Goal: Task Accomplishment & Management: Use online tool/utility

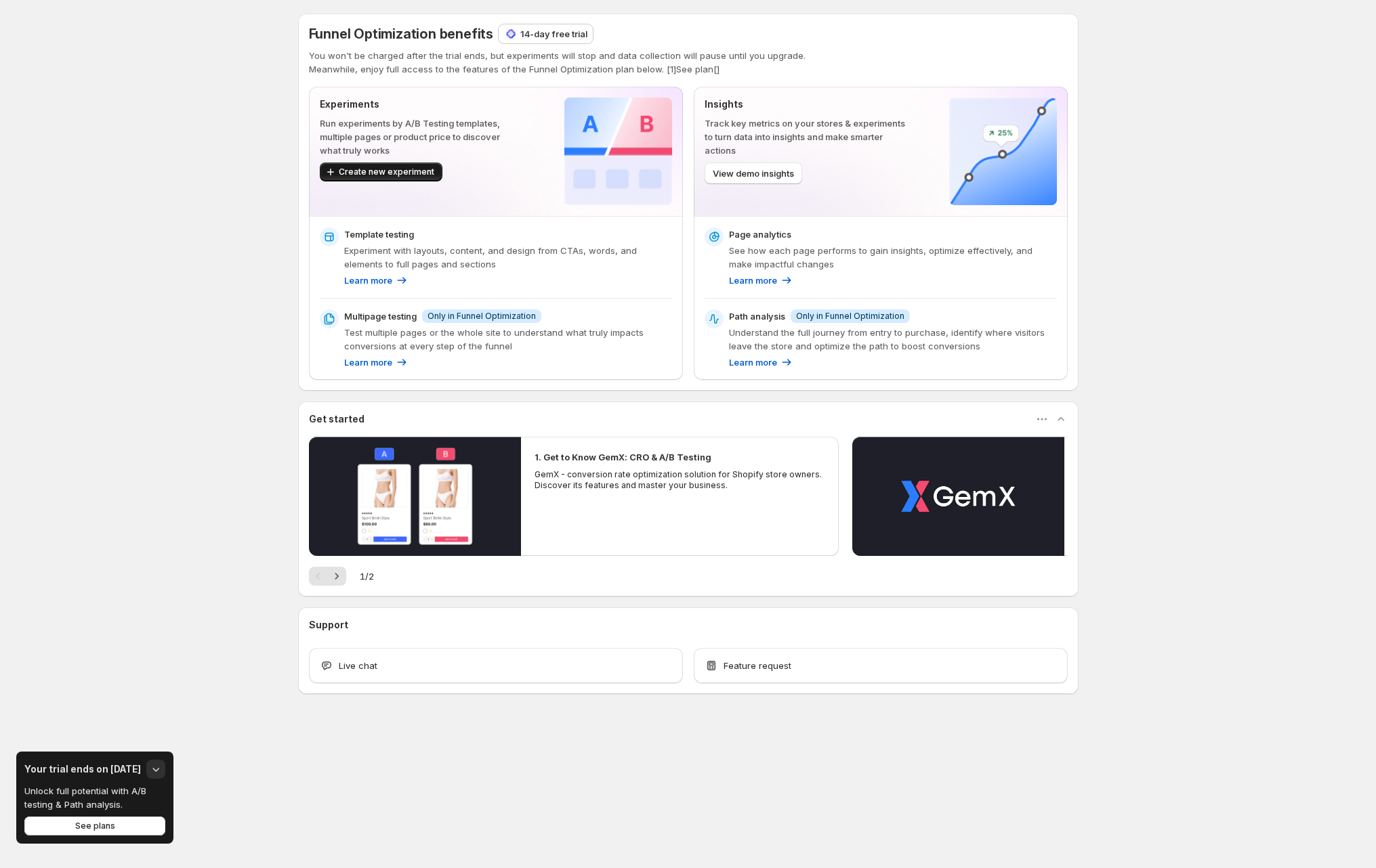
click at [367, 176] on span "Create new experiment" at bounding box center [386, 172] width 96 height 11
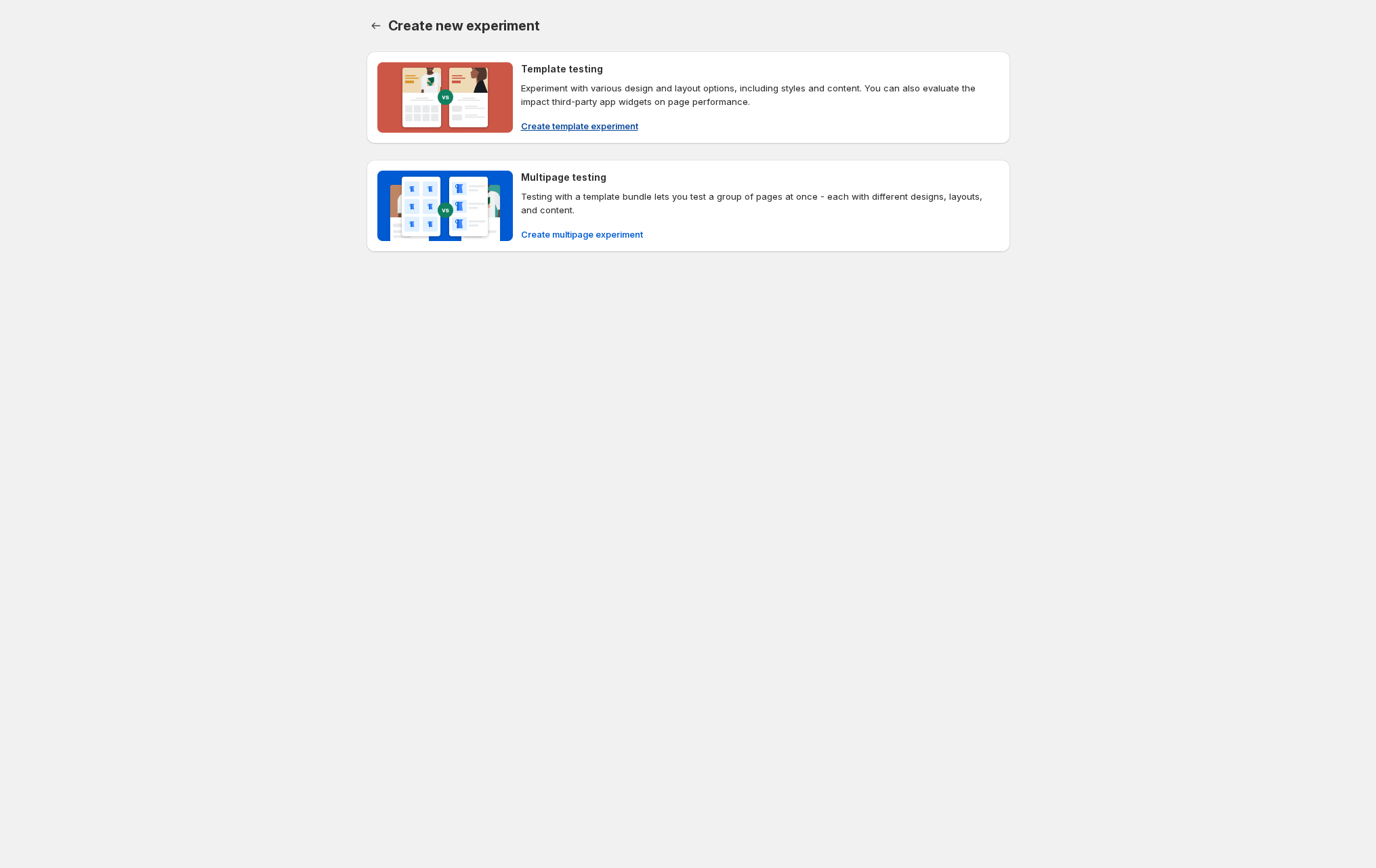
click at [625, 88] on p "Experiment with various design and layout options, including styles and content…" at bounding box center [759, 94] width 478 height 27
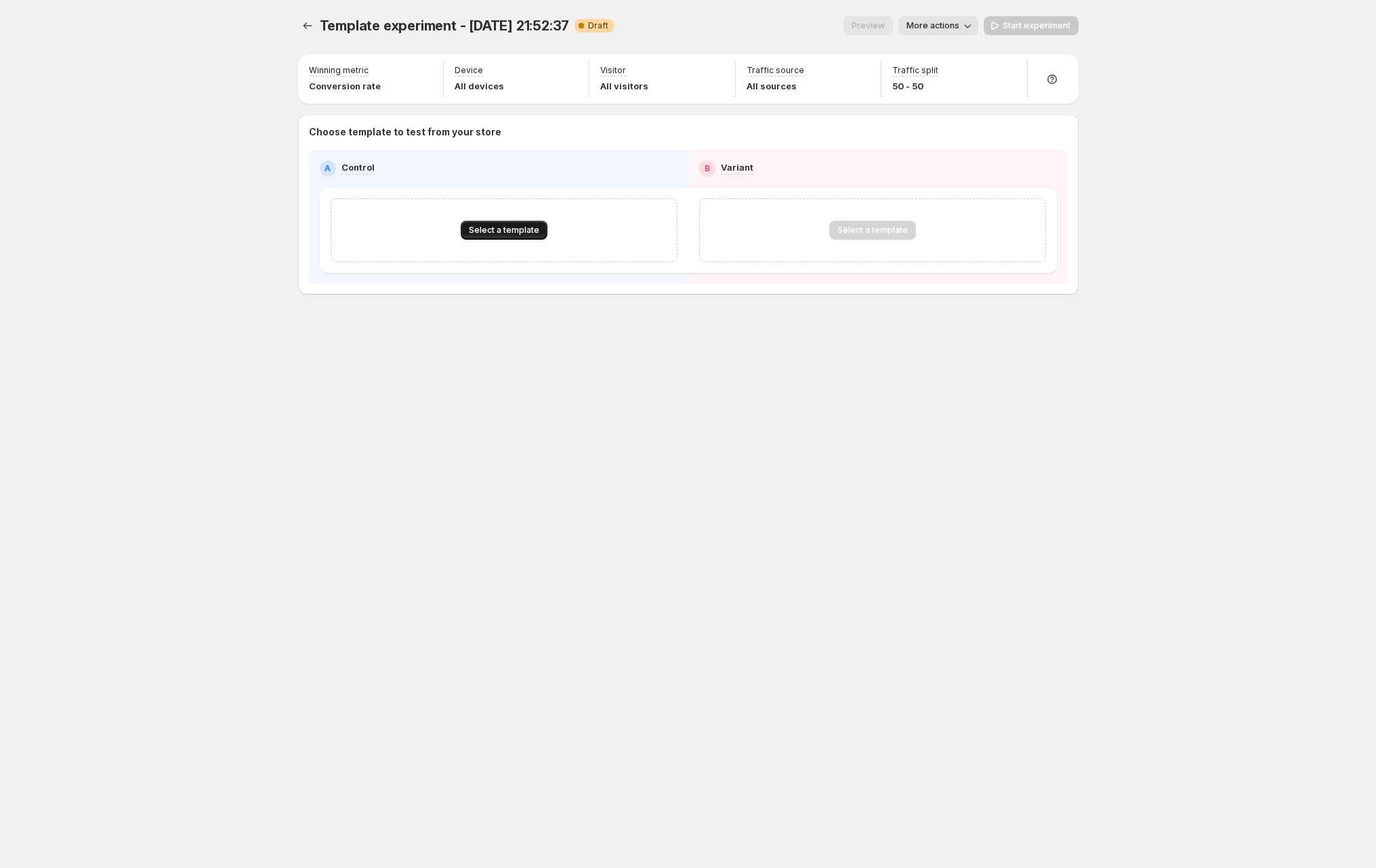
click at [499, 225] on button "Select a template" at bounding box center [504, 230] width 86 height 19
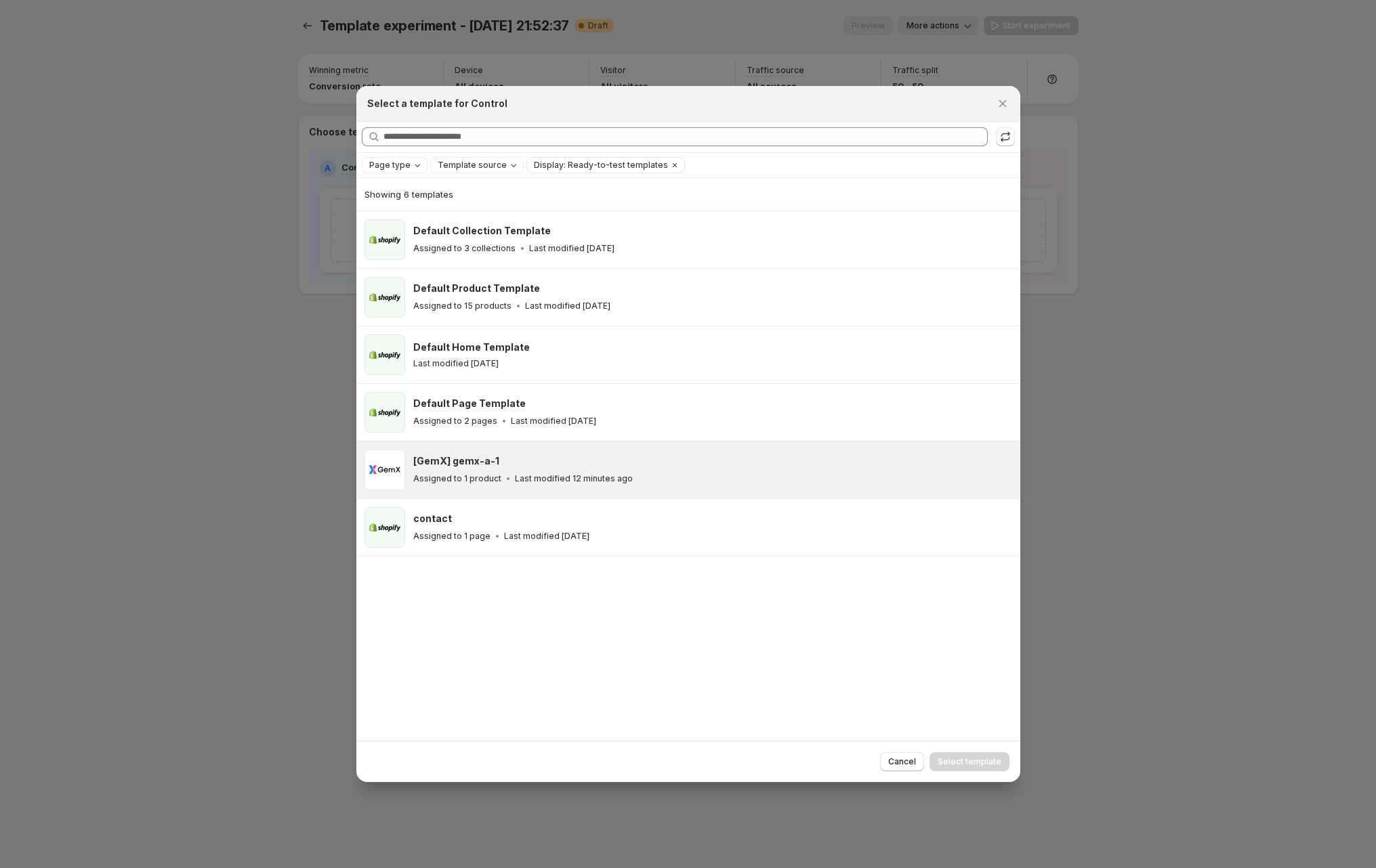
click at [545, 457] on div "[GemX] gemx-a-1" at bounding box center [711, 461] width 595 height 13
click at [972, 757] on span "Select template" at bounding box center [969, 762] width 64 height 11
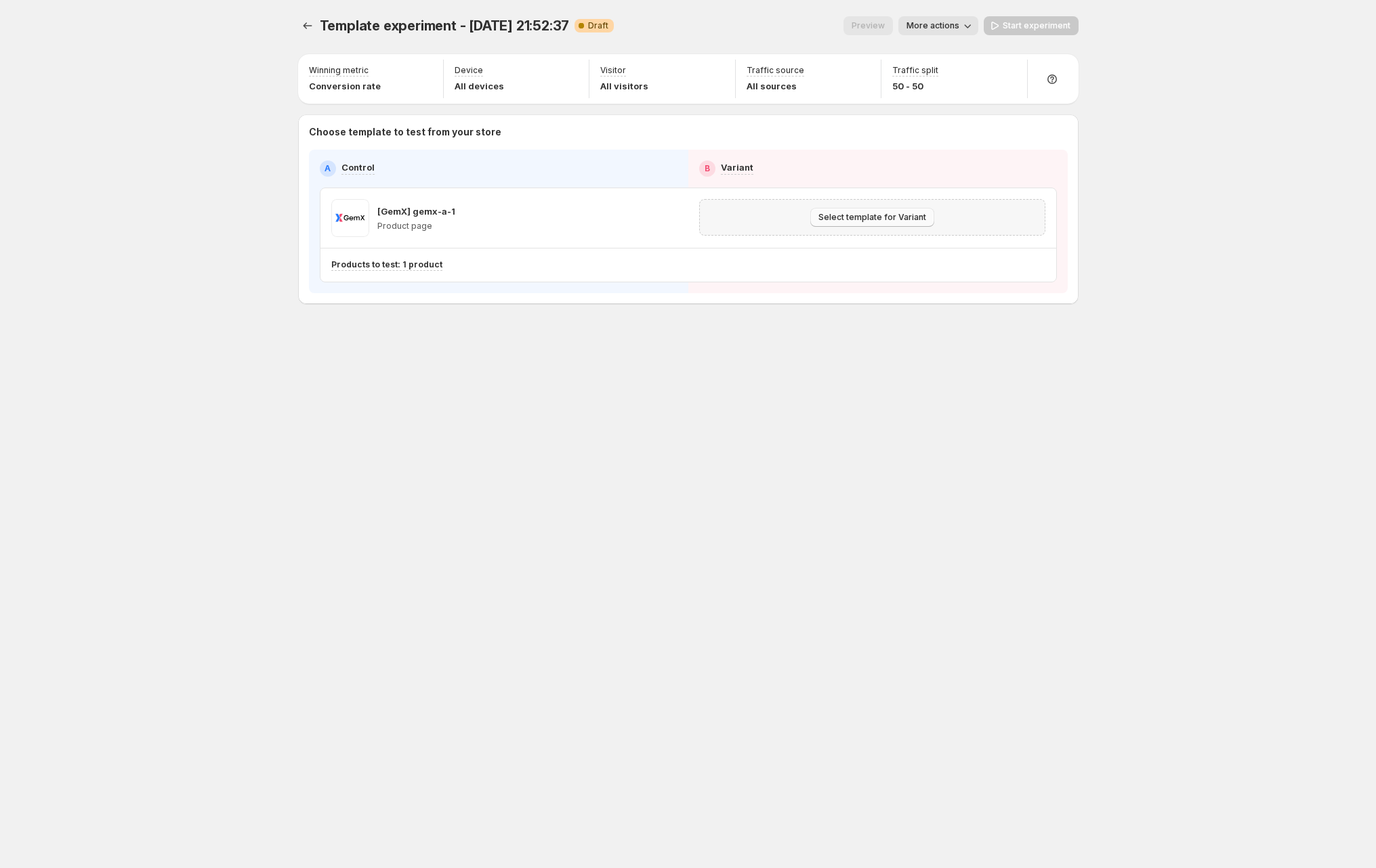
click at [872, 216] on span "Select template for Variant" at bounding box center [872, 218] width 108 height 11
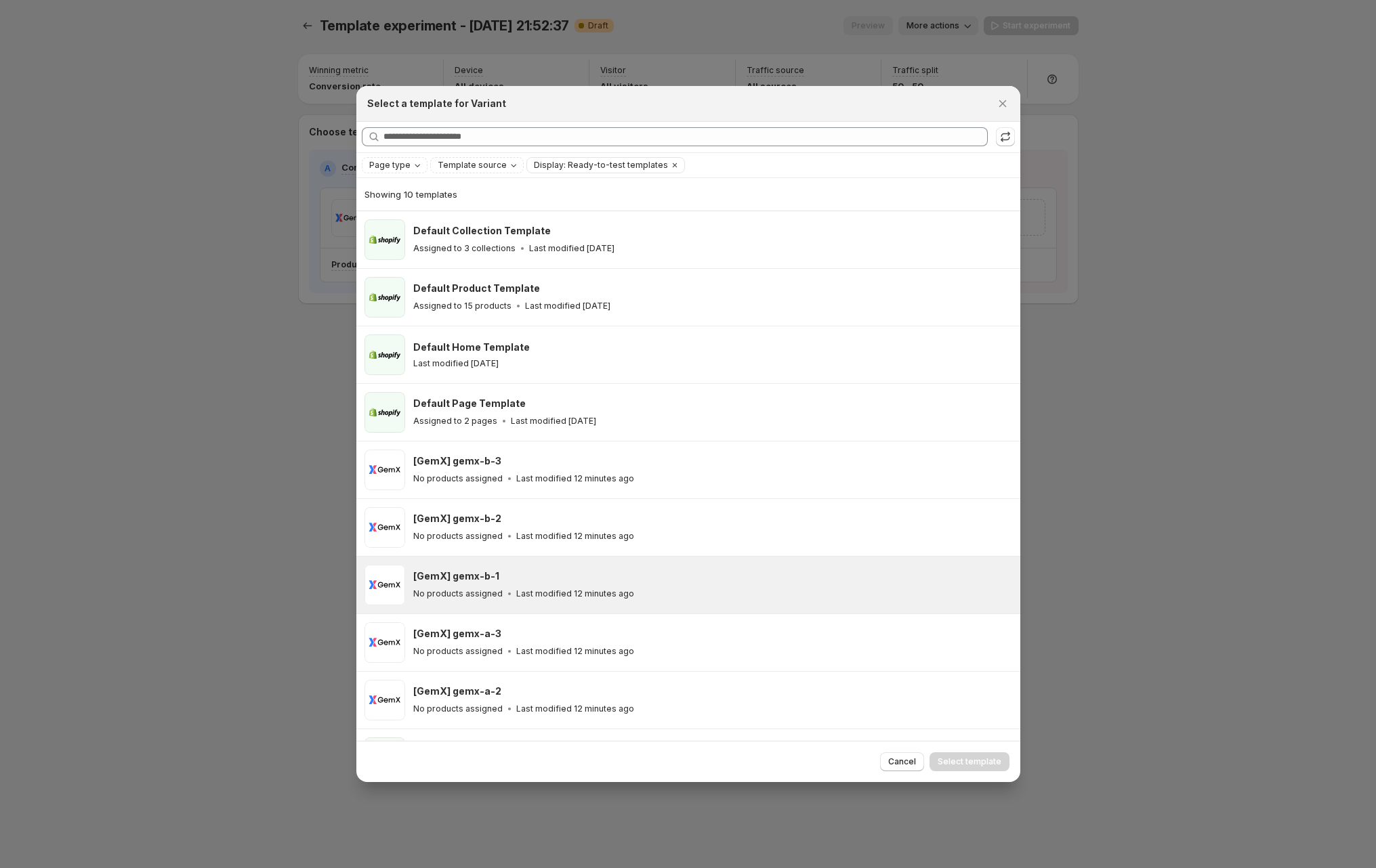
click at [602, 588] on p "Last modified 12 minutes ago" at bounding box center [574, 594] width 117 height 11
click at [976, 763] on span "Select template" at bounding box center [969, 762] width 64 height 11
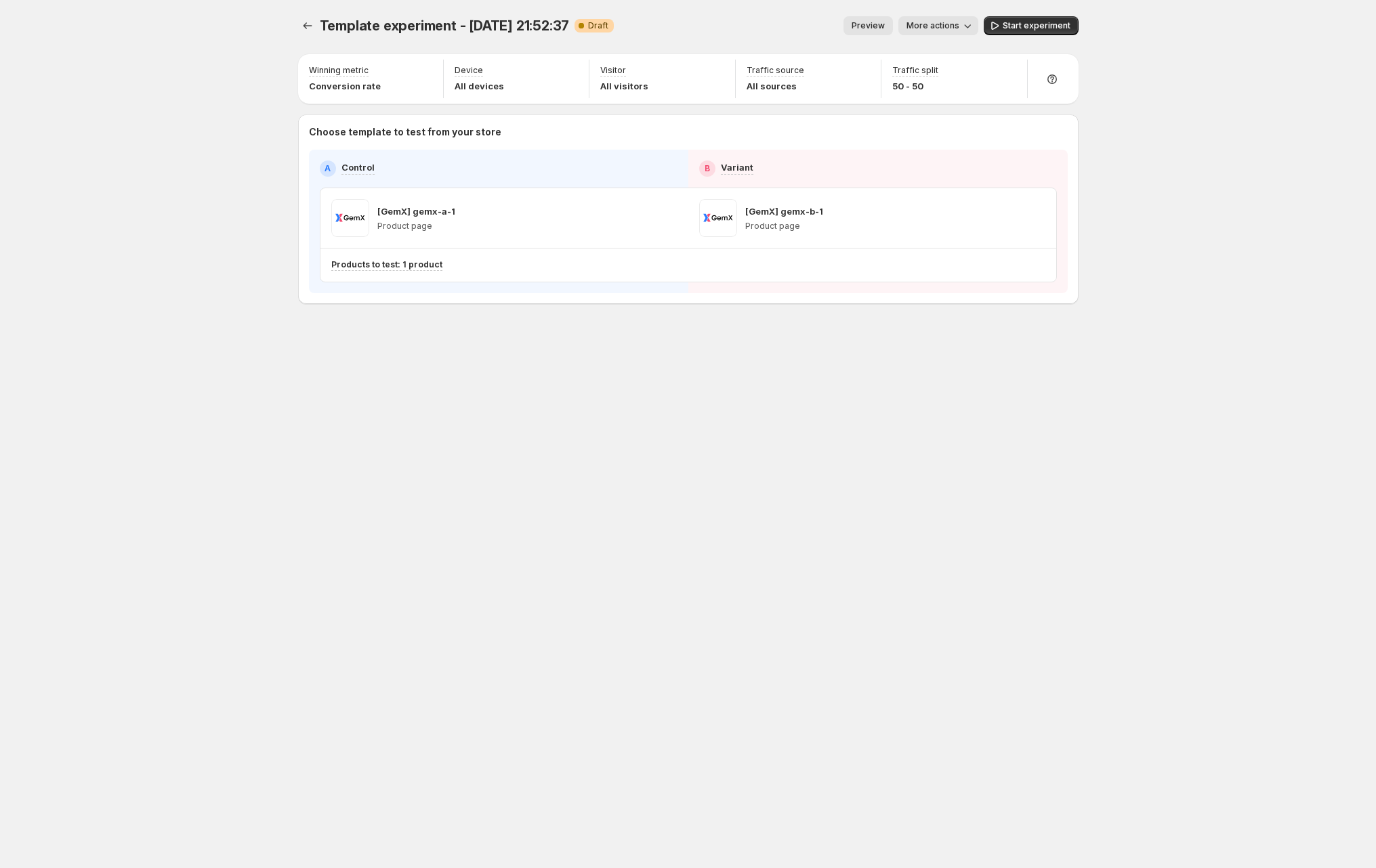
click at [959, 426] on div "Template experiment - Sep 15, 21:52:37. This page is ready Template experiment …" at bounding box center [688, 434] width 813 height 868
click at [1028, 24] on span "Start experiment" at bounding box center [1037, 26] width 68 height 11
click at [383, 262] on p "Products to test: 1 product" at bounding box center [386, 265] width 111 height 11
click at [581, 335] on icon "button" at bounding box center [585, 335] width 13 height 13
click at [612, 412] on div "Template experiment - [DATE] 21:52:37. This page is ready Template experiment -…" at bounding box center [688, 434] width 813 height 868
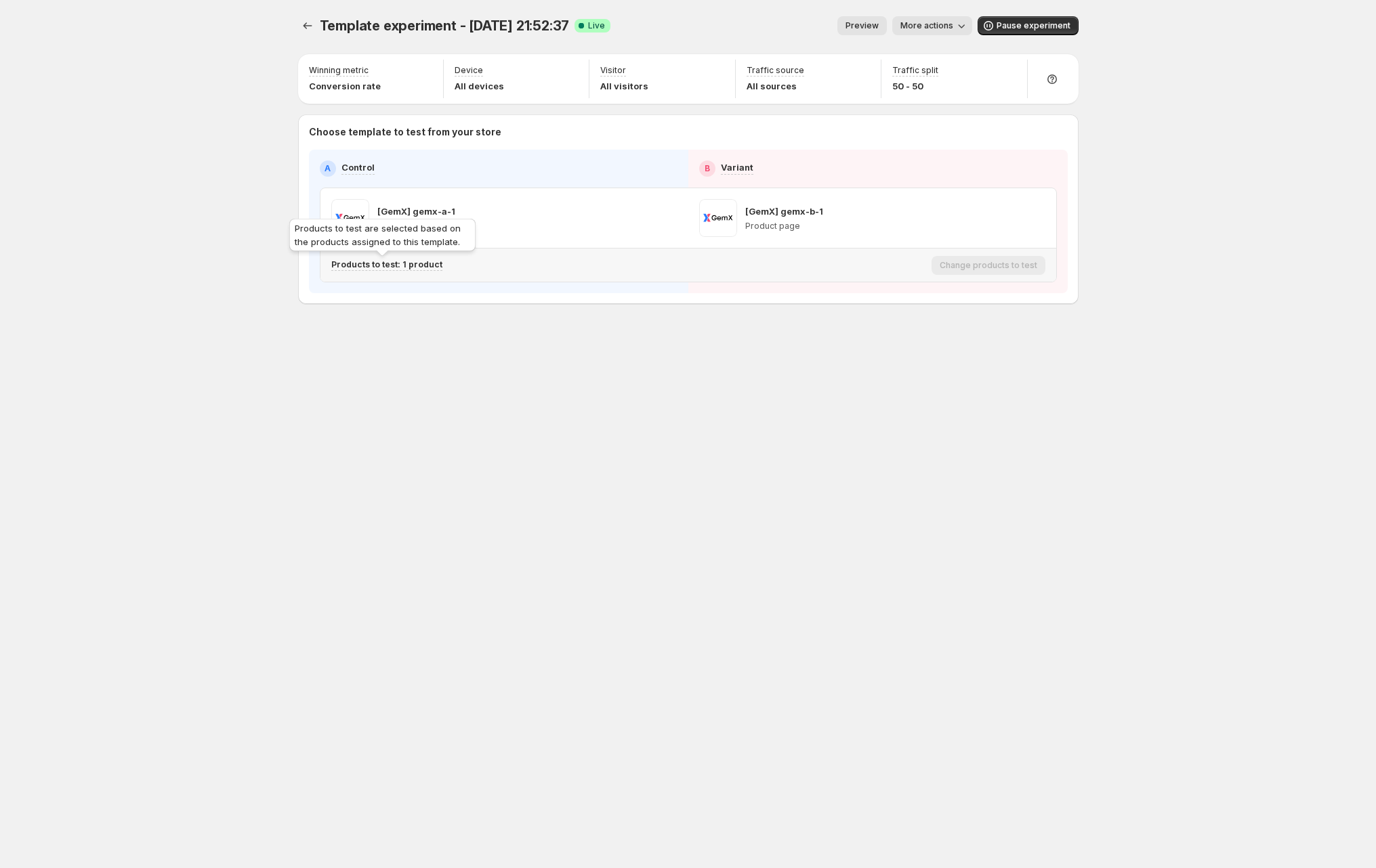
click at [423, 263] on p "Products to test: 1 product" at bounding box center [386, 265] width 111 height 11
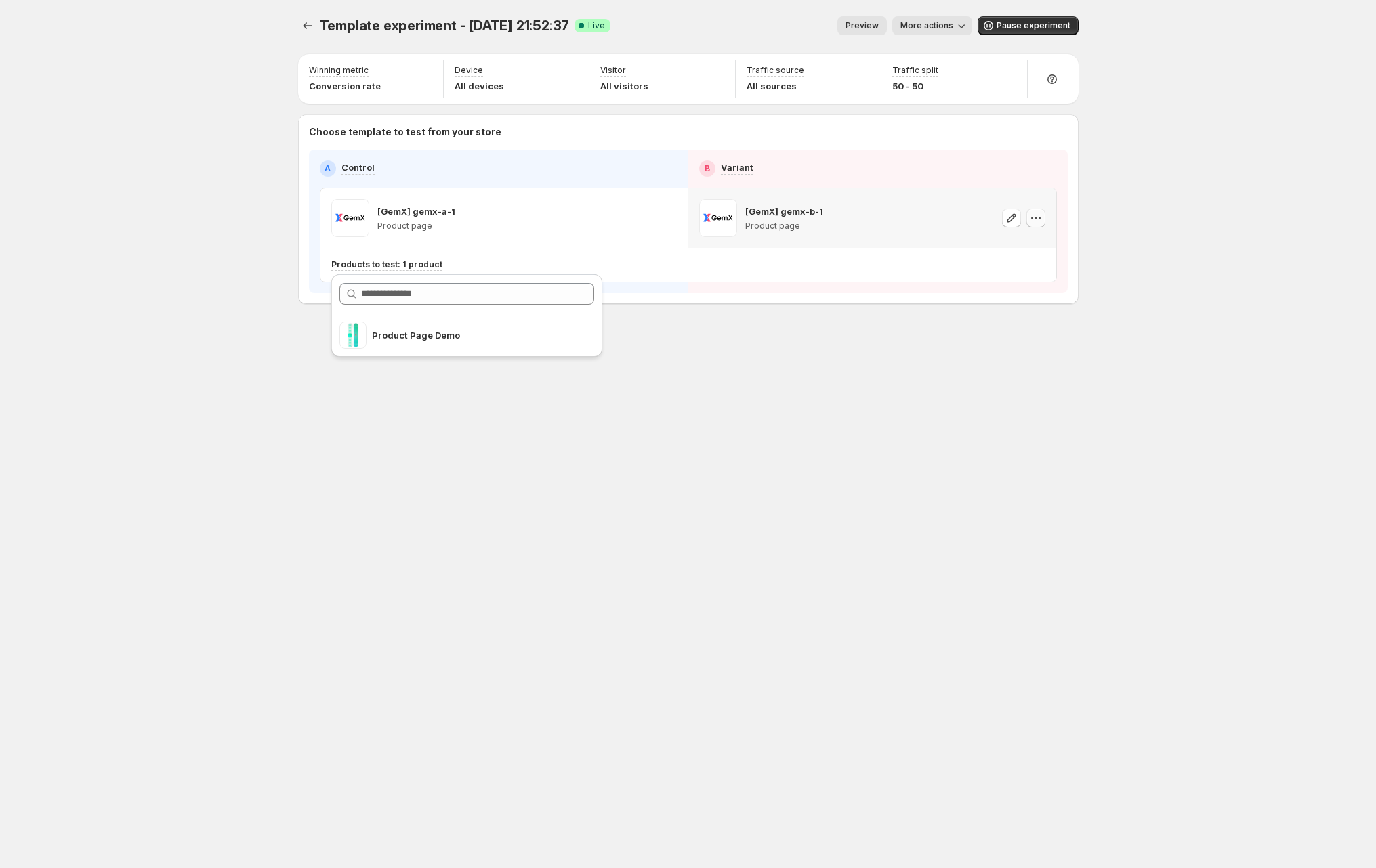
click at [1038, 222] on icon "button" at bounding box center [1036, 218] width 13 height 13
click at [1041, 22] on span "Pause experiment" at bounding box center [1033, 26] width 74 height 11
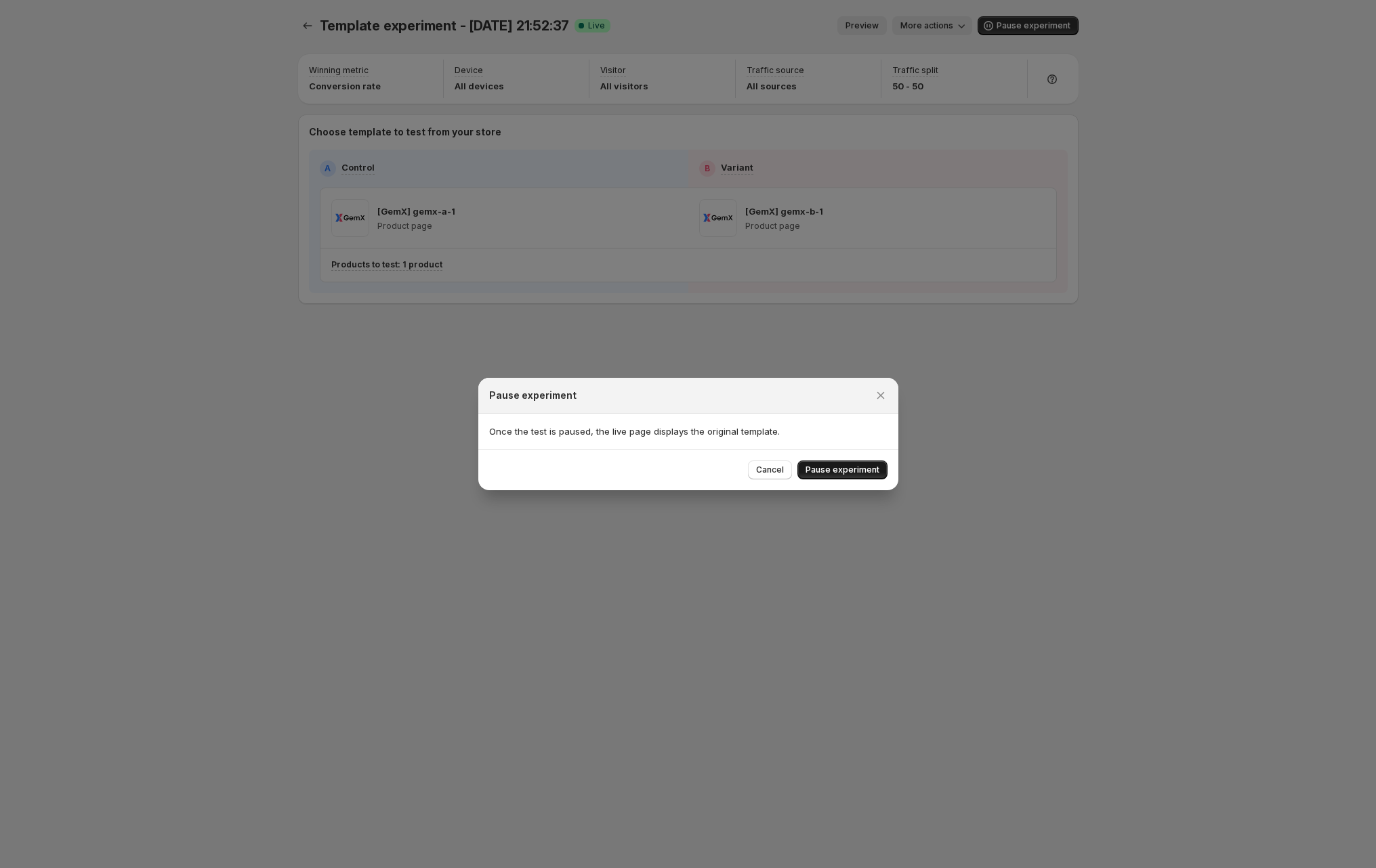
click at [854, 473] on span "Pause experiment" at bounding box center [842, 470] width 74 height 11
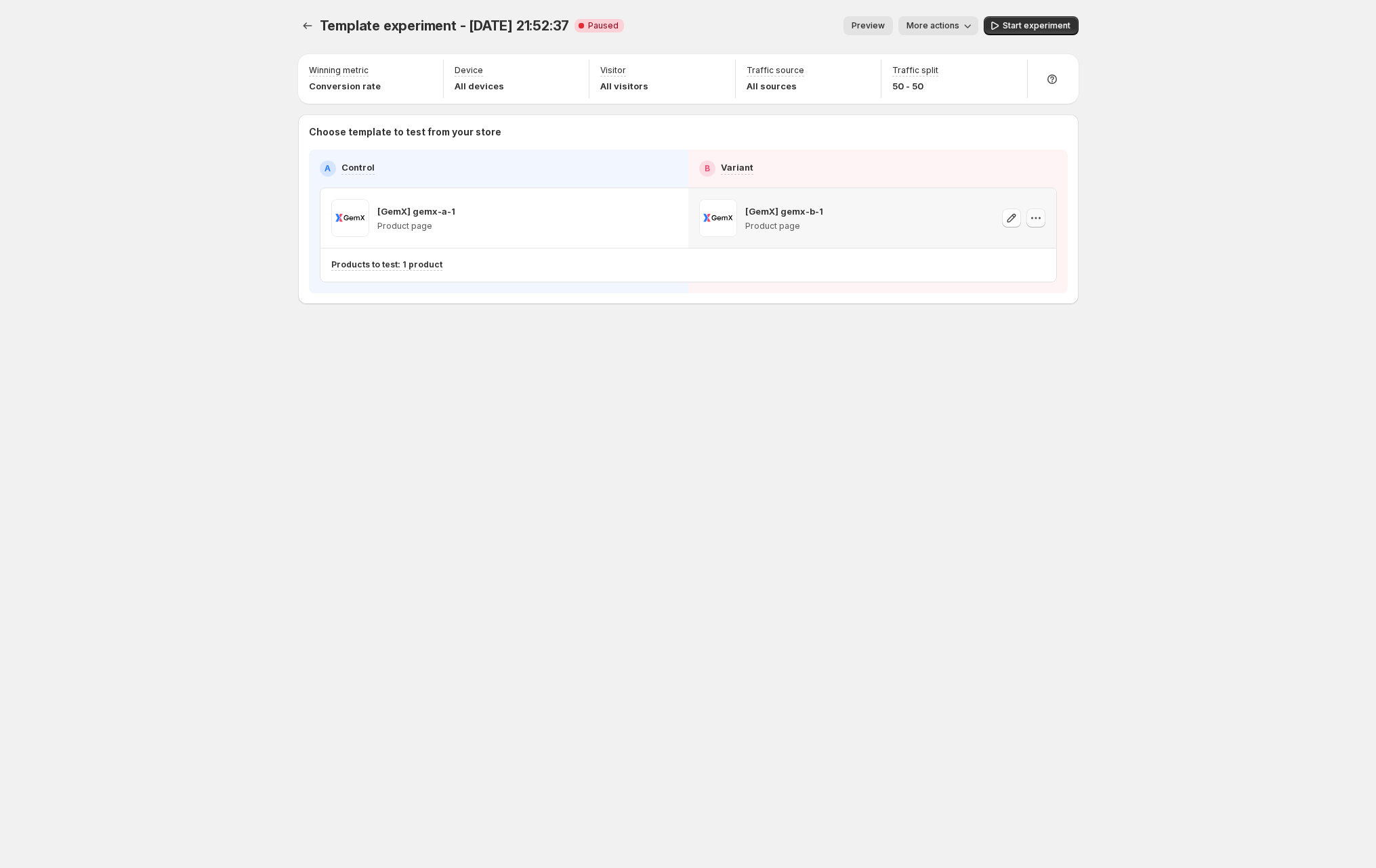
click at [1039, 220] on icon "button" at bounding box center [1036, 218] width 13 height 13
click at [1027, 304] on span "Remove template" at bounding box center [1037, 305] width 73 height 11
click at [667, 223] on icon "button" at bounding box center [667, 218] width 13 height 13
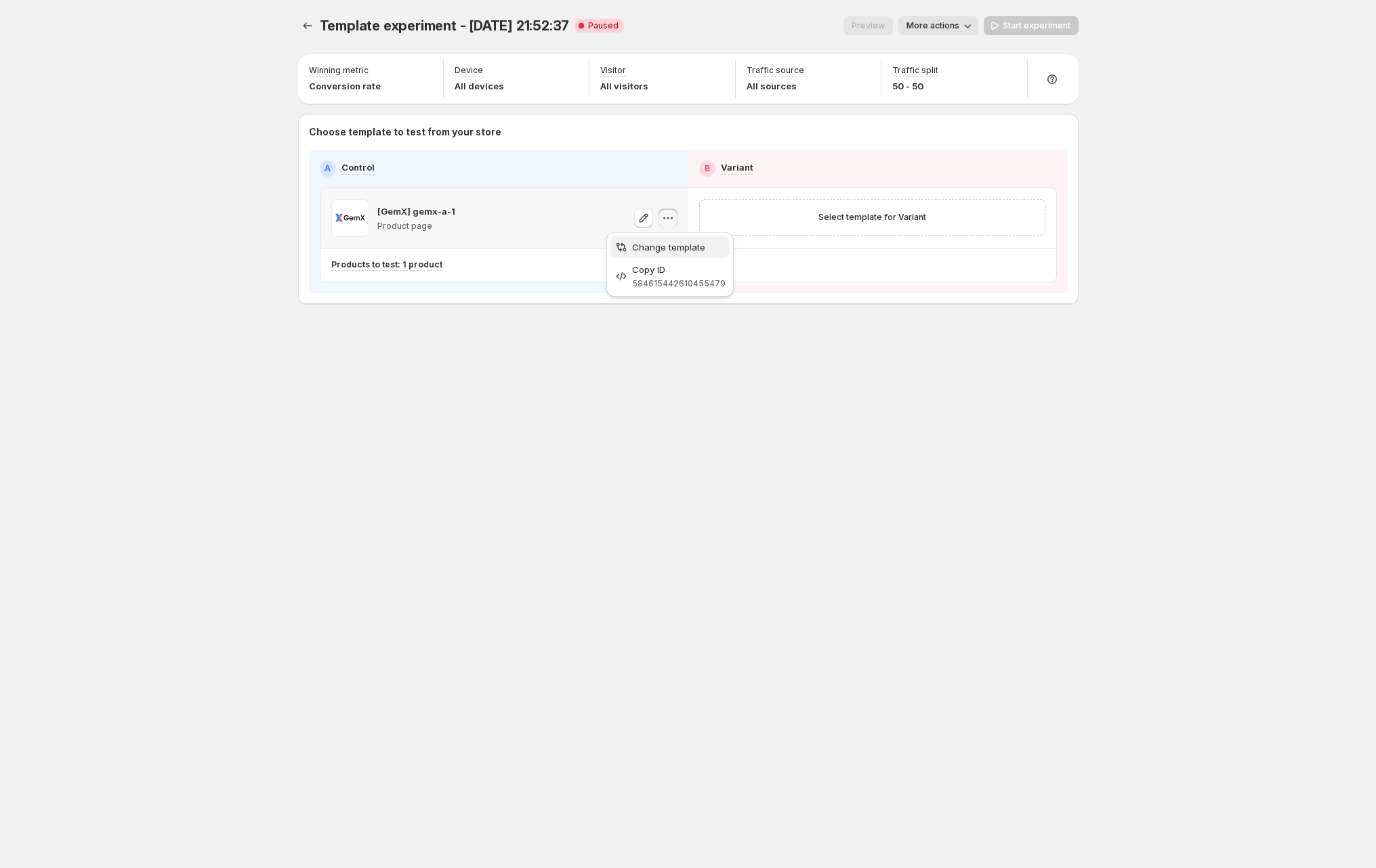
click at [660, 245] on span "Change template" at bounding box center [668, 247] width 73 height 11
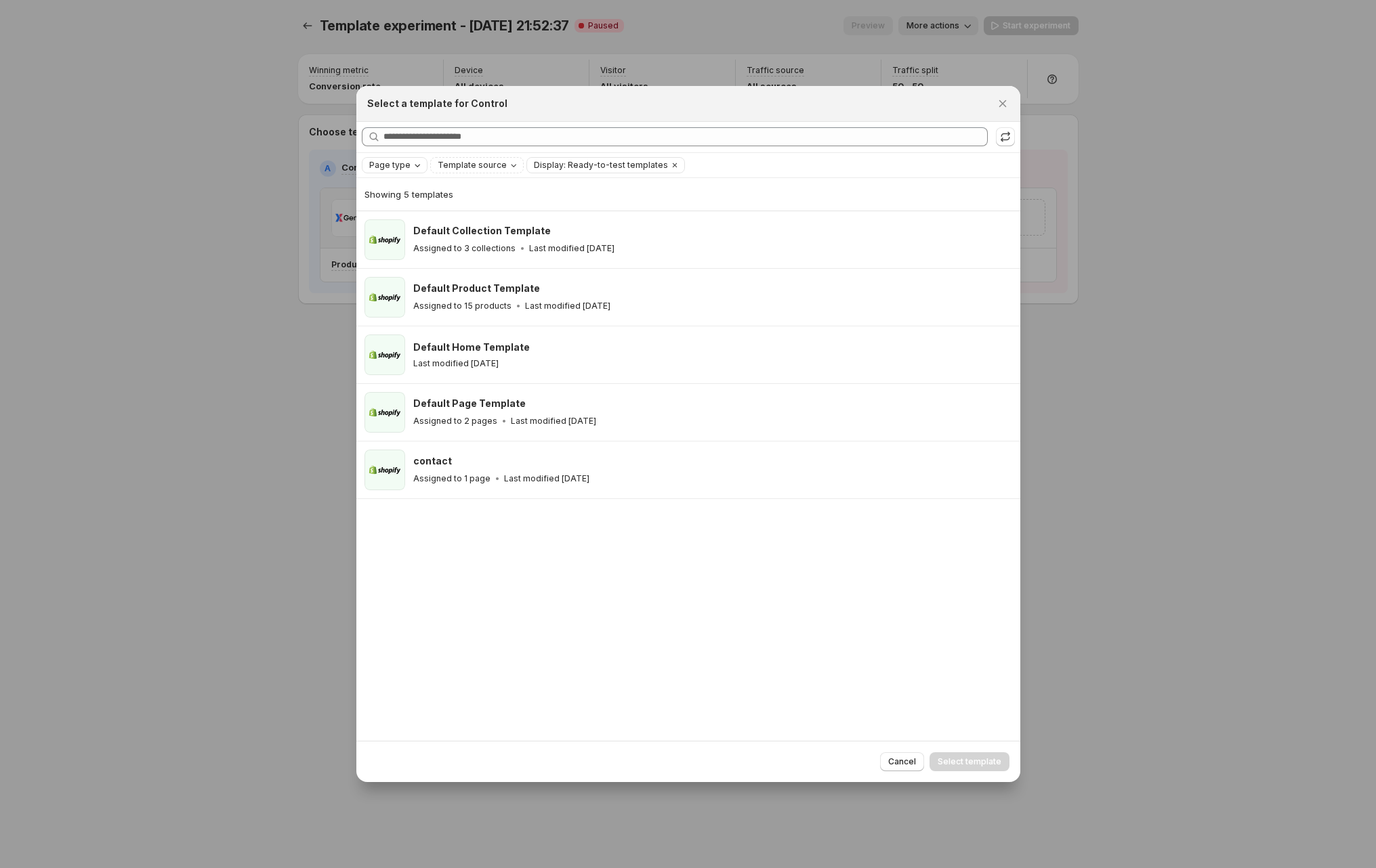
click at [389, 162] on span "Page type" at bounding box center [390, 165] width 41 height 11
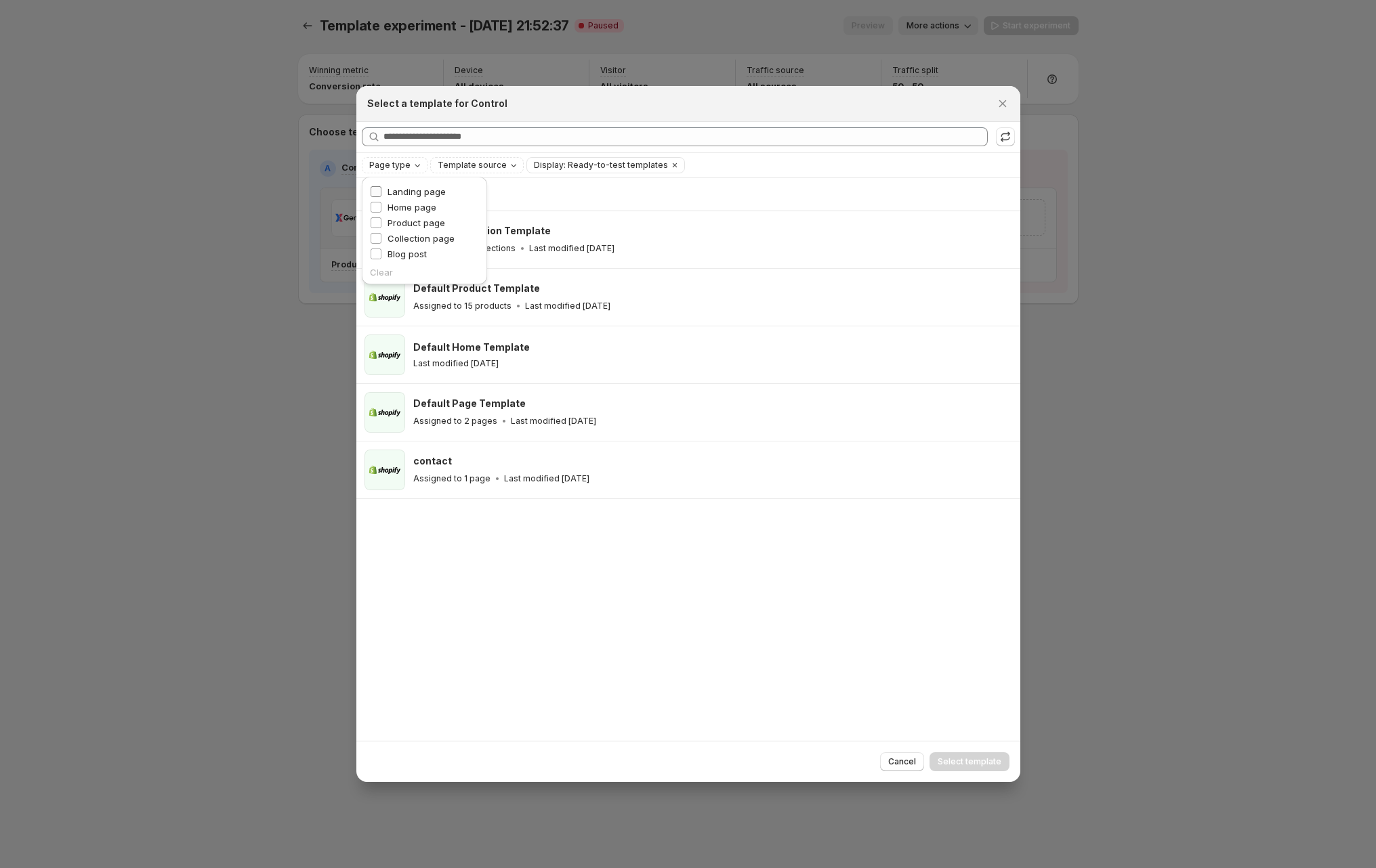
click at [411, 191] on span "Landing page" at bounding box center [416, 192] width 58 height 11
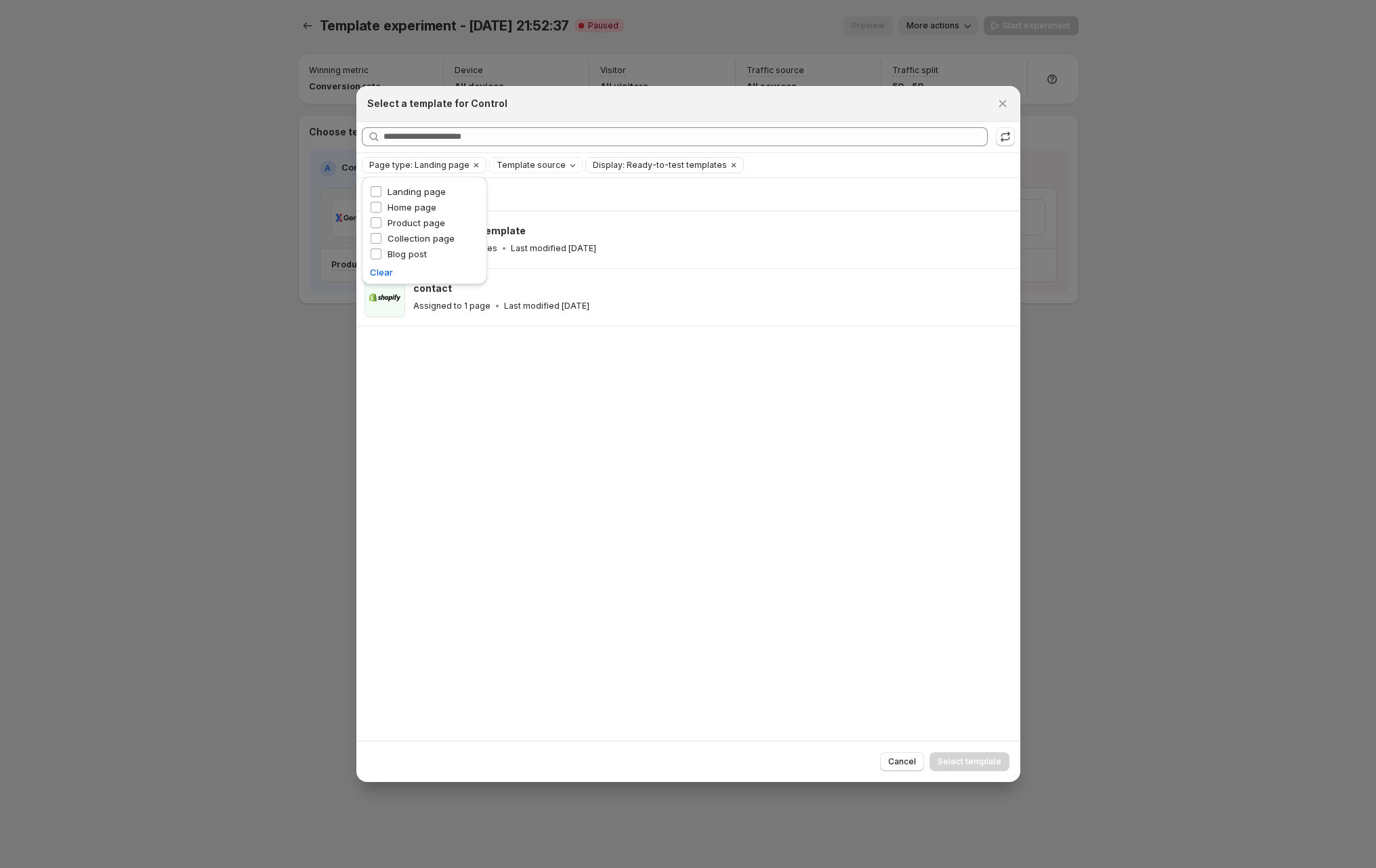
click at [530, 399] on div "Showing 2 templates Default Page Template Assigned to 2 pages Last modified 5 d…" at bounding box center [688, 460] width 664 height 564
click at [1004, 134] on icon ":rj:" at bounding box center [1005, 136] width 13 height 13
click at [137, 209] on div at bounding box center [688, 434] width 1376 height 868
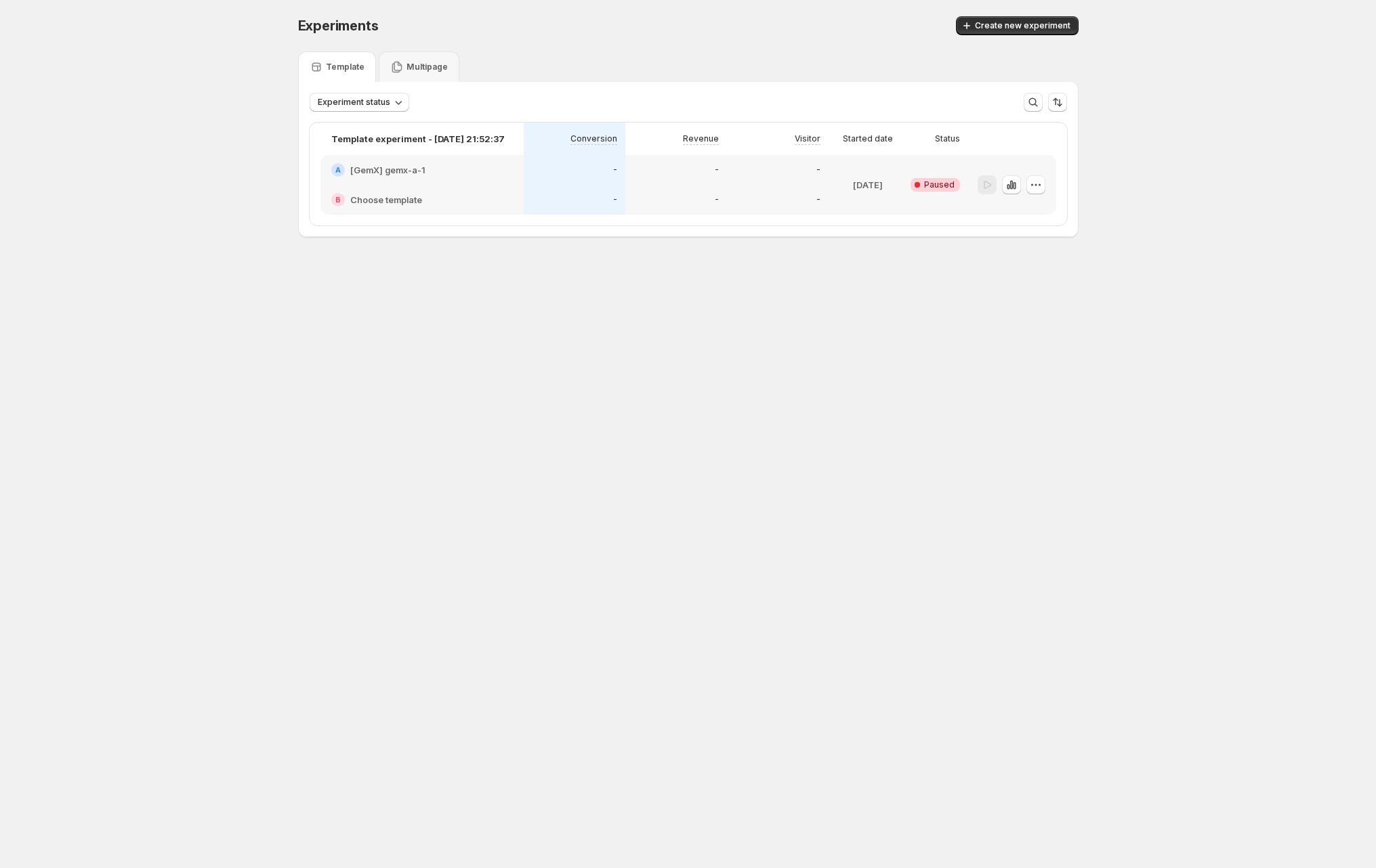
click at [552, 195] on div "-" at bounding box center [574, 199] width 86 height 13
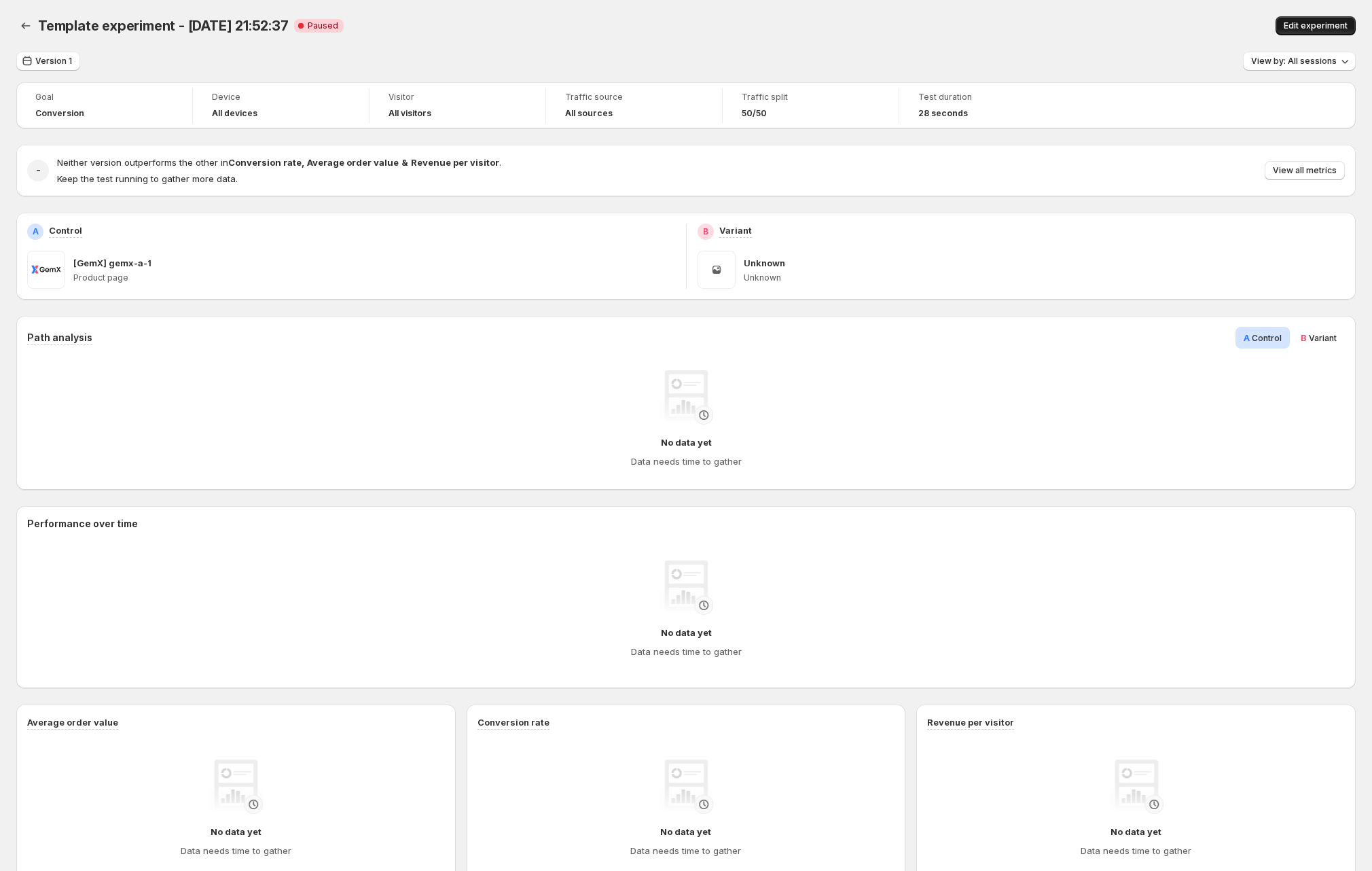
click at [1325, 21] on span "Edit experiment" at bounding box center [1315, 26] width 64 height 11
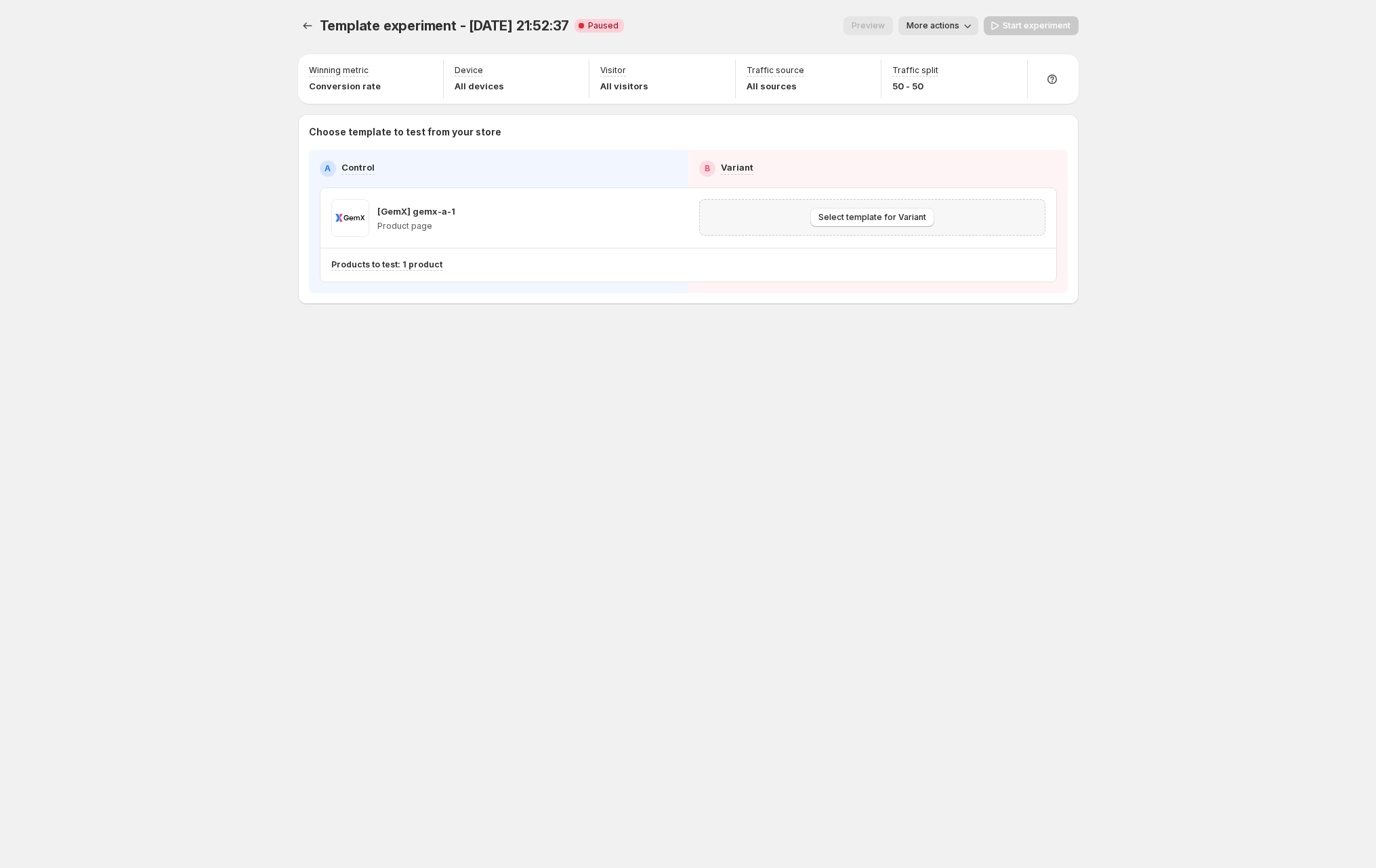
click at [893, 205] on div "Select template for Variant" at bounding box center [872, 217] width 346 height 37
click at [857, 219] on span "Select template for Variant" at bounding box center [872, 218] width 108 height 11
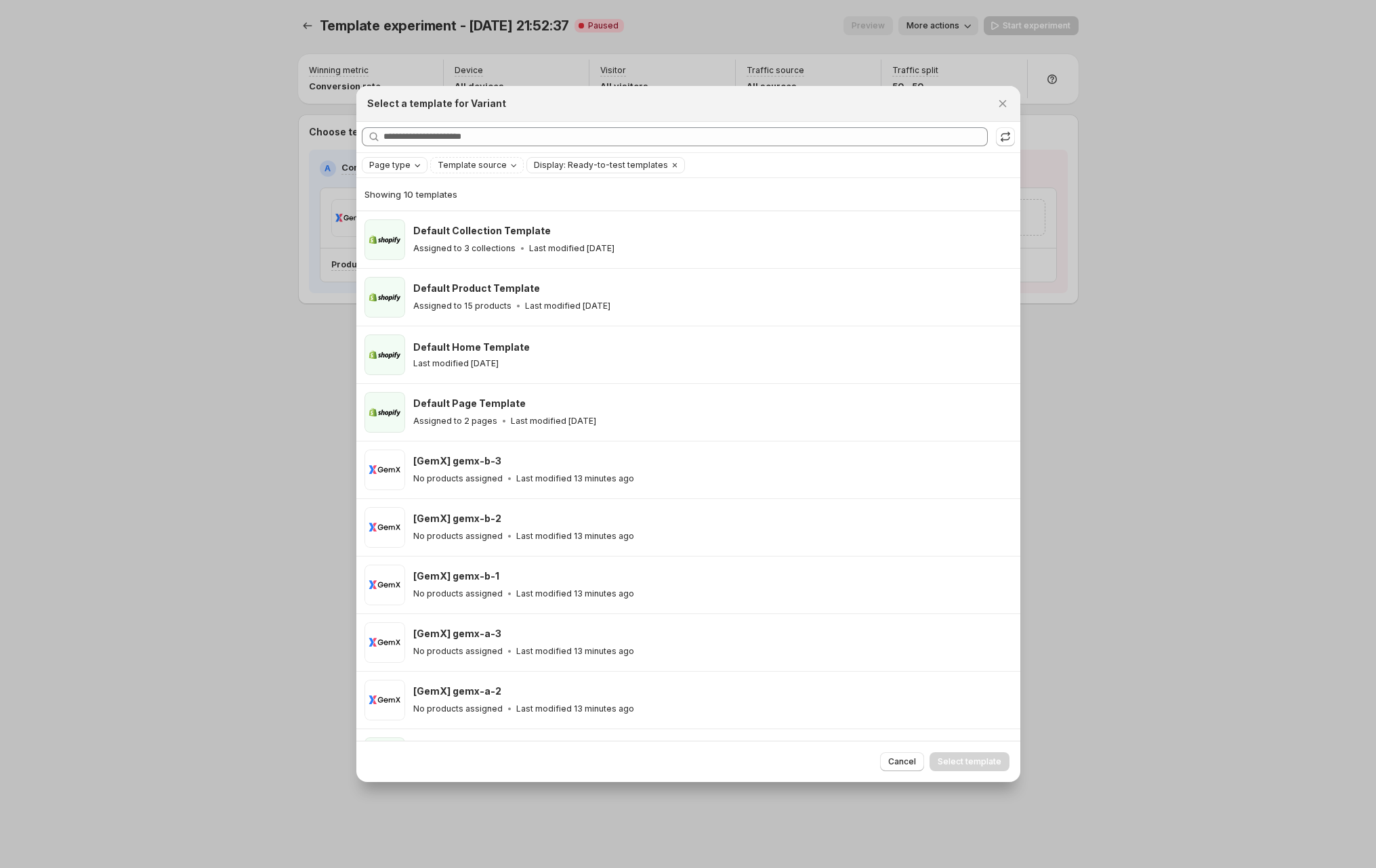
click at [398, 161] on span "Page type" at bounding box center [390, 165] width 41 height 11
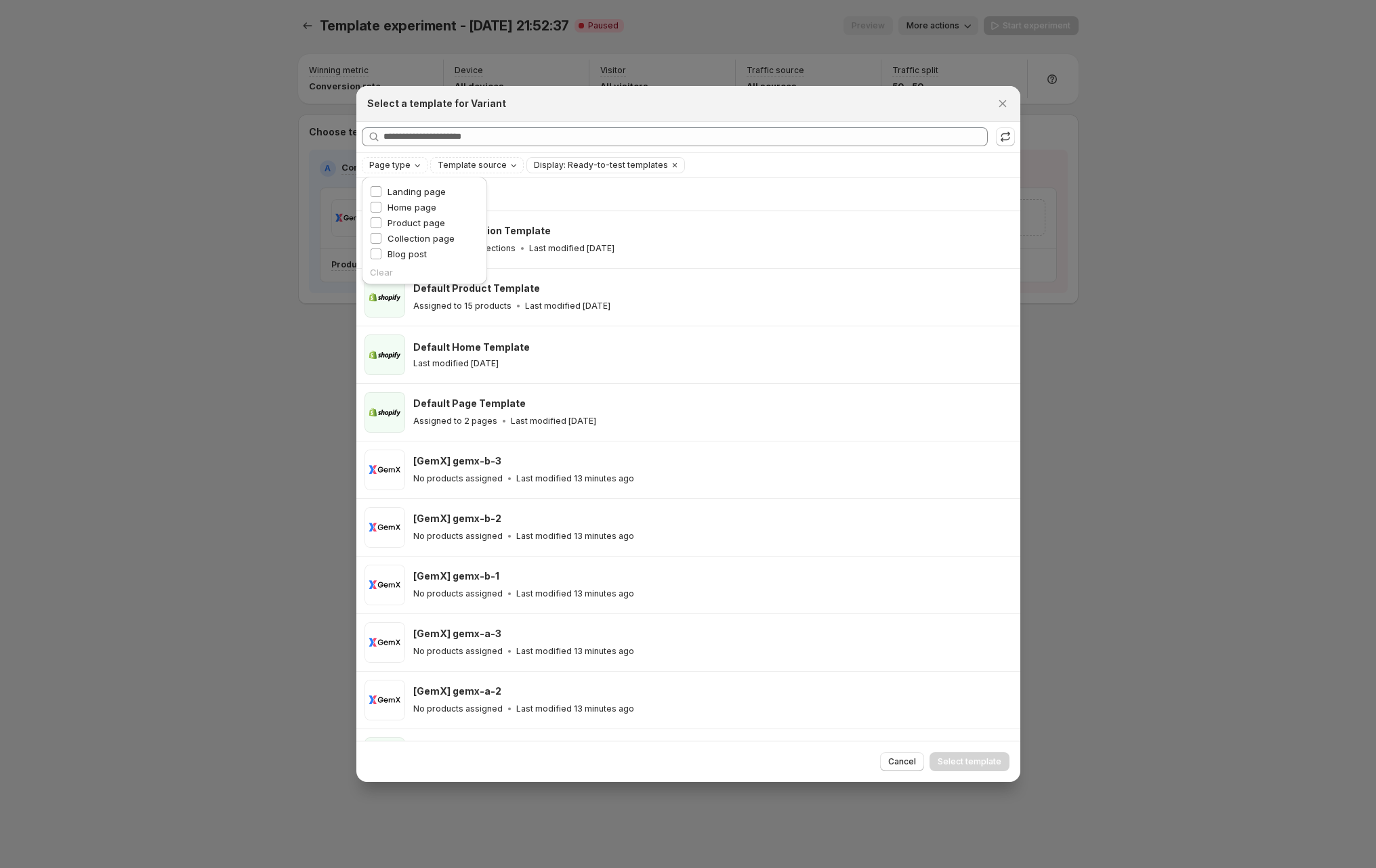
click at [417, 183] on fieldset "Page type Landing page Home page Product page Collection page Blog post" at bounding box center [424, 223] width 109 height 81
click at [425, 188] on span "Landing page" at bounding box center [416, 192] width 58 height 11
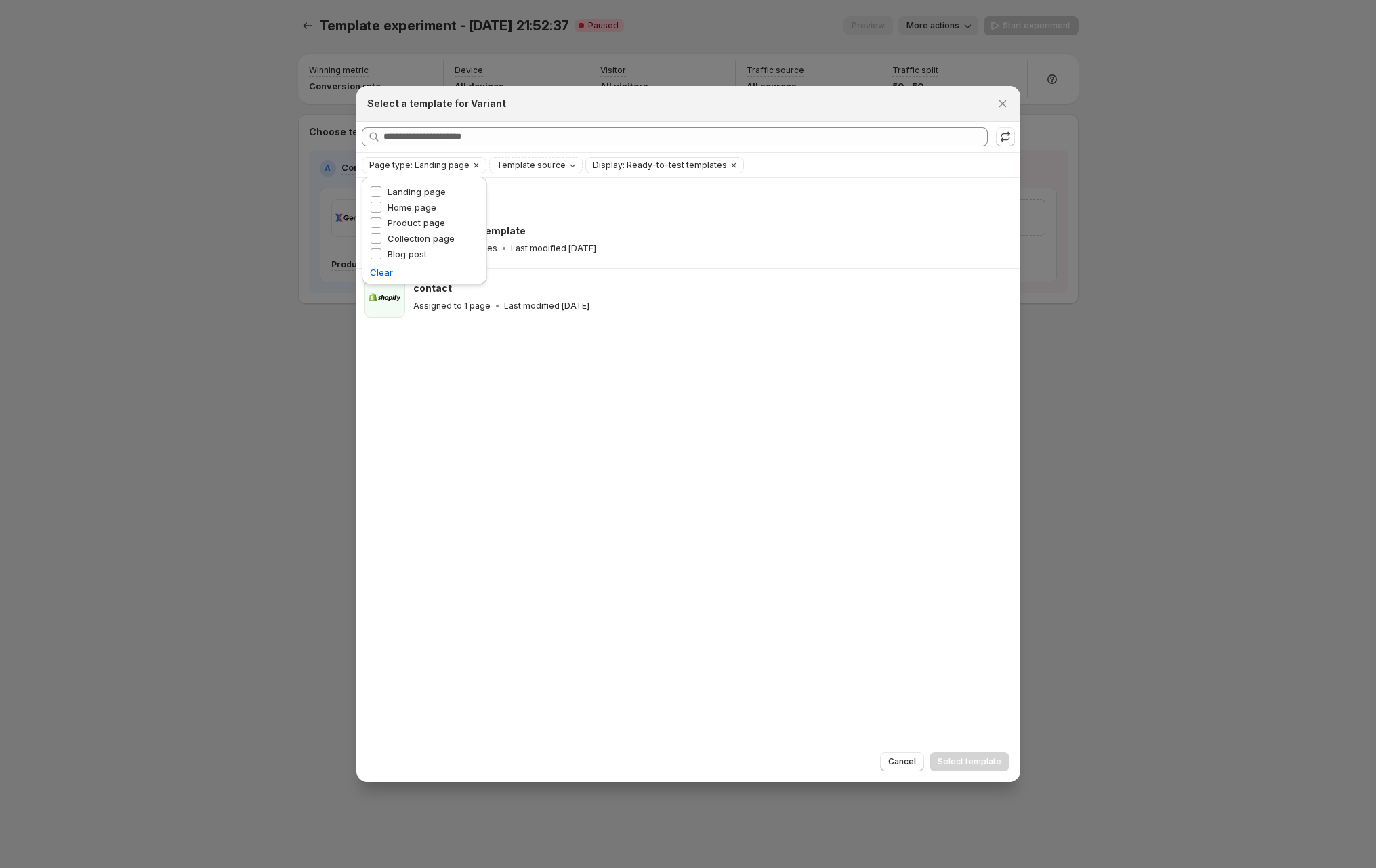
click at [759, 165] on div "Page type: Landing page Template source Display: Ready-to-test templates Clear …" at bounding box center [688, 164] width 653 height 16
click at [1010, 136] on icon ":r2s:" at bounding box center [1005, 136] width 13 height 13
click at [1003, 106] on icon "Close" at bounding box center [1002, 103] width 13 height 13
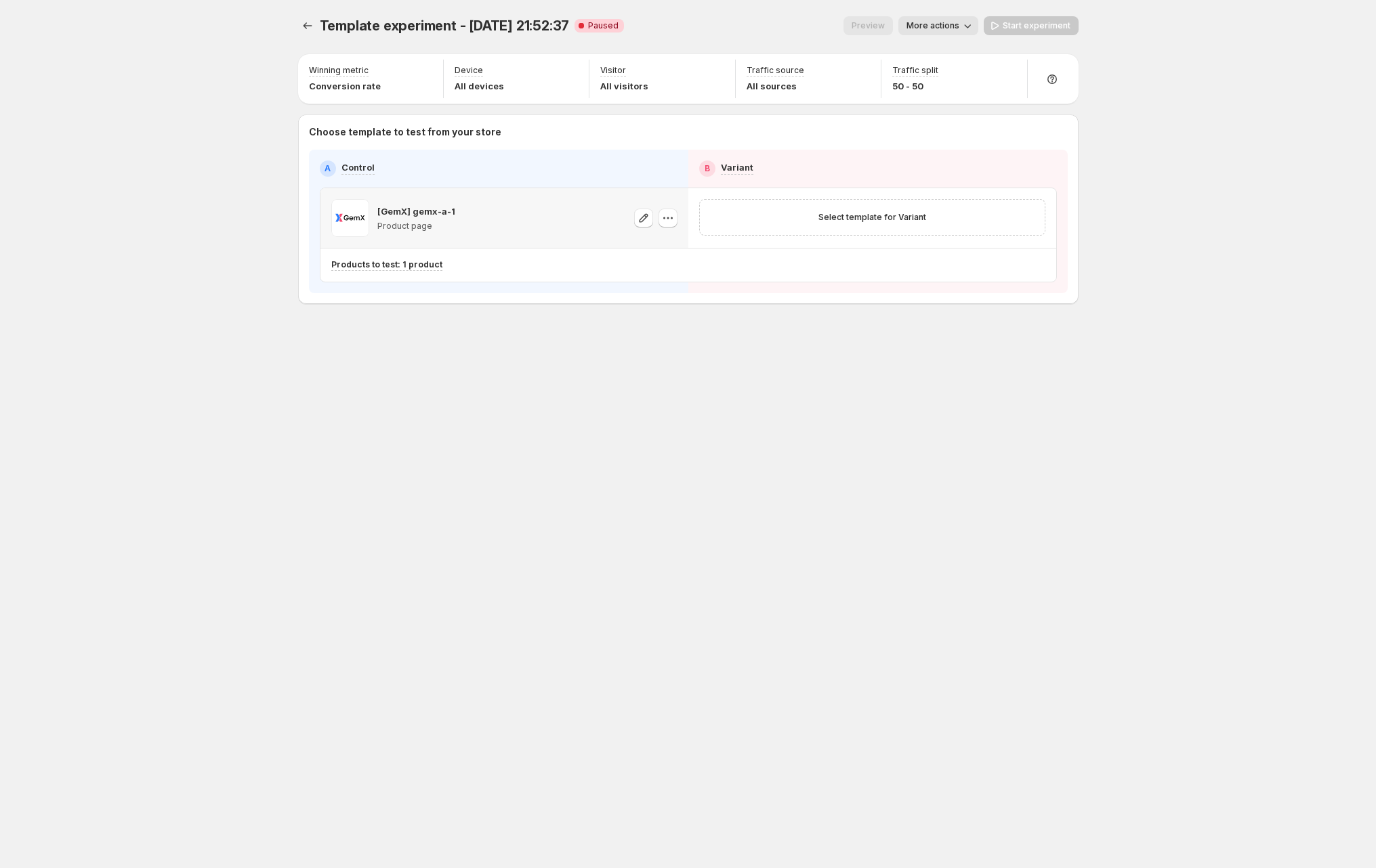
click at [665, 212] on icon "button" at bounding box center [667, 218] width 13 height 13
click at [673, 247] on span "Change template" at bounding box center [668, 247] width 73 height 11
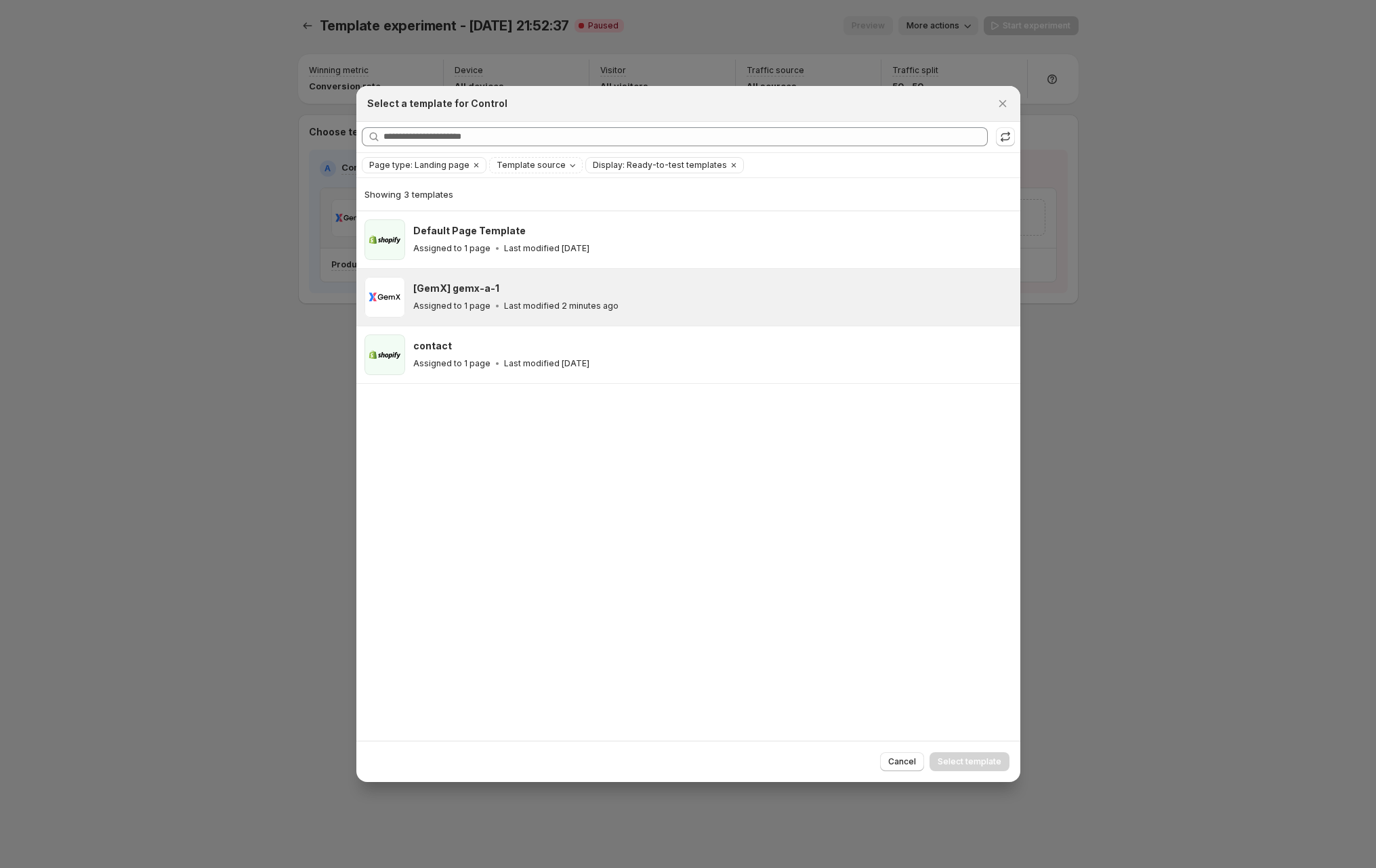
click at [504, 286] on div "[GemX] gemx-a-1" at bounding box center [711, 288] width 595 height 13
drag, startPoint x: 988, startPoint y: 758, endPoint x: 988, endPoint y: 746, distance: 12.0
click at [989, 758] on span "Select template" at bounding box center [969, 762] width 64 height 11
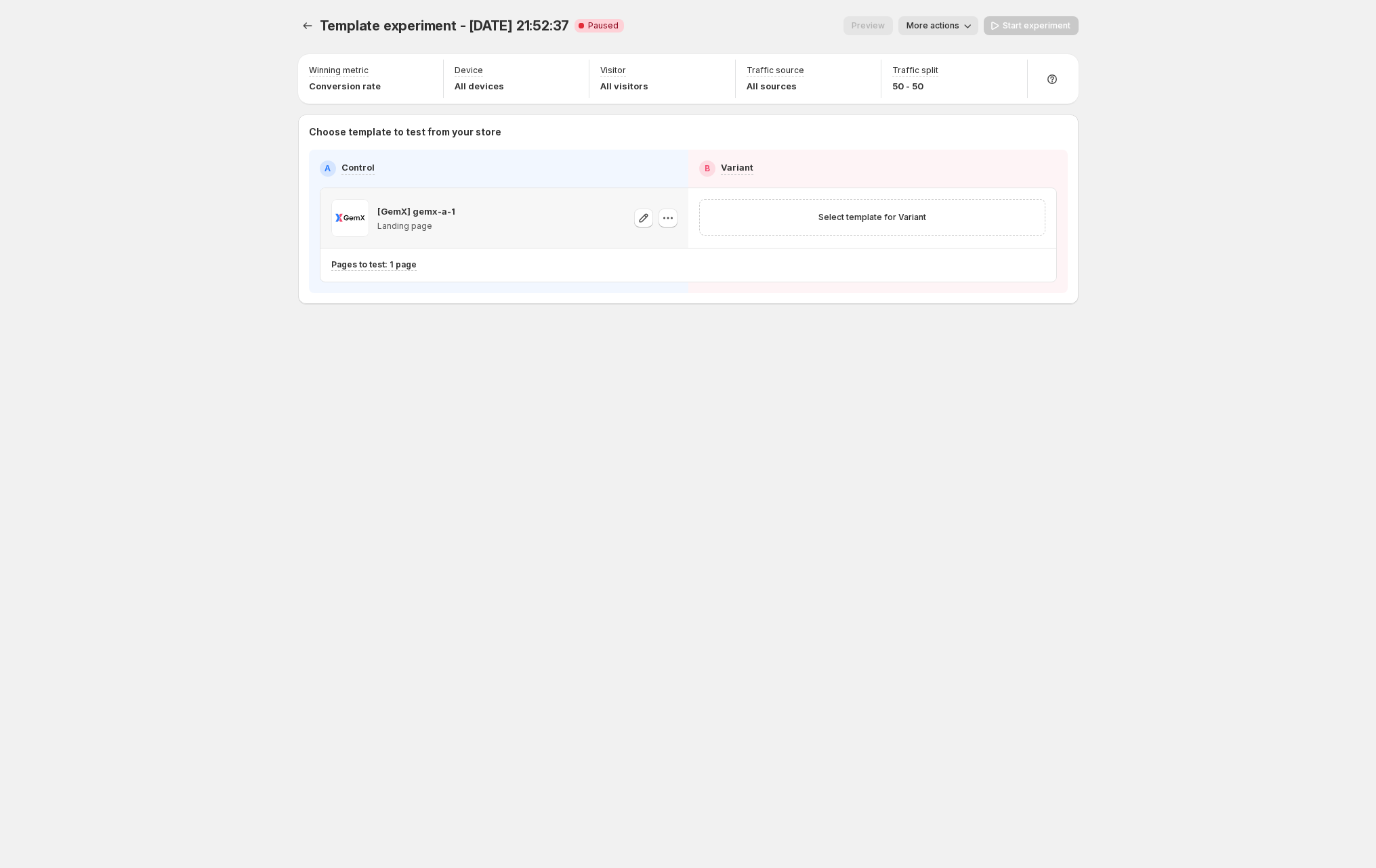
drag, startPoint x: 1126, startPoint y: 424, endPoint x: 1084, endPoint y: 326, distance: 106.6
click at [1126, 424] on div "Template experiment - Sep 15, 21:52:37. This page is ready Template experiment …" at bounding box center [688, 434] width 1376 height 868
click at [893, 219] on span "Select template for Variant" at bounding box center [872, 218] width 108 height 11
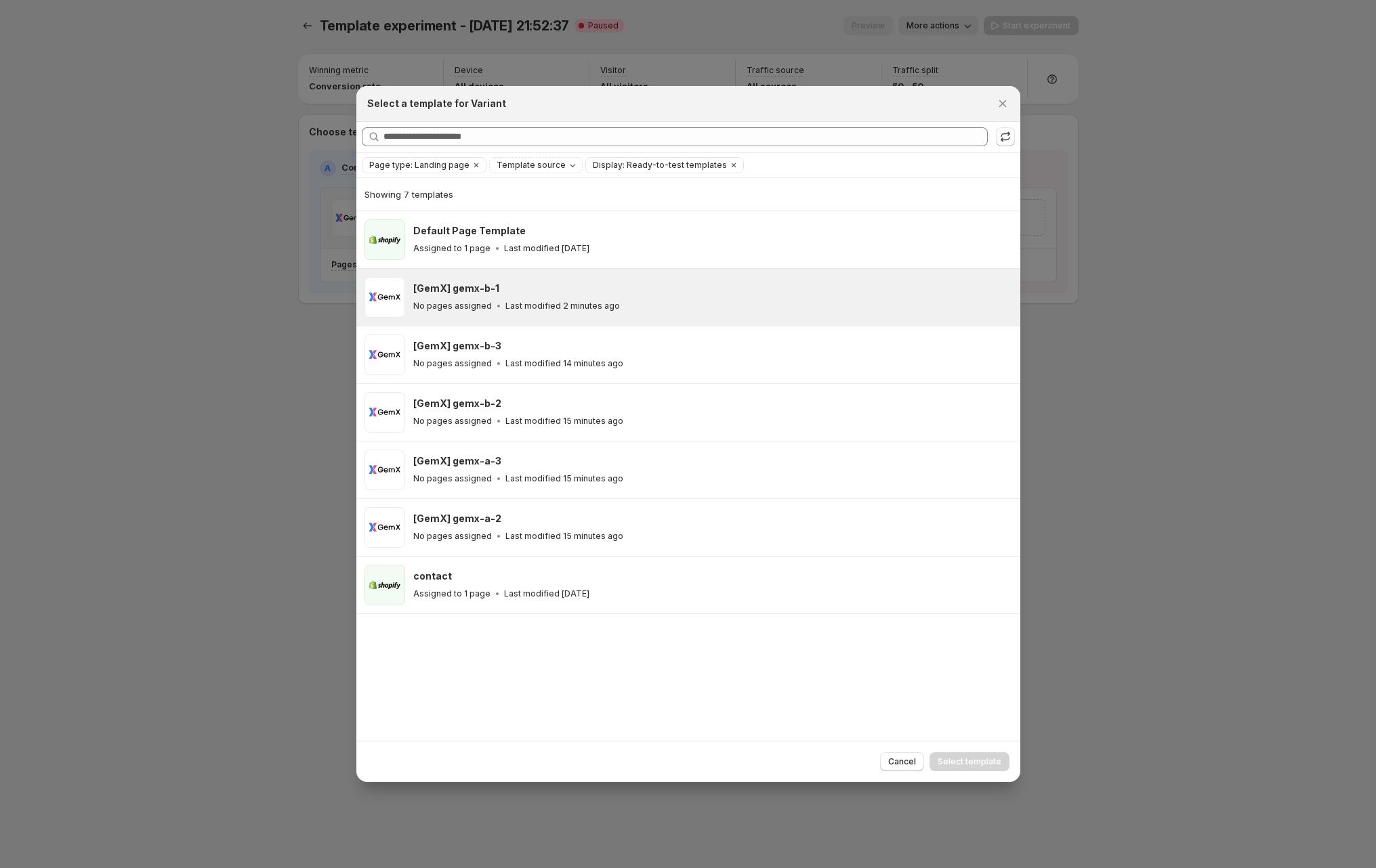
click at [493, 294] on h3 "[GemX] gemx-b-1" at bounding box center [457, 288] width 86 height 13
click at [990, 764] on span "Select template" at bounding box center [969, 762] width 64 height 11
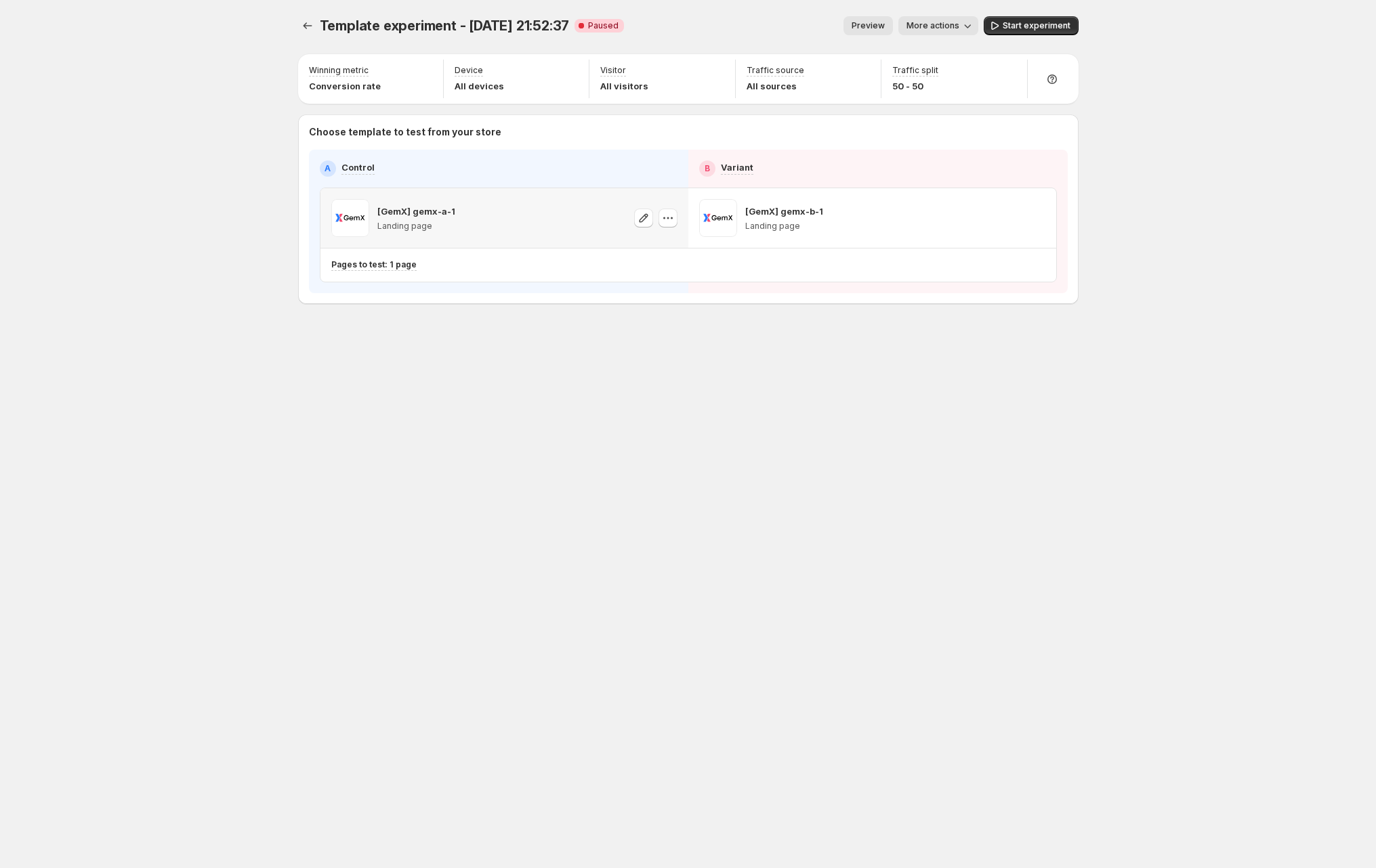
click at [991, 417] on div "Template experiment - Sep 15, 21:52:37. This page is ready Template experiment …" at bounding box center [688, 434] width 813 height 868
click at [1032, 24] on span "Start experiment" at bounding box center [1037, 26] width 68 height 11
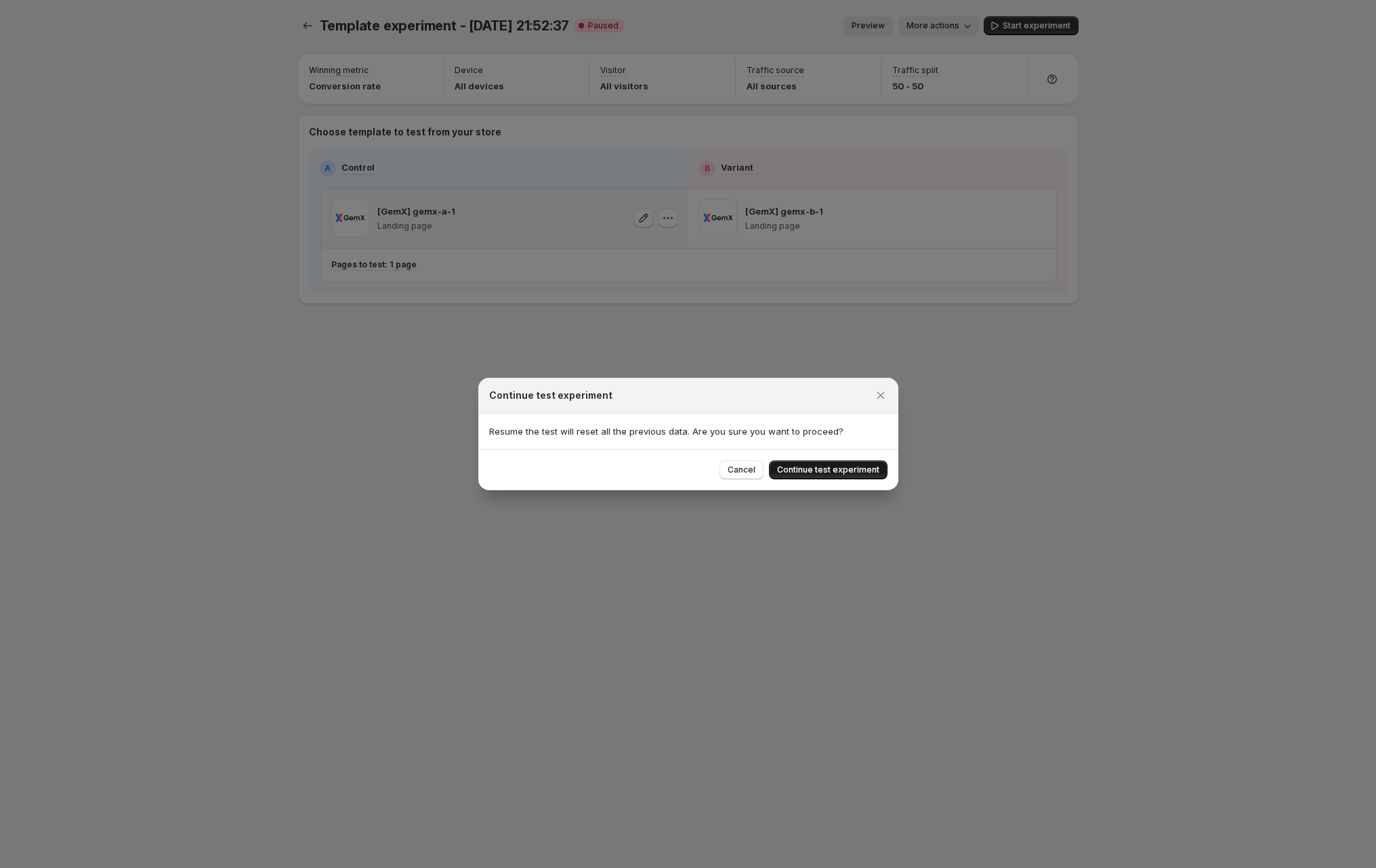
click at [834, 459] on div "Cancel Continue test experiment" at bounding box center [688, 470] width 420 height 41
click at [837, 462] on button "Continue test experiment" at bounding box center [828, 470] width 118 height 19
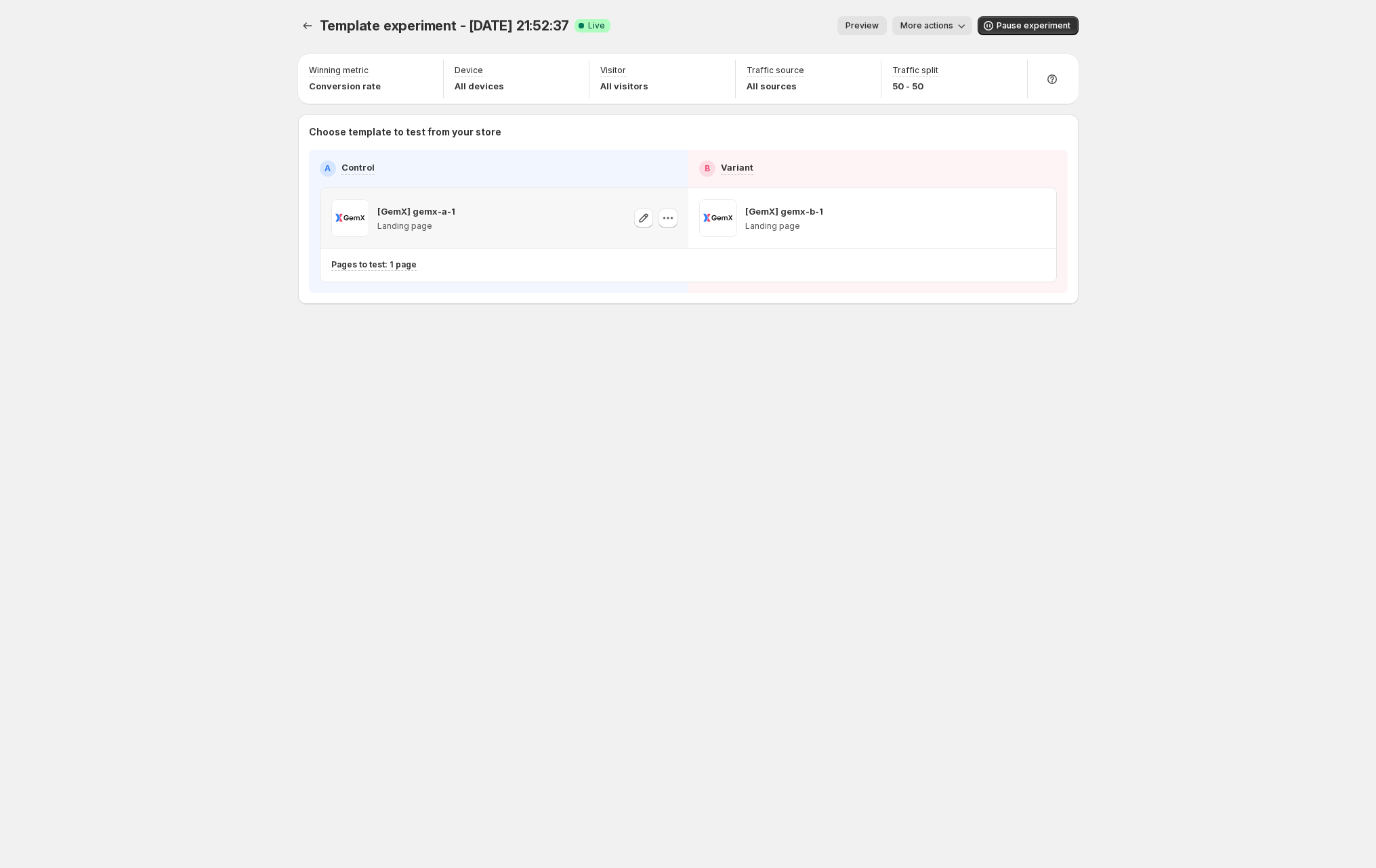
click at [590, 422] on div "Template experiment - Sep 15, 21:52:37. This page is ready Template experiment …" at bounding box center [688, 434] width 813 height 868
click at [367, 267] on p "Pages to test: 1 page" at bounding box center [373, 265] width 86 height 11
click at [585, 333] on icon "button" at bounding box center [585, 335] width 13 height 13
click at [113, 418] on div "Template experiment - Sep 15, 21:52:37. This page is ready Template experiment …" at bounding box center [688, 434] width 1376 height 868
click at [503, 394] on div "Template experiment - Sep 15, 21:52:37. This page is ready Template experiment …" at bounding box center [688, 434] width 813 height 868
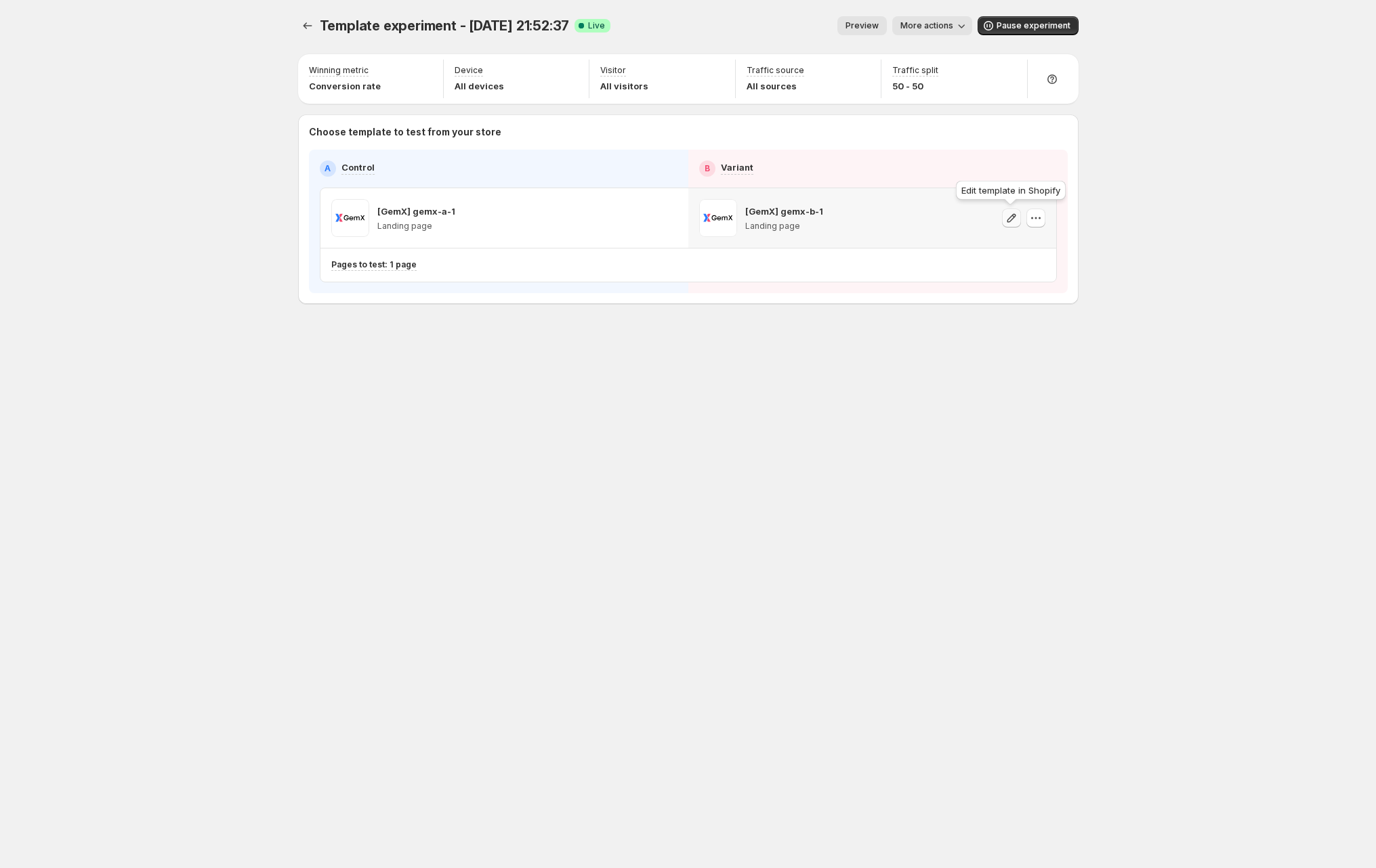
click at [1010, 212] on icon "button" at bounding box center [1011, 218] width 13 height 13
click at [683, 417] on div "Template experiment - Sep 15, 21:52:37. This page is ready Template experiment …" at bounding box center [688, 434] width 813 height 868
drag, startPoint x: 193, startPoint y: 444, endPoint x: 168, endPoint y: 420, distance: 34.7
click at [193, 444] on div "Template experiment - Sep 15, 21:52:37. This page is ready Template experiment …" at bounding box center [688, 434] width 1376 height 868
click at [213, 504] on div "Template experiment - Sep 15, 21:52:37. This page is ready Template experiment …" at bounding box center [688, 434] width 1376 height 868
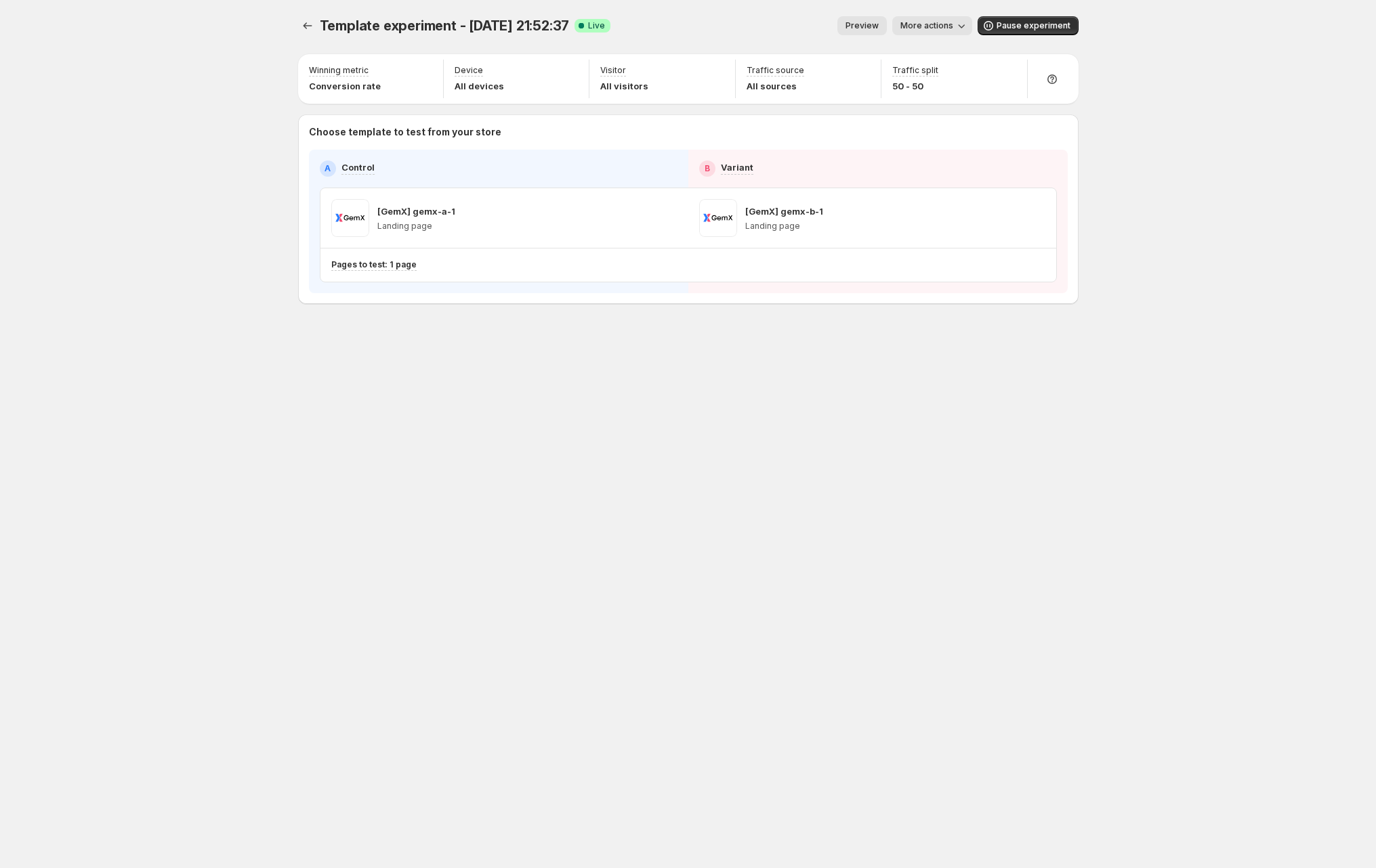
click at [179, 457] on div "Template experiment - [DATE] 21:52:37. This page is ready Template experiment -…" at bounding box center [688, 434] width 1376 height 868
click at [383, 393] on div "Template experiment - Sep 15, 21:52:37. This page is ready Template experiment …" at bounding box center [688, 434] width 813 height 868
click at [351, 24] on span "Template experiment - Sep 15, 21:52:37" at bounding box center [445, 25] width 250 height 16
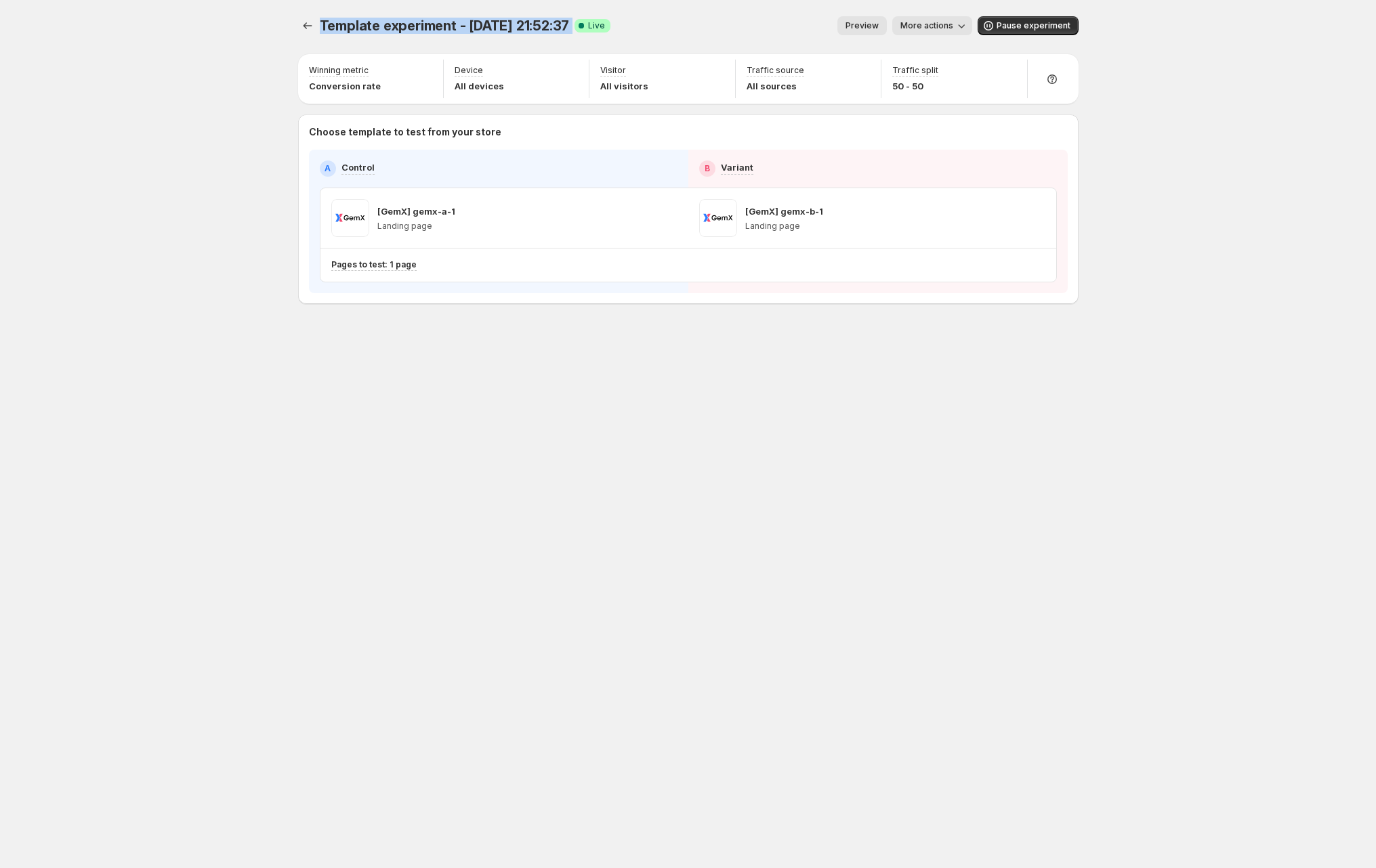
click at [922, 16] on button "More actions" at bounding box center [931, 25] width 80 height 19
click at [947, 70] on span "Rename" at bounding box center [993, 77] width 142 height 13
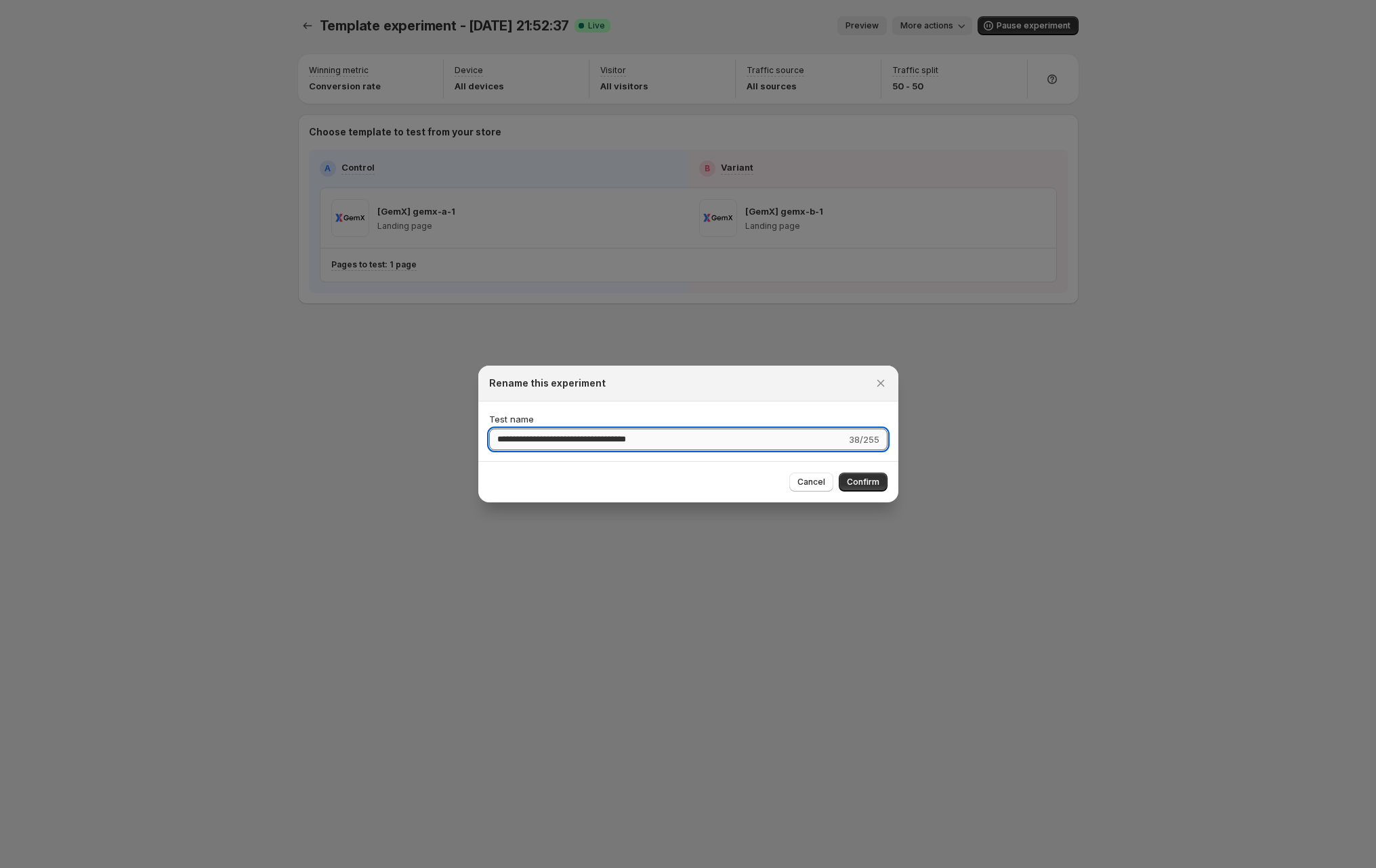
click at [556, 444] on input "**********" at bounding box center [667, 439] width 357 height 22
type input "**********"
click at [883, 476] on button "Confirm" at bounding box center [863, 482] width 49 height 19
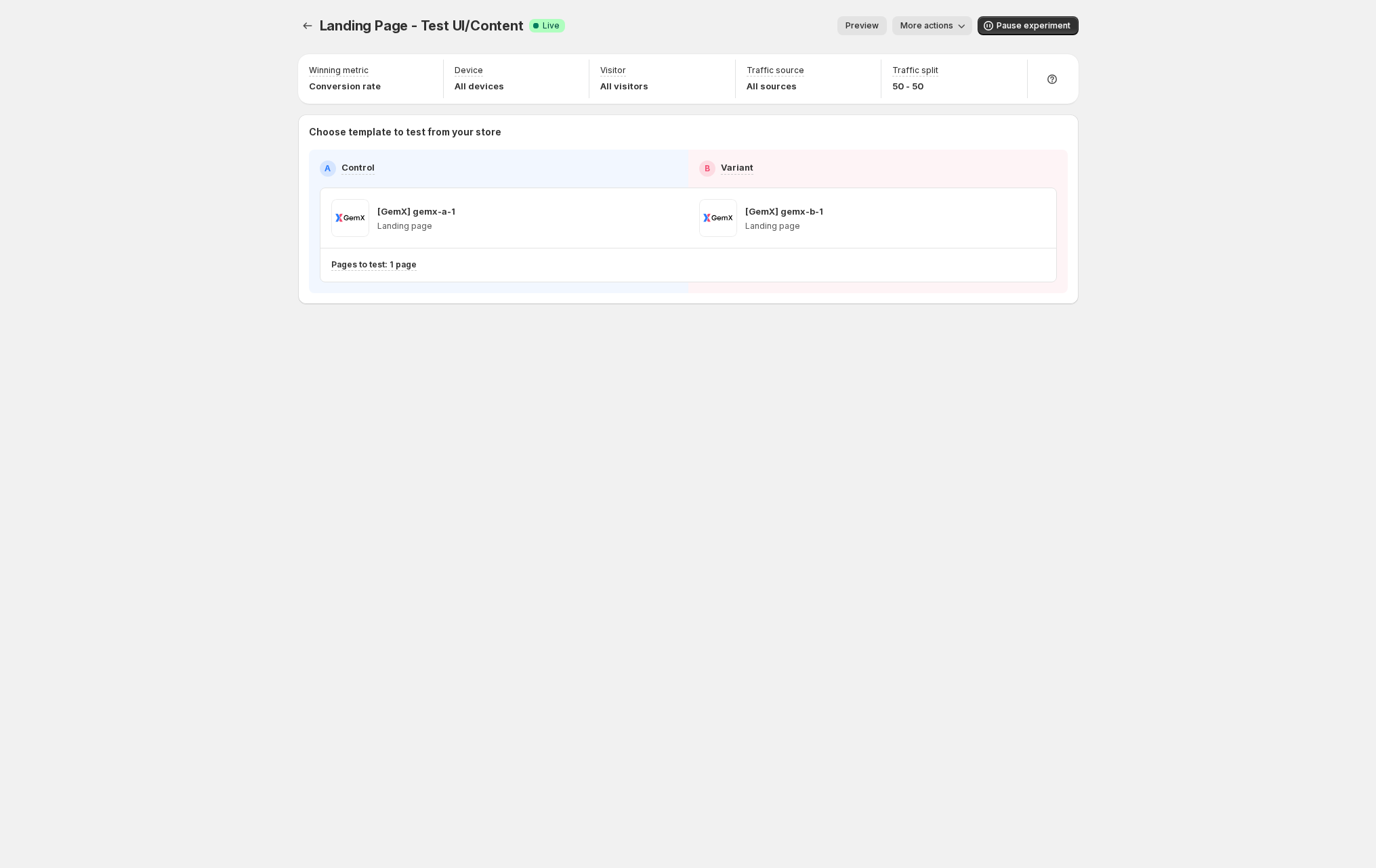
click at [154, 123] on div "Landing Page - Test UI/Content. This page is ready Landing Page - Test UI/Conte…" at bounding box center [688, 434] width 1376 height 868
click at [63, 390] on div "Landing Page - Test UI/Content. This page is ready Landing Page - Test UI/Conte…" at bounding box center [688, 434] width 1376 height 868
click at [309, 23] on icon "Experiments" at bounding box center [307, 25] width 13 height 13
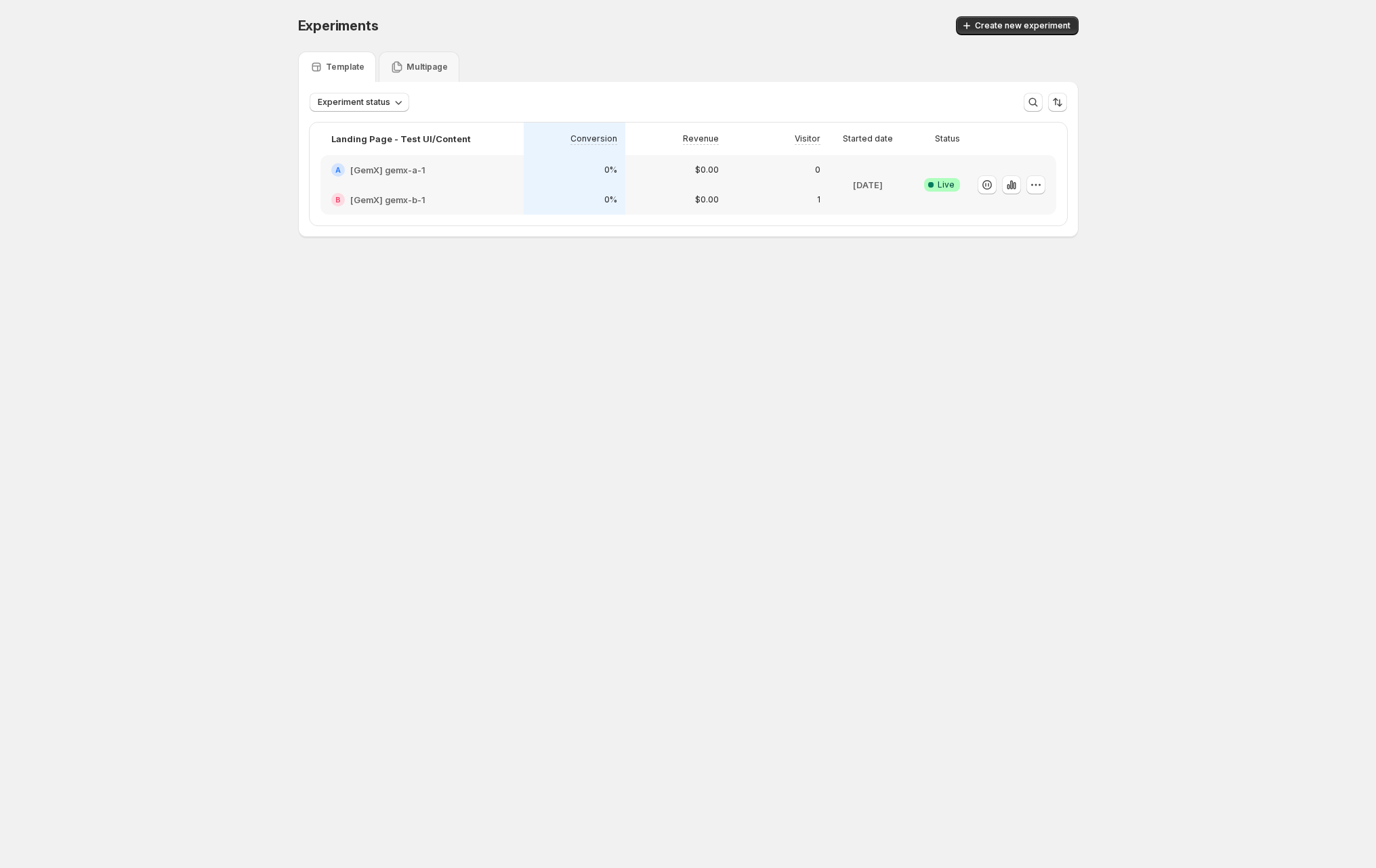
click at [204, 148] on div "Experiments. This page is ready Experiments Create new experiment Template Mult…" at bounding box center [688, 155] width 1376 height 310
click at [185, 214] on div "Experiments. This page is ready Experiments Create new experiment Template Mult…" at bounding box center [688, 155] width 1376 height 310
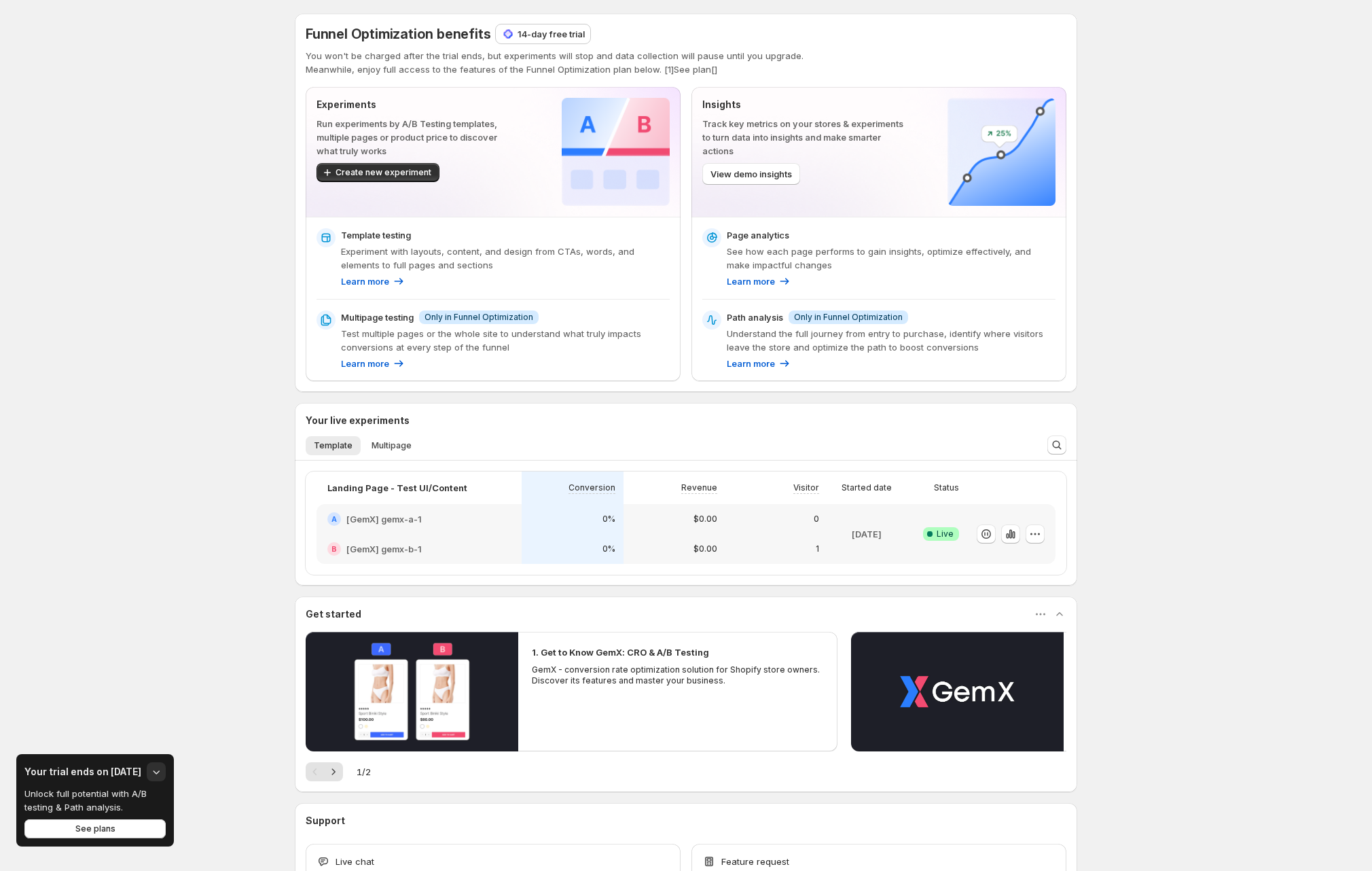
click at [121, 55] on div "Funnel Optimization benefits 14-day free trial You won't be charged after the t…" at bounding box center [686, 482] width 1372 height 963
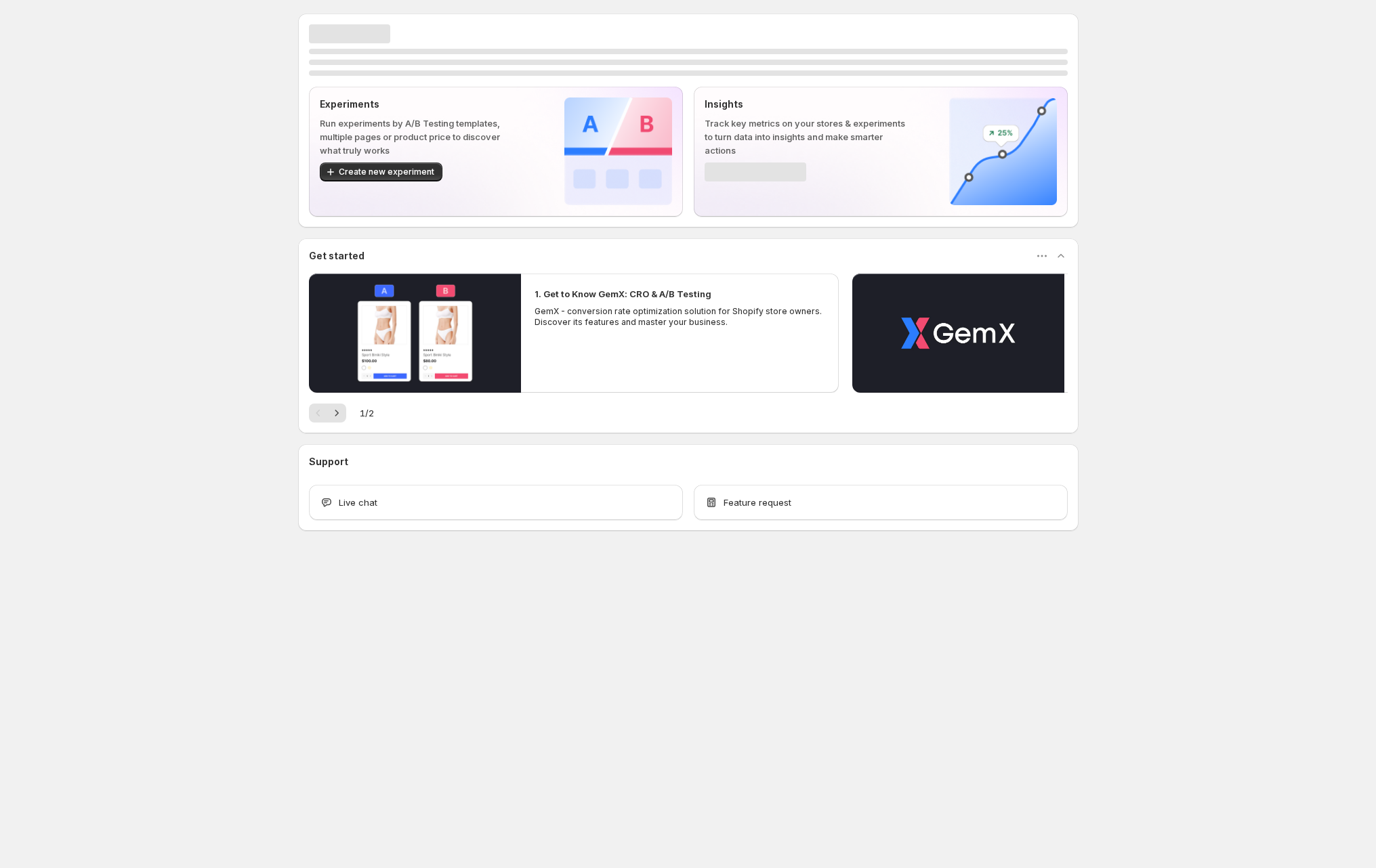
click at [113, 203] on div "Experiments Run experiments by A/B Testing templates, multiple pages or product…" at bounding box center [688, 302] width 1376 height 604
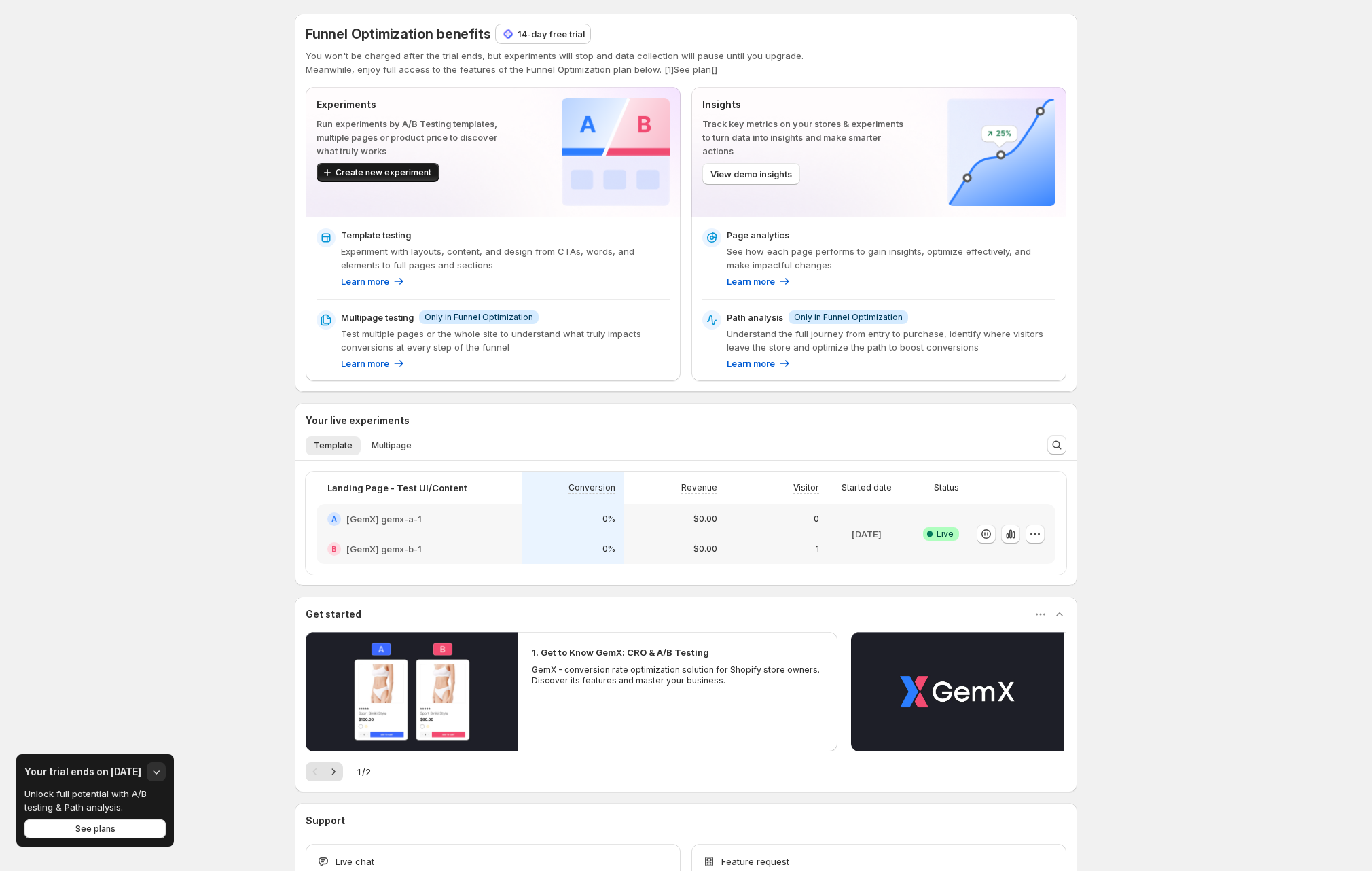
click at [415, 174] on span "Create new experiment" at bounding box center [384, 173] width 96 height 11
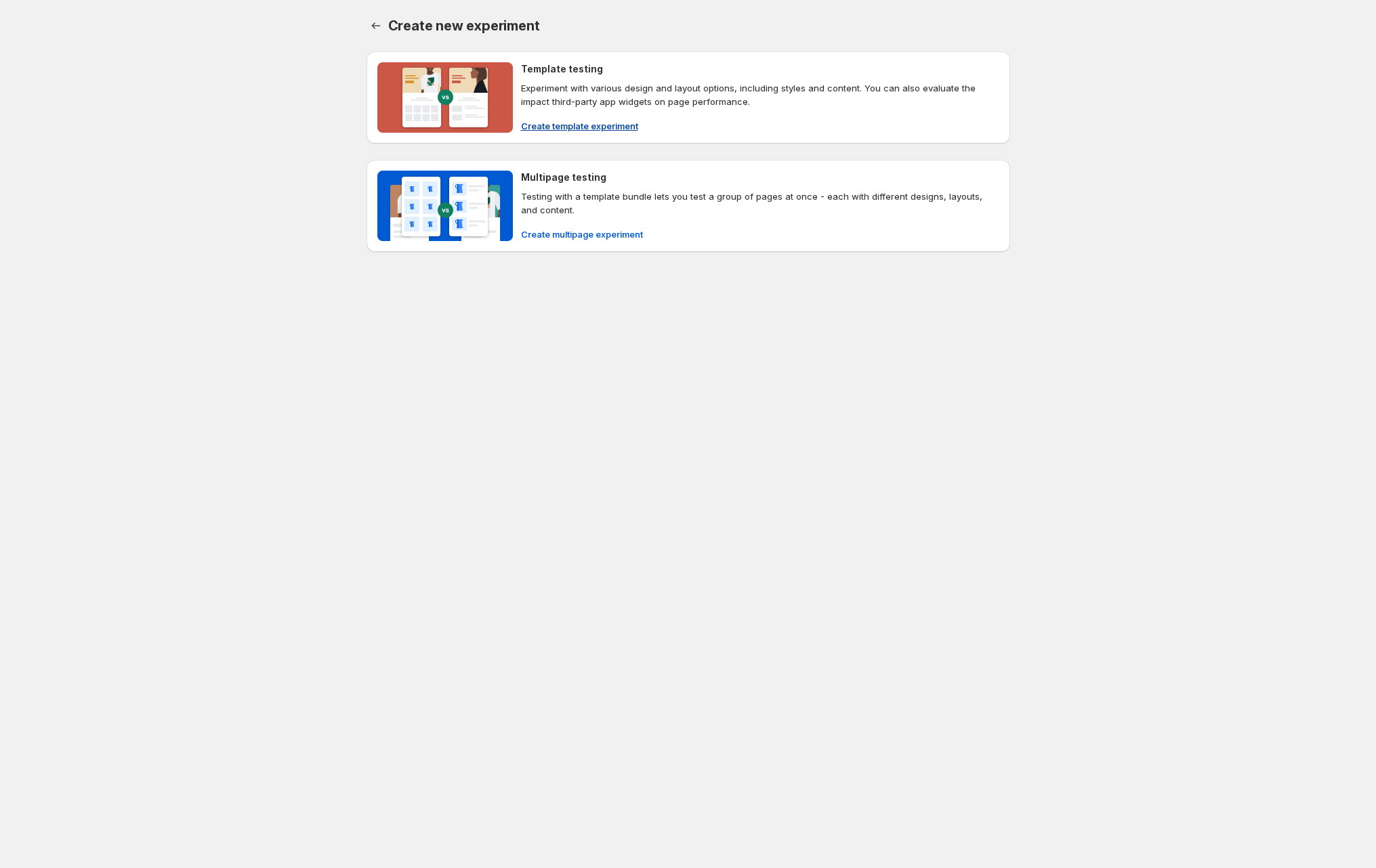
click at [528, 117] on button "Create template experiment" at bounding box center [580, 126] width 133 height 22
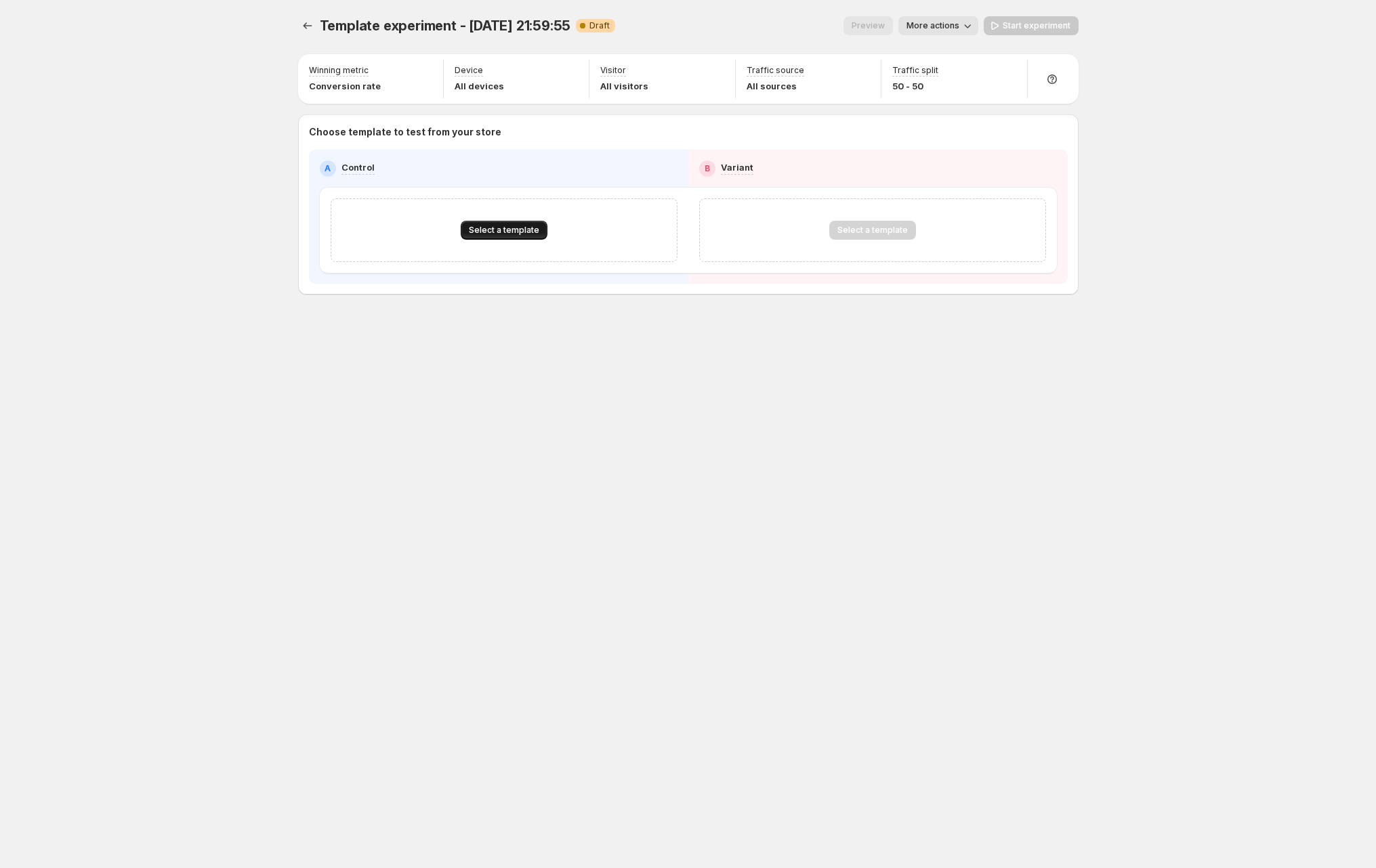
click at [506, 227] on span "Select a template" at bounding box center [504, 230] width 70 height 11
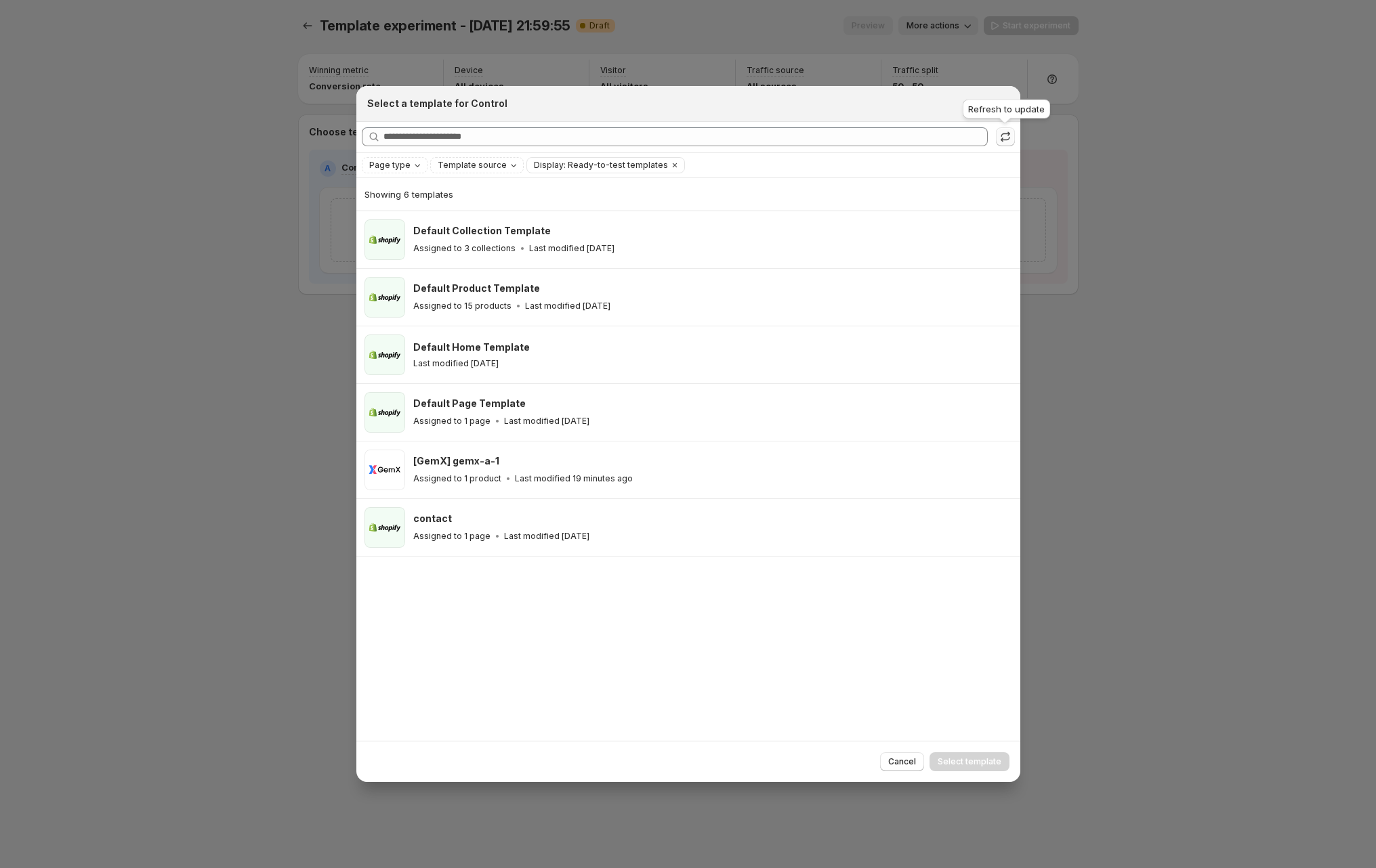
click at [1004, 135] on icon ":r22:" at bounding box center [1005, 136] width 13 height 13
click at [392, 162] on span "Page type" at bounding box center [390, 165] width 41 height 11
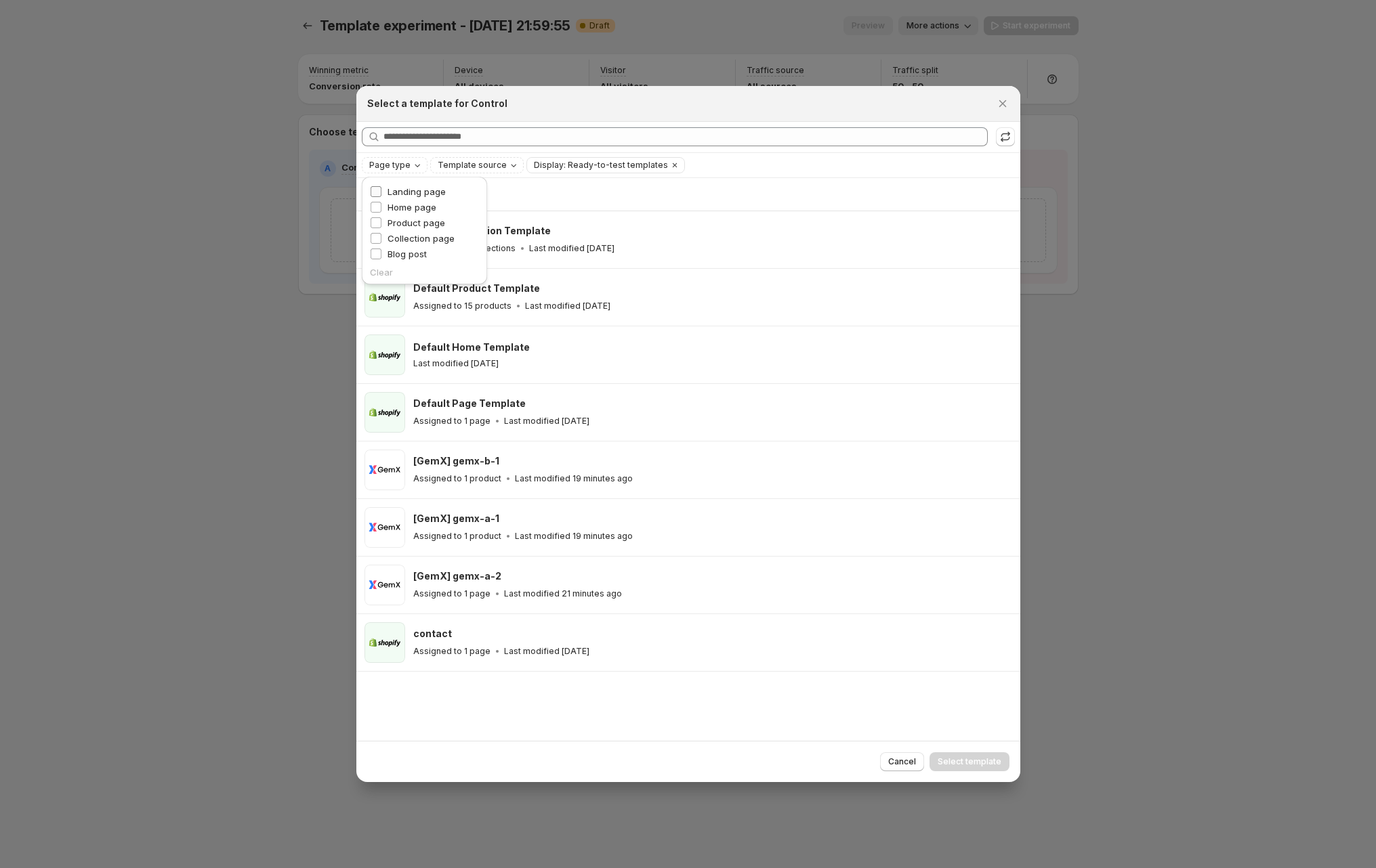
click at [414, 192] on span "Landing page" at bounding box center [416, 192] width 58 height 11
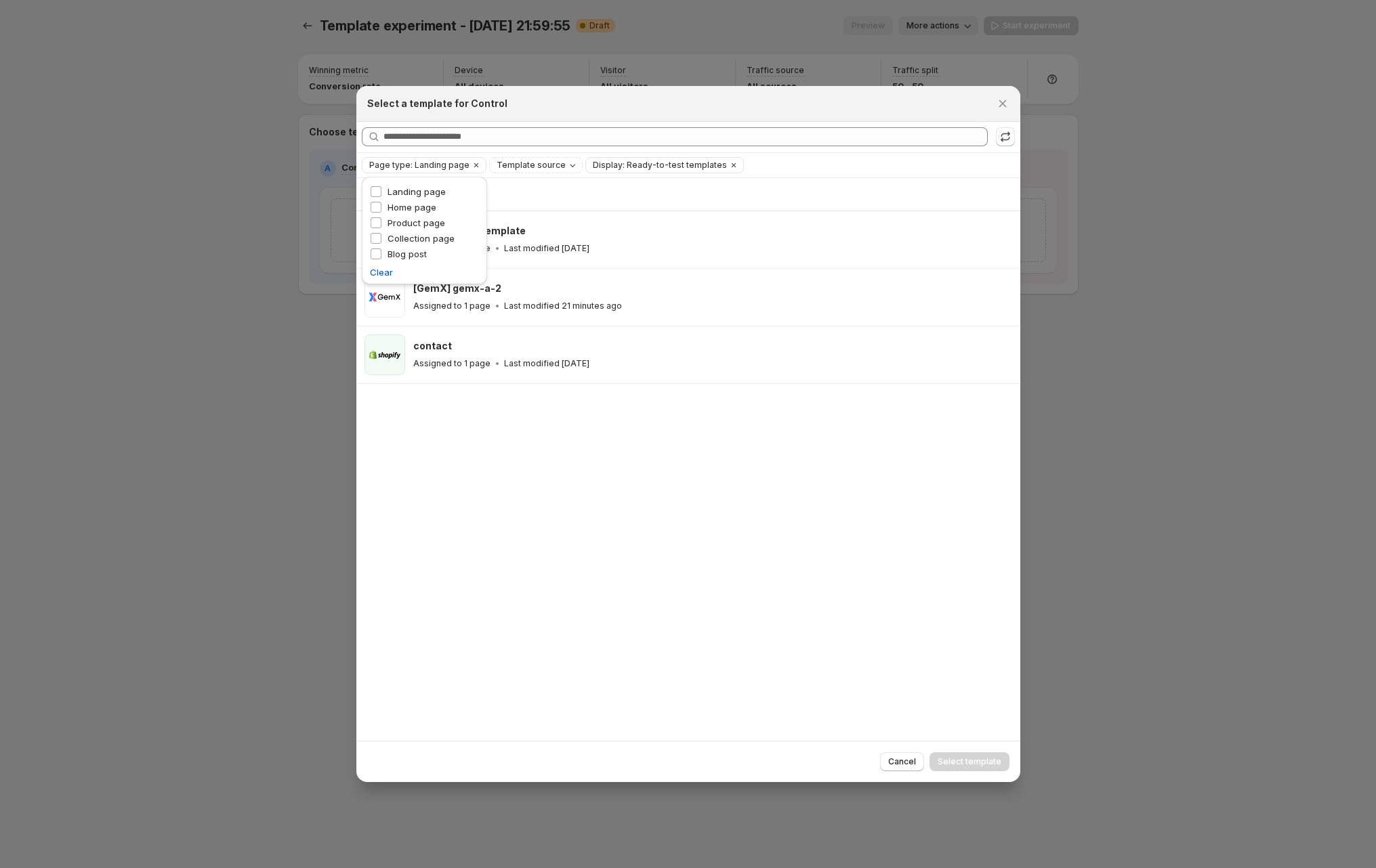
click at [823, 167] on div "Page type: Landing page Template source Display: Ready-to-test templates Clear …" at bounding box center [688, 164] width 653 height 16
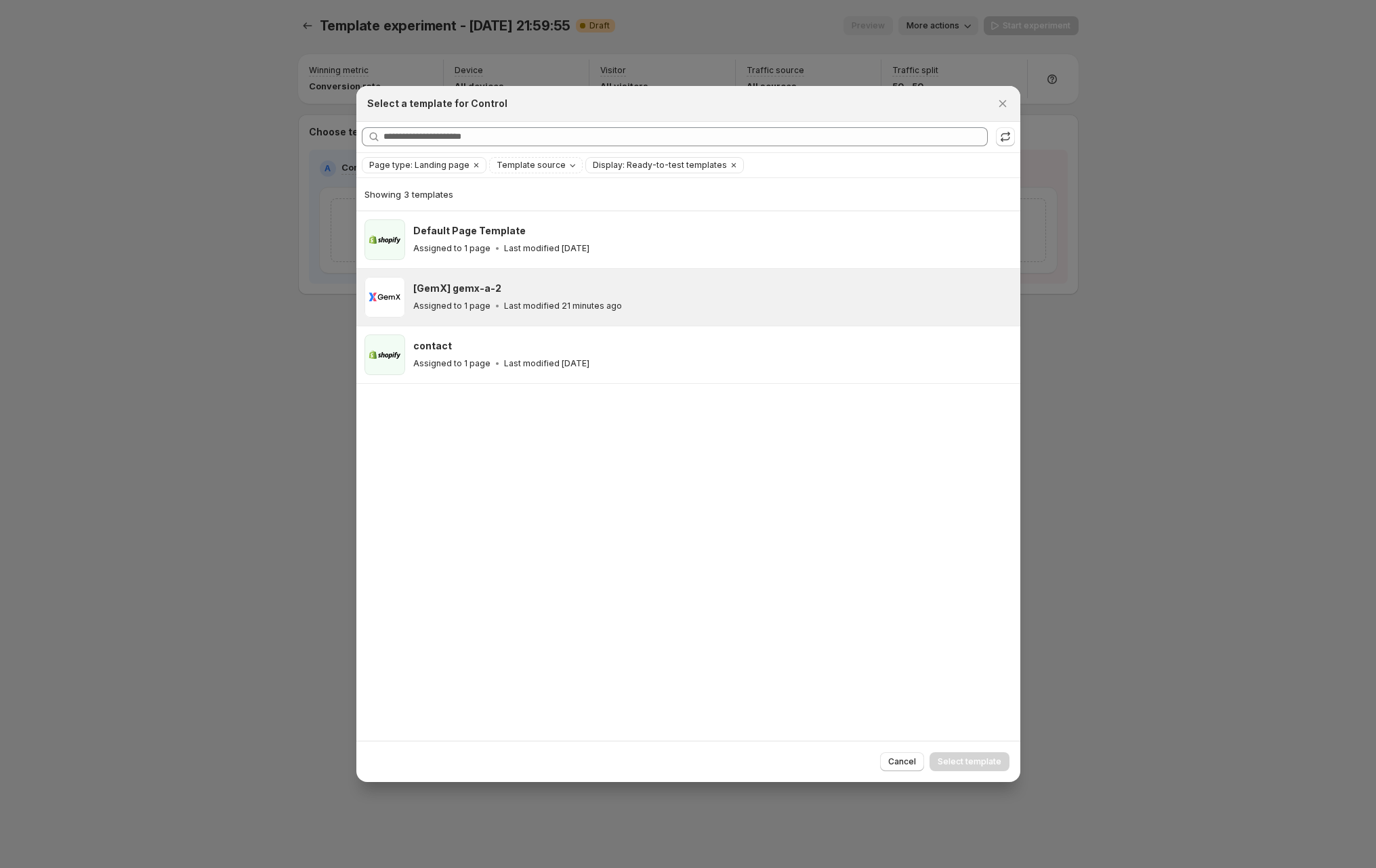
click at [542, 301] on p "Last modified 21 minutes ago" at bounding box center [562, 306] width 117 height 11
click at [978, 760] on span "Select template" at bounding box center [969, 762] width 64 height 11
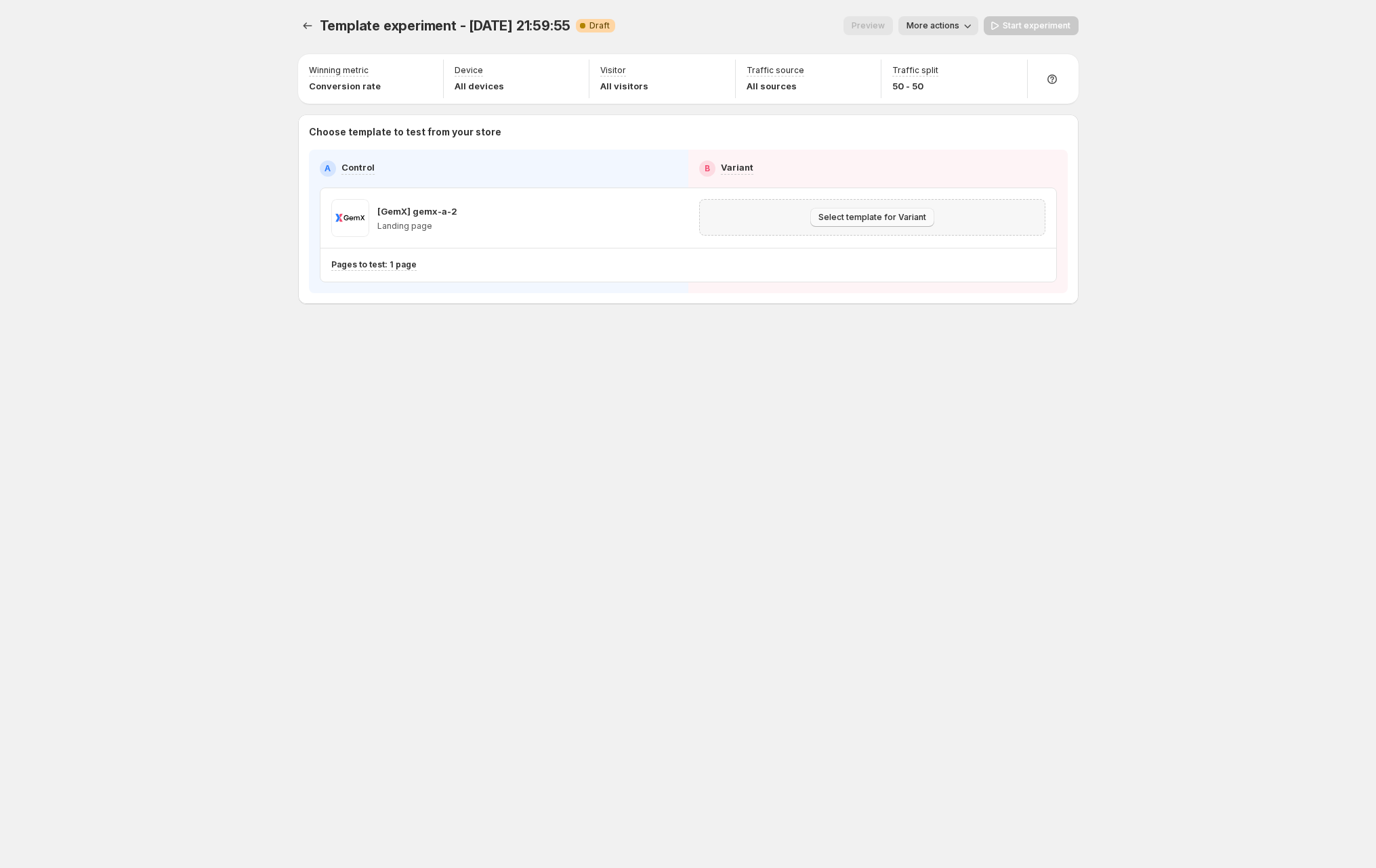
click at [880, 216] on span "Select template for Variant" at bounding box center [872, 218] width 108 height 11
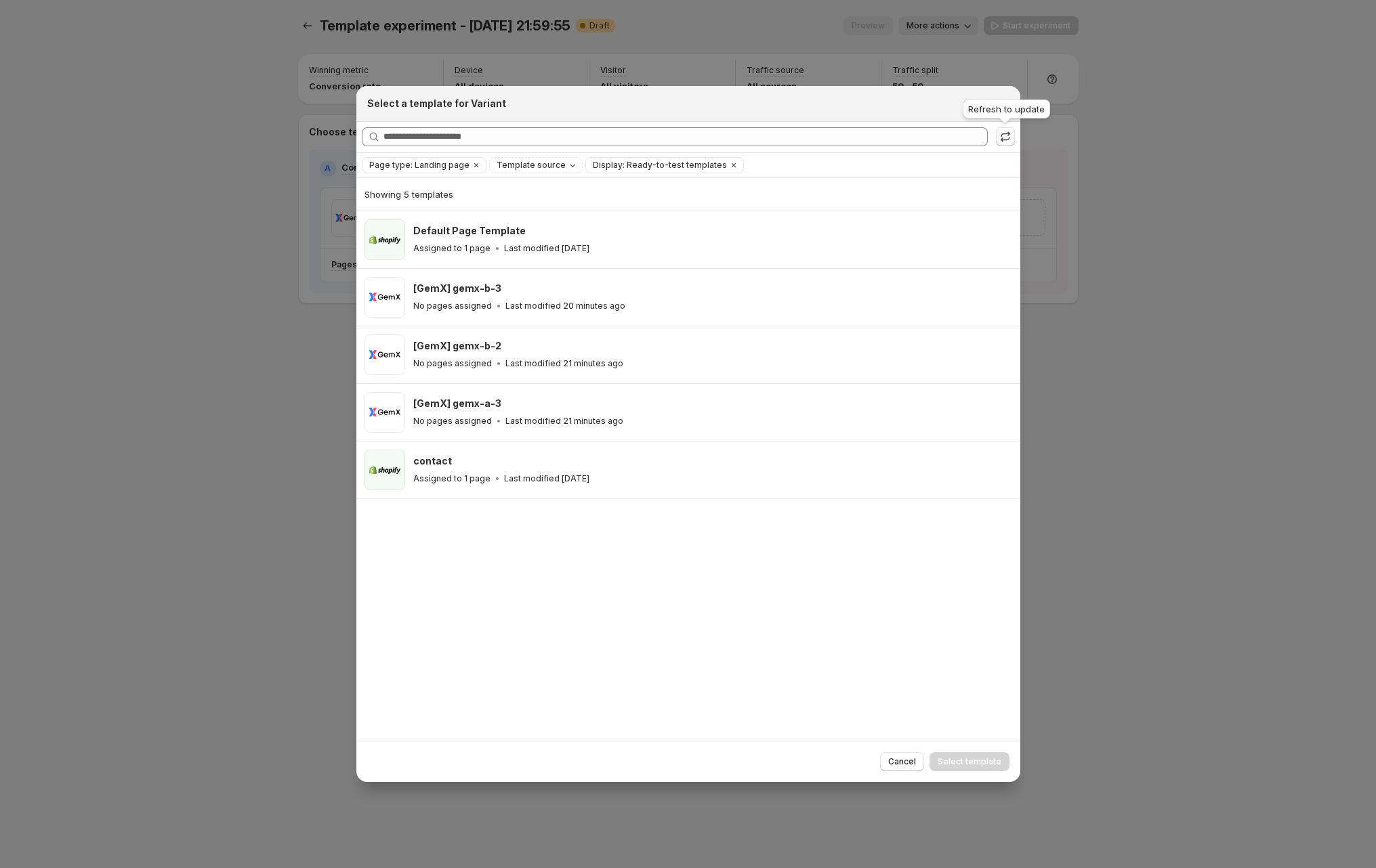
click at [1000, 135] on icon ":r22:" at bounding box center [1005, 136] width 13 height 13
click at [471, 163] on icon "Clear" at bounding box center [477, 165] width 11 height 11
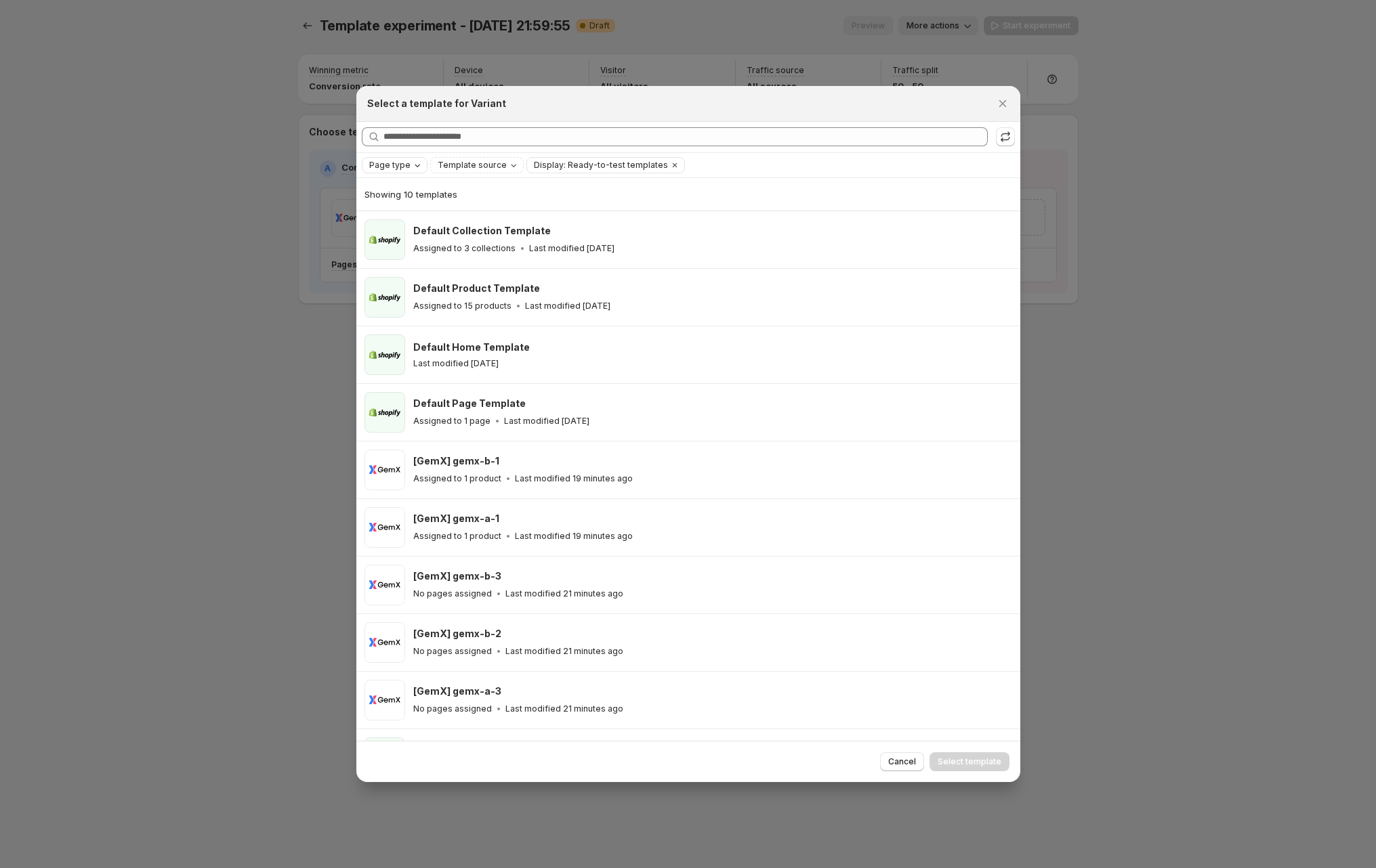
click at [399, 166] on span "Page type" at bounding box center [390, 165] width 41 height 11
click at [418, 218] on span "Product page" at bounding box center [415, 223] width 57 height 11
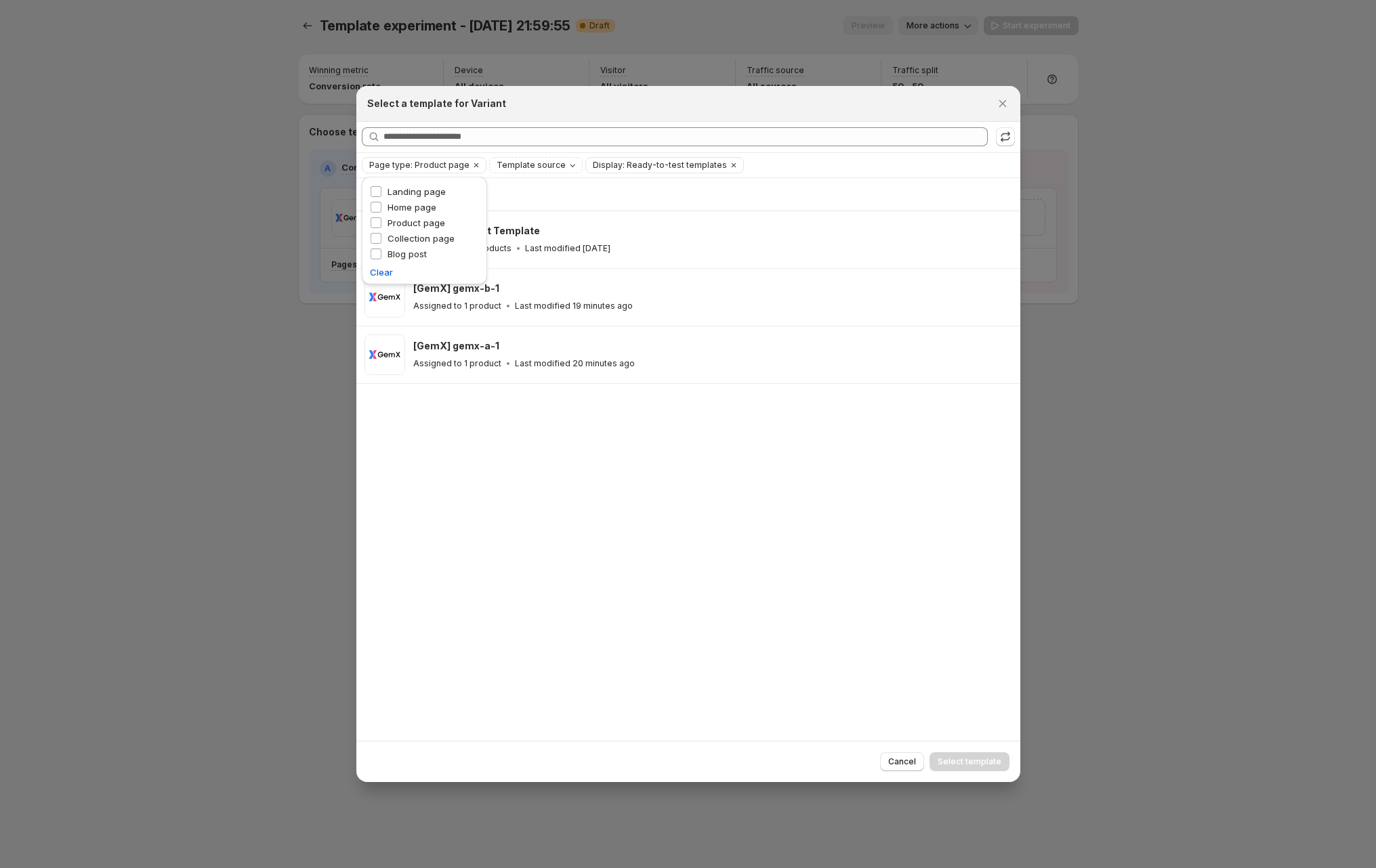
click at [927, 155] on div "Page type: Product page Template source Display: Ready-to-test templates Clear …" at bounding box center [688, 165] width 664 height 24
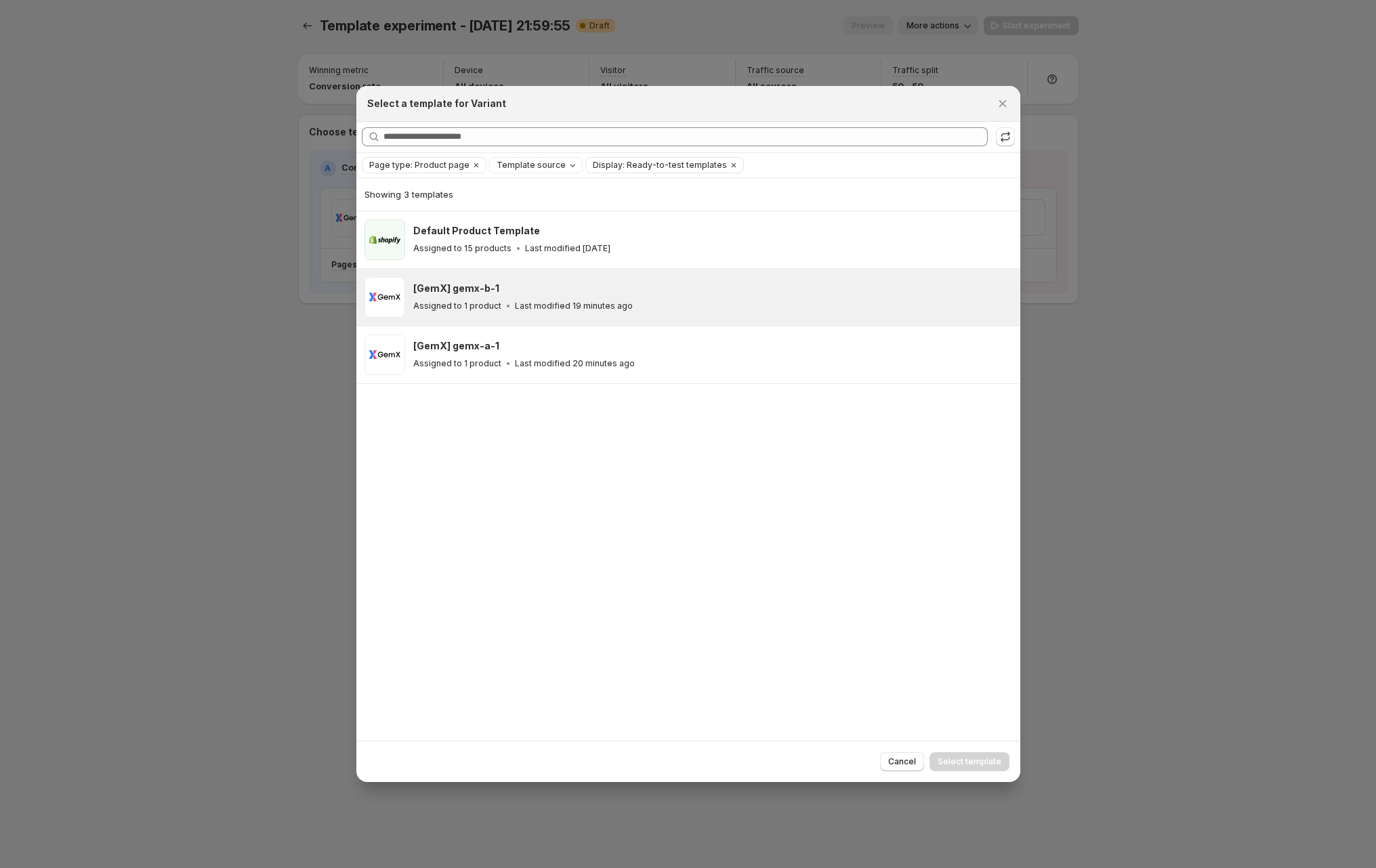
click at [766, 294] on div "[GemX] gemx-b-1" at bounding box center [711, 288] width 595 height 13
click at [1013, 134] on button ":r22:" at bounding box center [1005, 136] width 19 height 19
click at [707, 277] on div "[GemX] gemx-b-2 Assigned to 1 product Last modified 20 minutes ago" at bounding box center [712, 297] width 599 height 40
click at [968, 765] on span "Select template" at bounding box center [969, 762] width 64 height 11
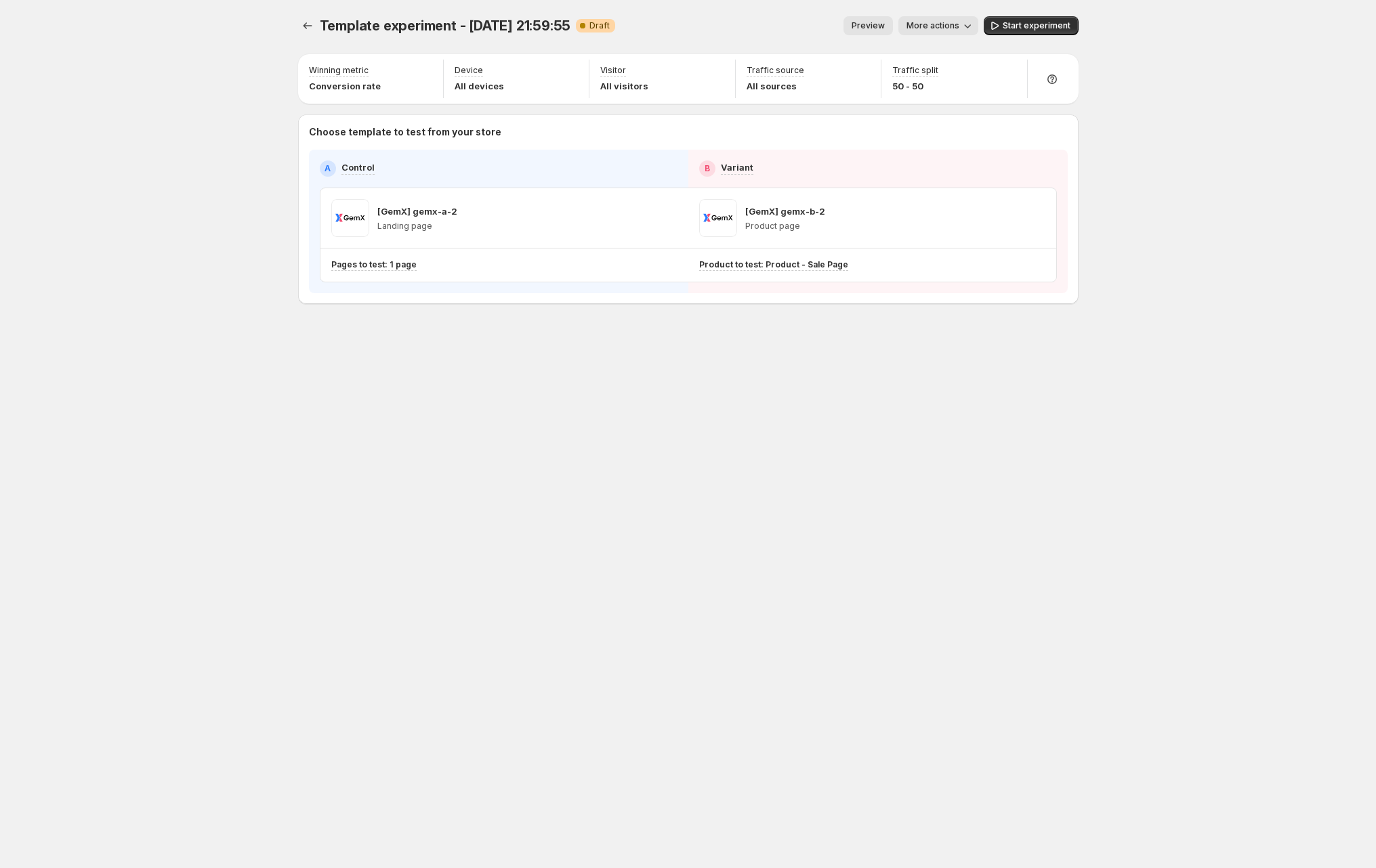
click at [932, 540] on div "Template experiment - Sep 15, 21:59:55. This page is ready Template experiment …" at bounding box center [688, 434] width 813 height 868
click at [1024, 28] on span "Start experiment" at bounding box center [1037, 26] width 68 height 11
click at [496, 343] on div "Template experiment - Sep 15, 21:59:55. This page is ready Template experiment …" at bounding box center [688, 188] width 813 height 377
click at [372, 263] on p "Pages to test: 1 page" at bounding box center [373, 265] width 86 height 11
click at [476, 398] on div "Template experiment - Sep 15, 21:59:55. This page is ready Template experiment …" at bounding box center [688, 434] width 813 height 868
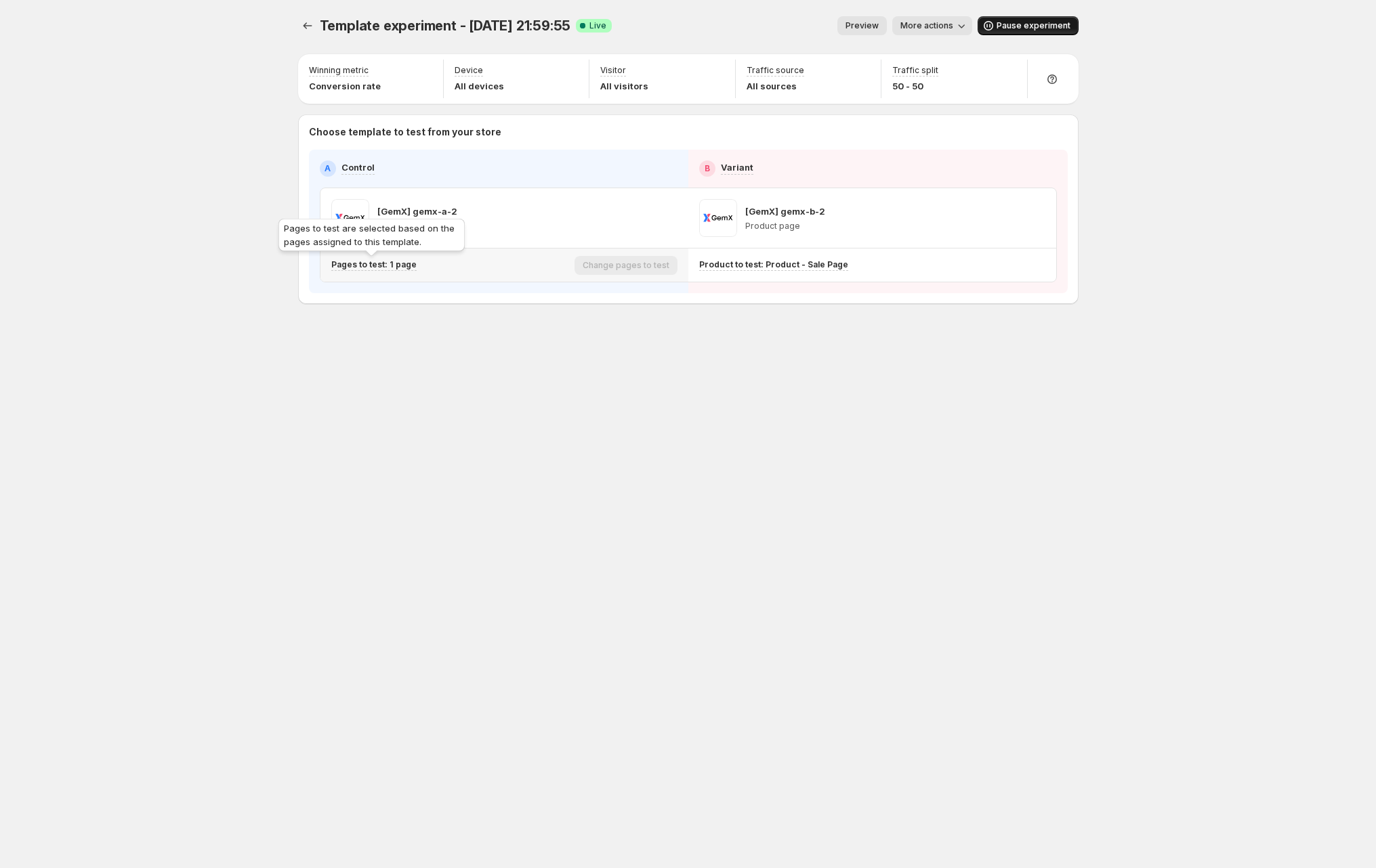
click at [399, 266] on p "Pages to test: 1 page" at bounding box center [373, 265] width 86 height 11
click at [590, 333] on icon "button" at bounding box center [585, 335] width 13 height 13
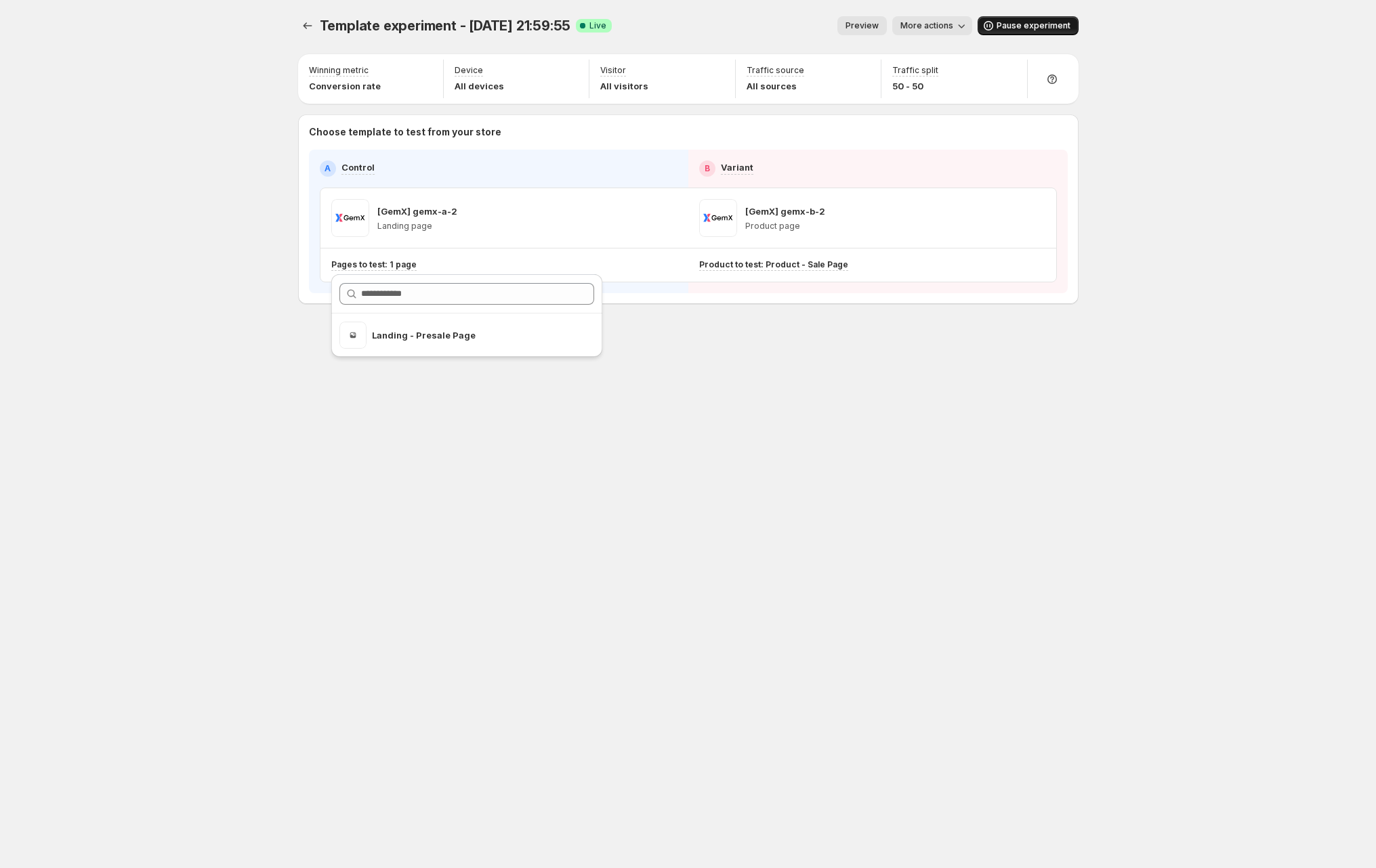
click at [687, 398] on div "Template experiment - Sep 15, 21:59:55. This page is ready Template experiment …" at bounding box center [688, 434] width 813 height 868
click at [460, 450] on div "Template experiment - Sep 15, 21:59:55. This page is ready Template experiment …" at bounding box center [688, 434] width 813 height 868
click at [706, 377] on div "Template experiment - Sep 15, 21:59:55. This page is ready Template experiment …" at bounding box center [688, 188] width 813 height 377
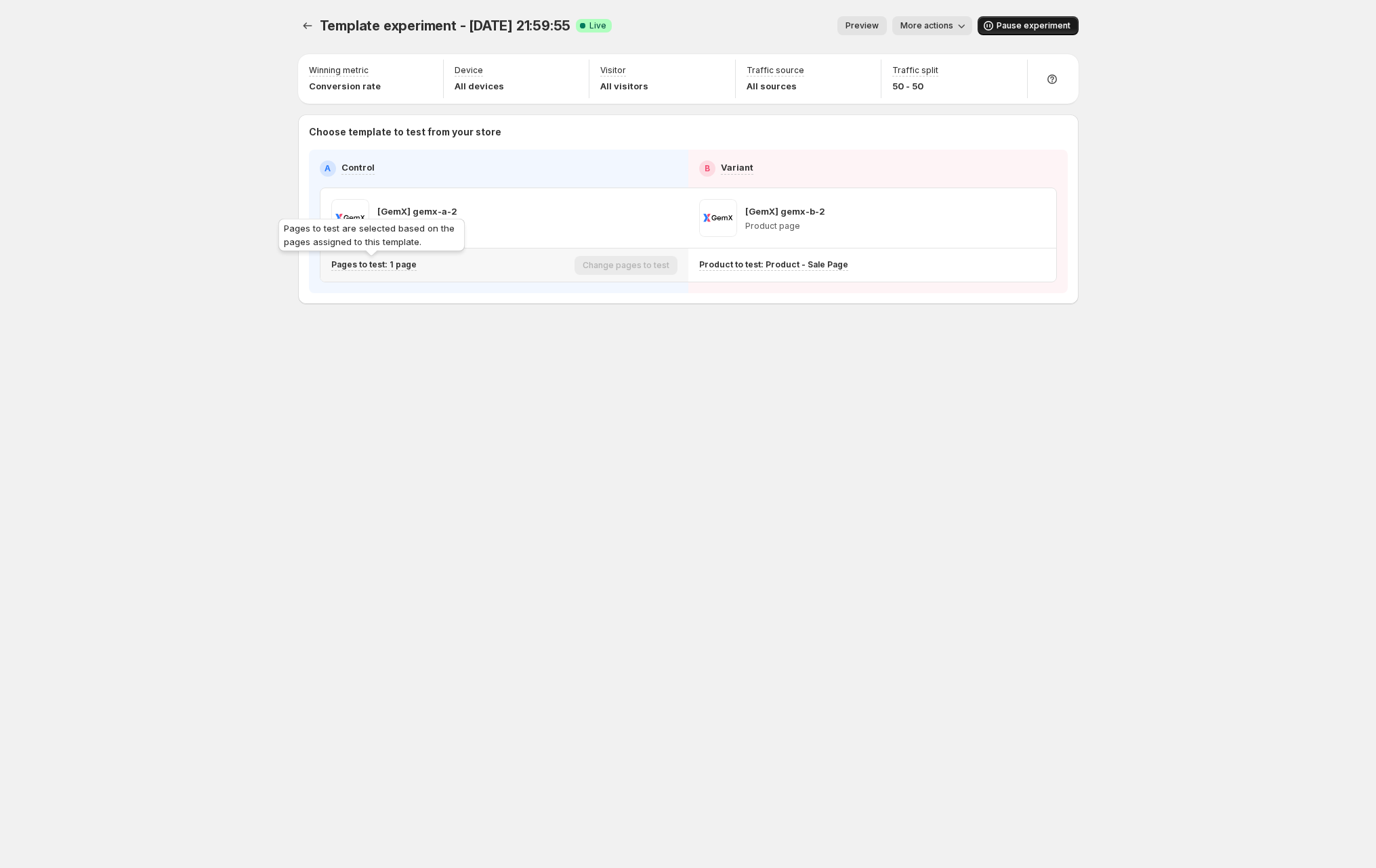
click at [397, 267] on p "Pages to test: 1 page" at bounding box center [373, 265] width 86 height 11
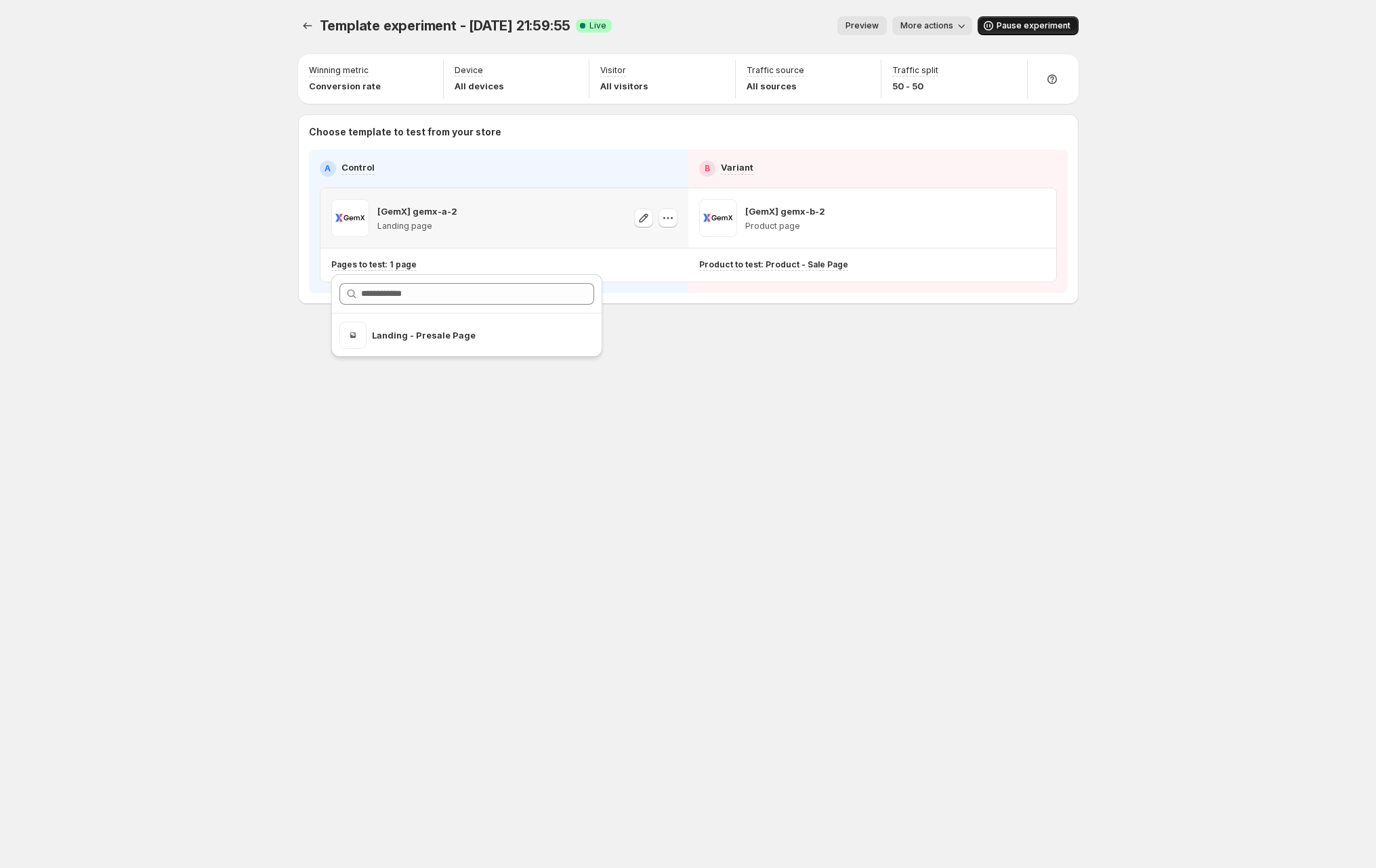
click at [438, 209] on p "[GemX] gemx-a-2" at bounding box center [416, 211] width 80 height 13
click at [415, 212] on p "[GemX] gemx-a-2" at bounding box center [416, 211] width 80 height 13
drag, startPoint x: 413, startPoint y: 210, endPoint x: 461, endPoint y: 211, distance: 48.0
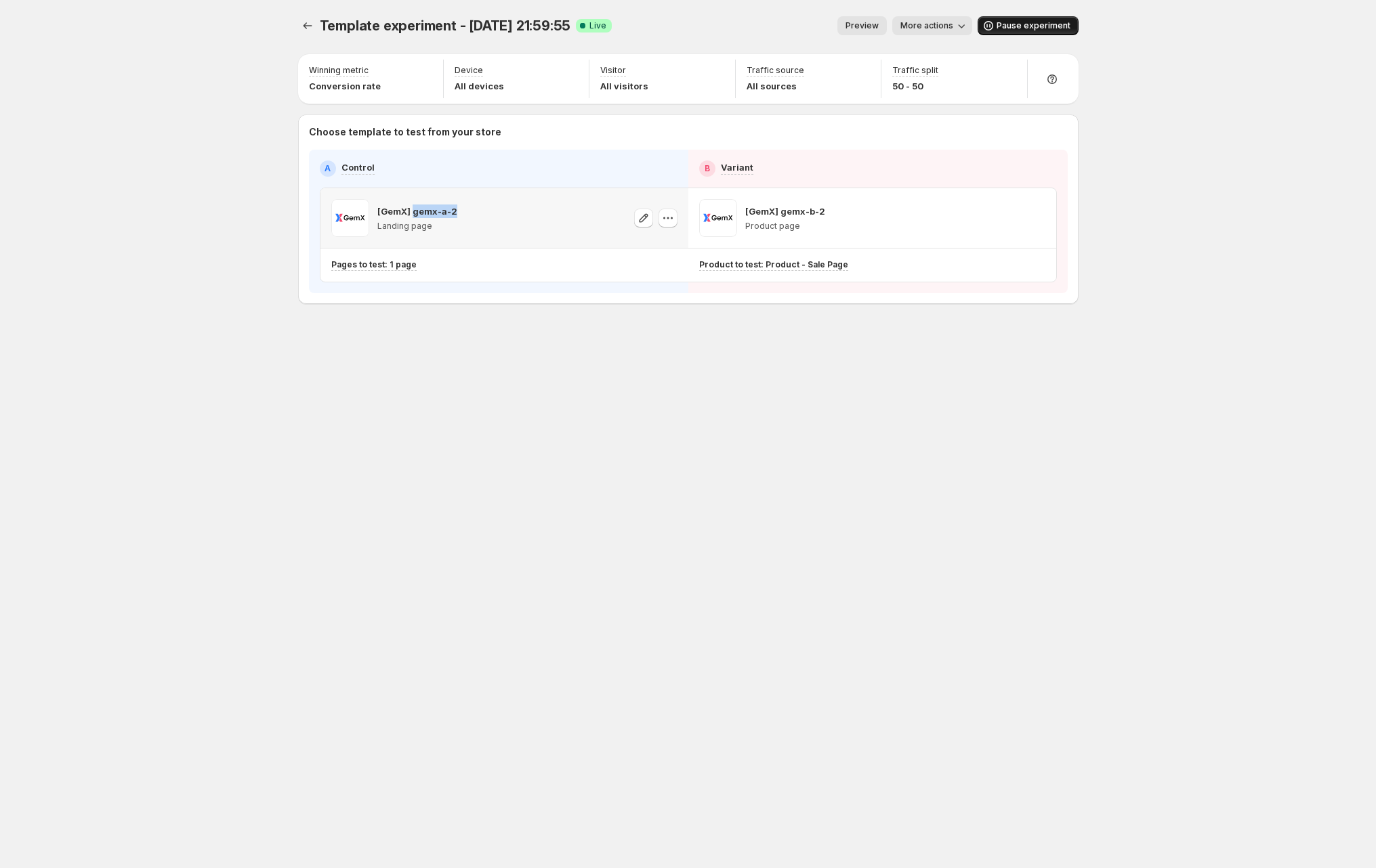
click at [461, 211] on div "[GemX] gemx-a-2 Landing page" at bounding box center [504, 218] width 346 height 38
click at [398, 263] on p "Pages to test: 1 page" at bounding box center [373, 265] width 86 height 11
drag, startPoint x: 695, startPoint y: 324, endPoint x: 688, endPoint y: 294, distance: 30.8
click at [695, 324] on div "Template experiment - Sep 15, 21:59:55. This page is ready Template experiment …" at bounding box center [688, 188] width 813 height 377
click at [667, 214] on icon "button" at bounding box center [667, 218] width 13 height 13
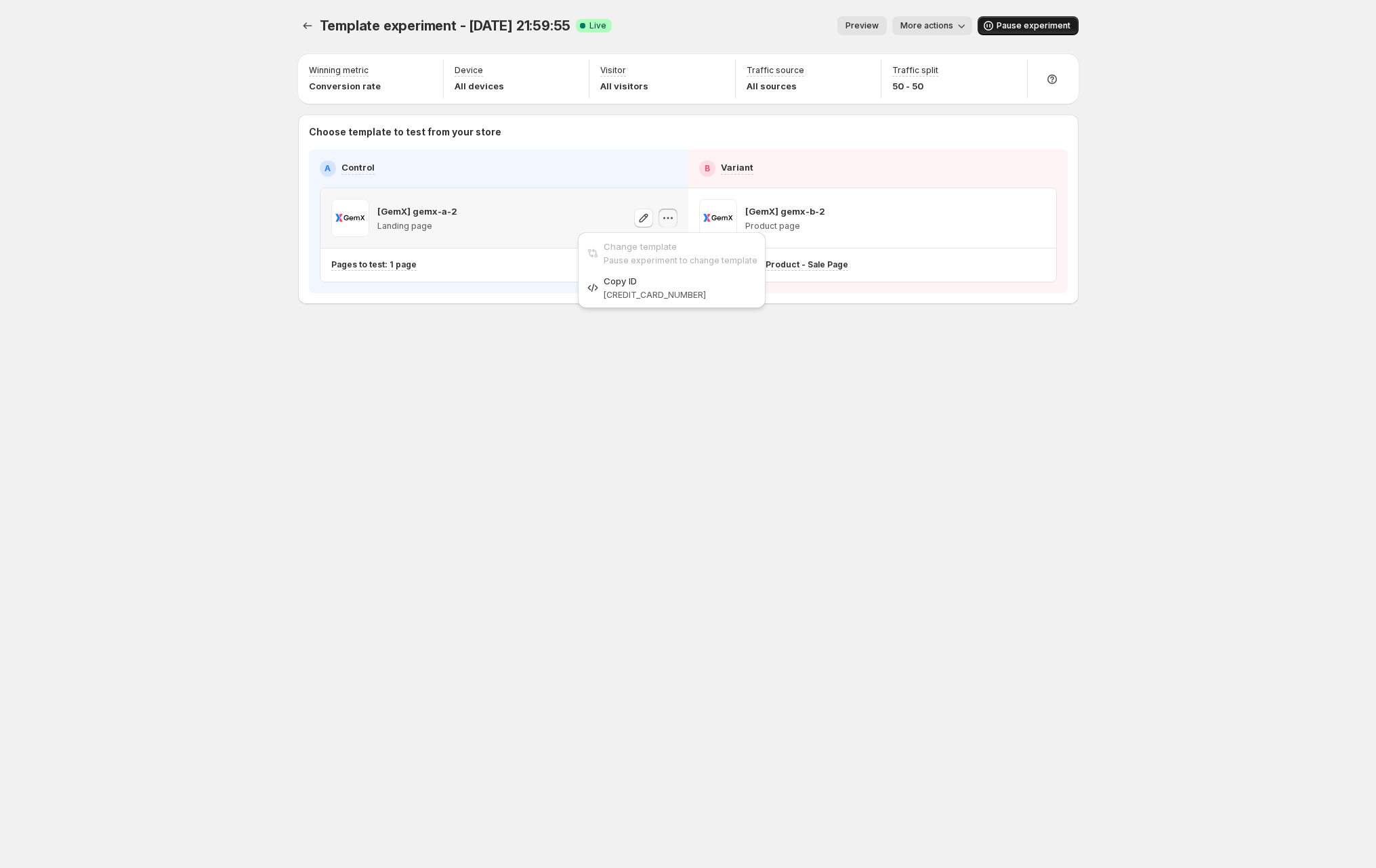
click at [675, 211] on button "button" at bounding box center [667, 218] width 19 height 19
click at [301, 23] on icon "Experiments" at bounding box center [307, 25] width 13 height 13
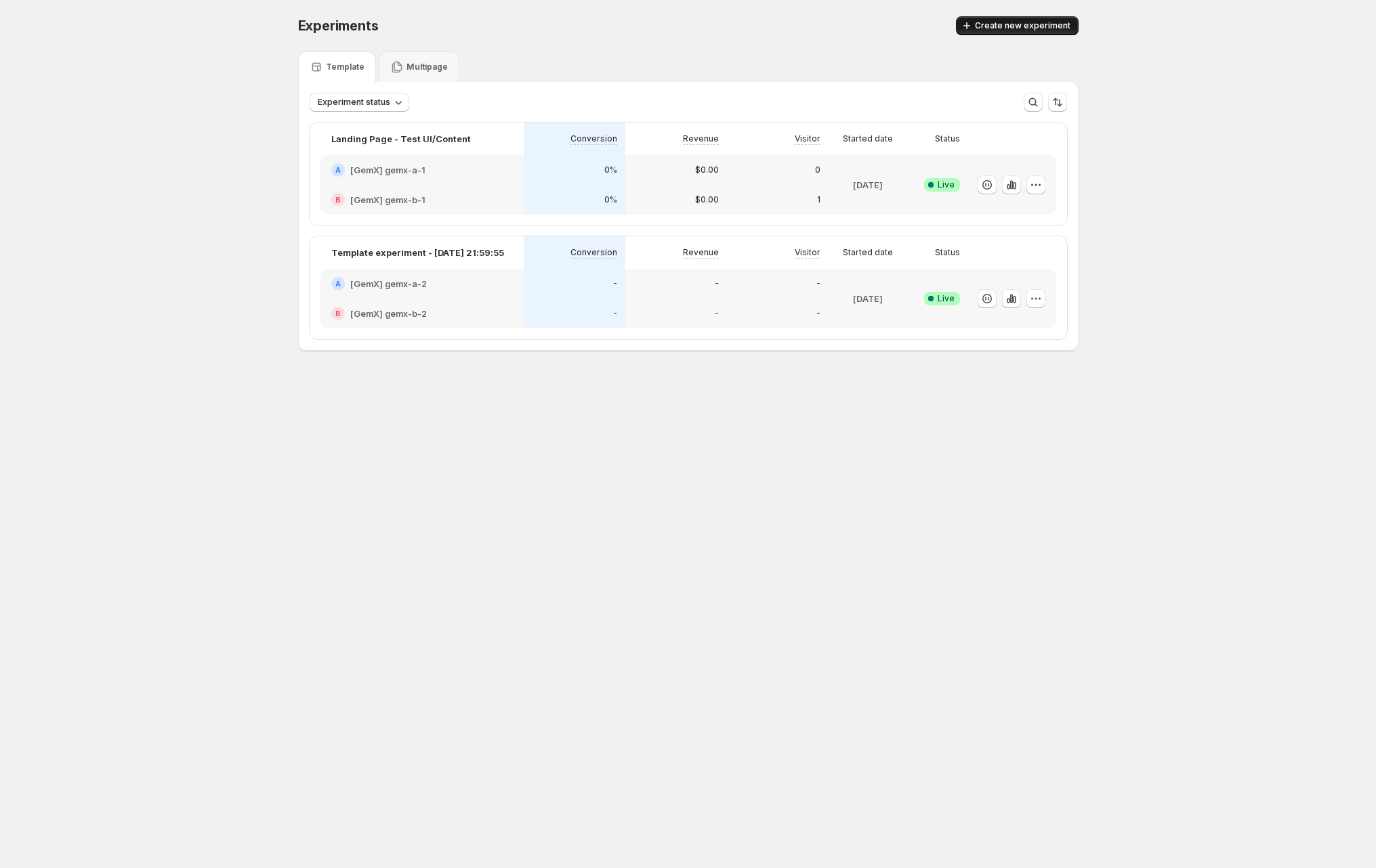
click at [999, 28] on span "Create new experiment" at bounding box center [1023, 26] width 96 height 11
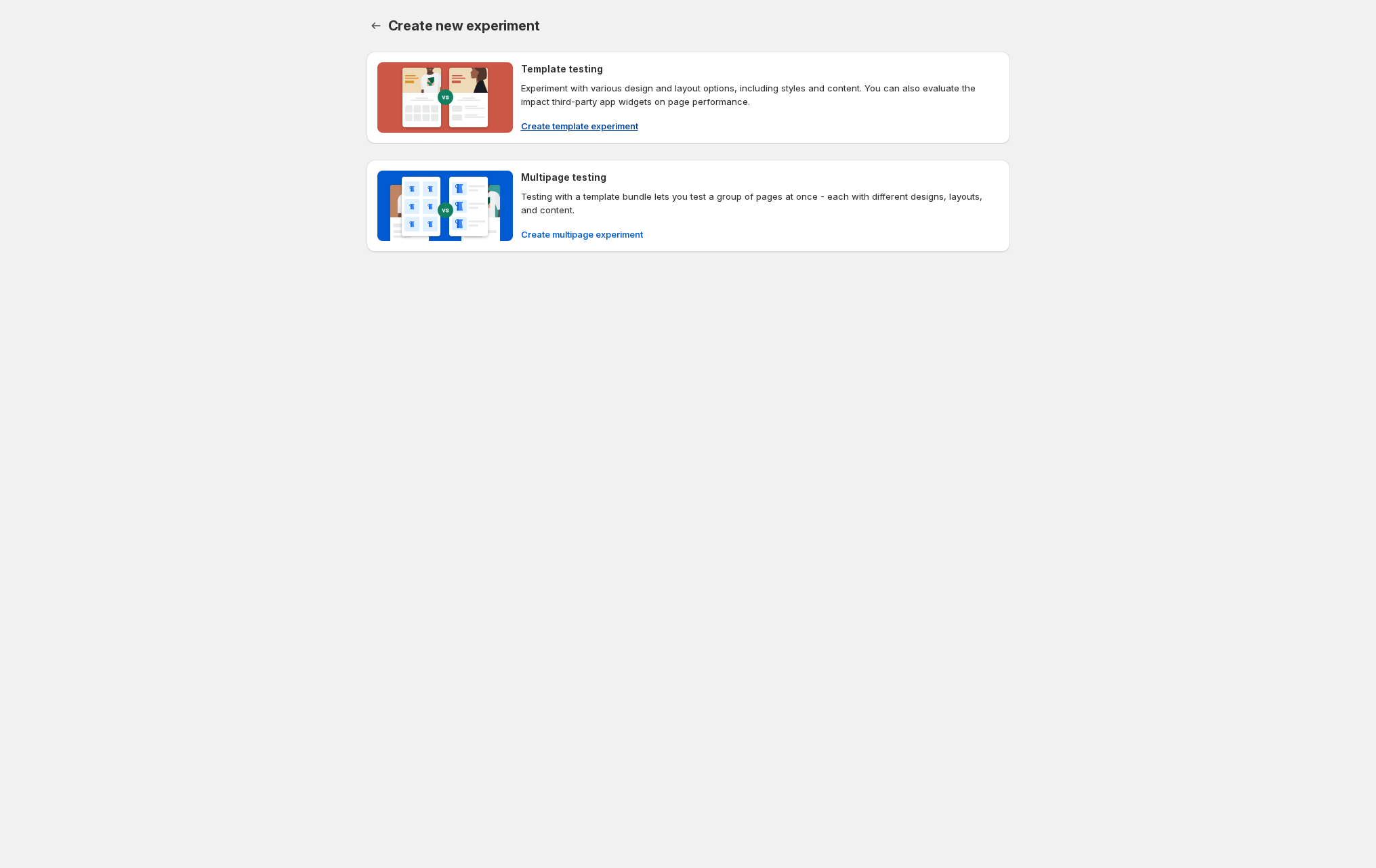
click at [636, 91] on p "Experiment with various design and layout options, including styles and content…" at bounding box center [759, 94] width 478 height 27
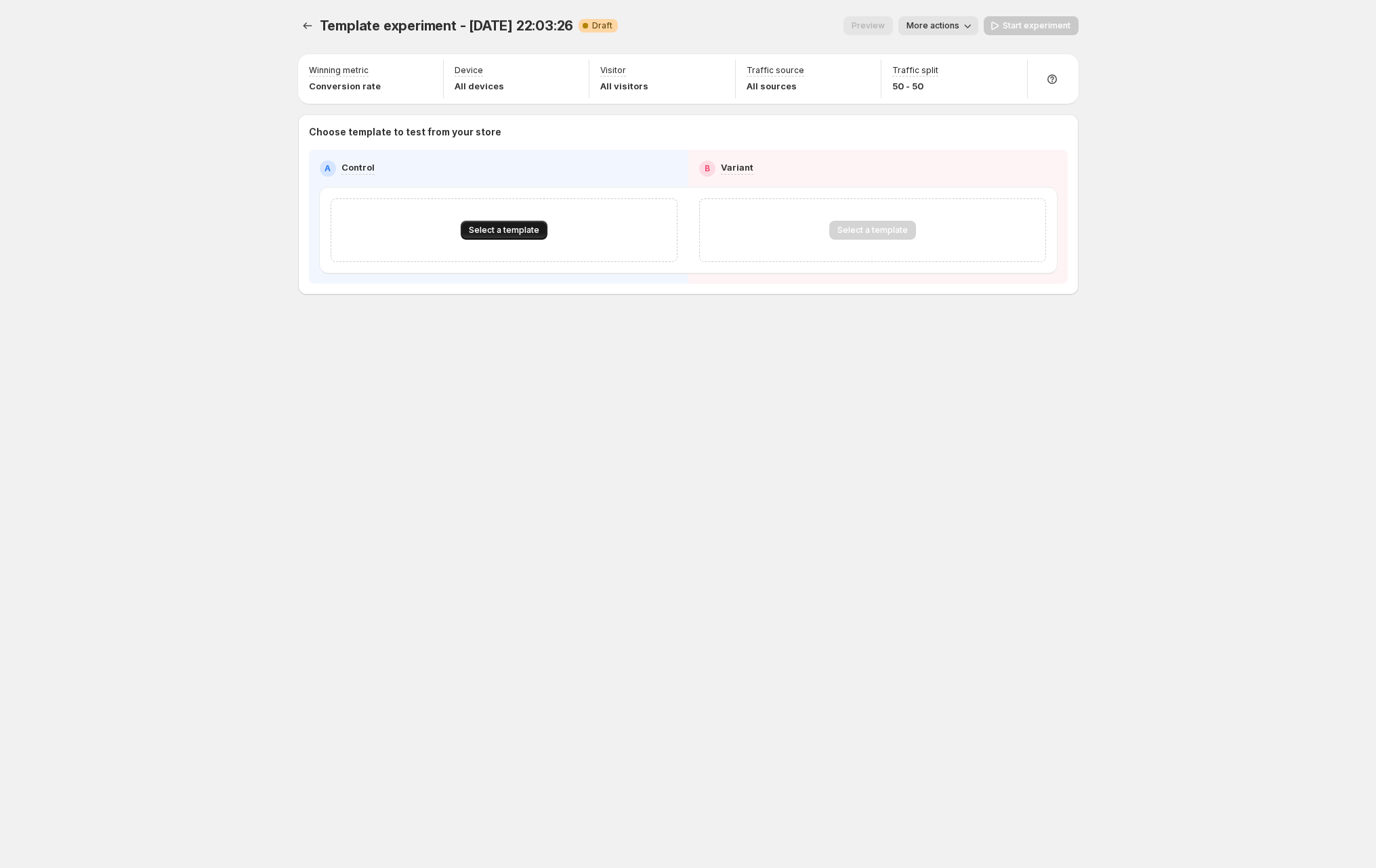
click at [527, 225] on span "Select a template" at bounding box center [504, 230] width 70 height 11
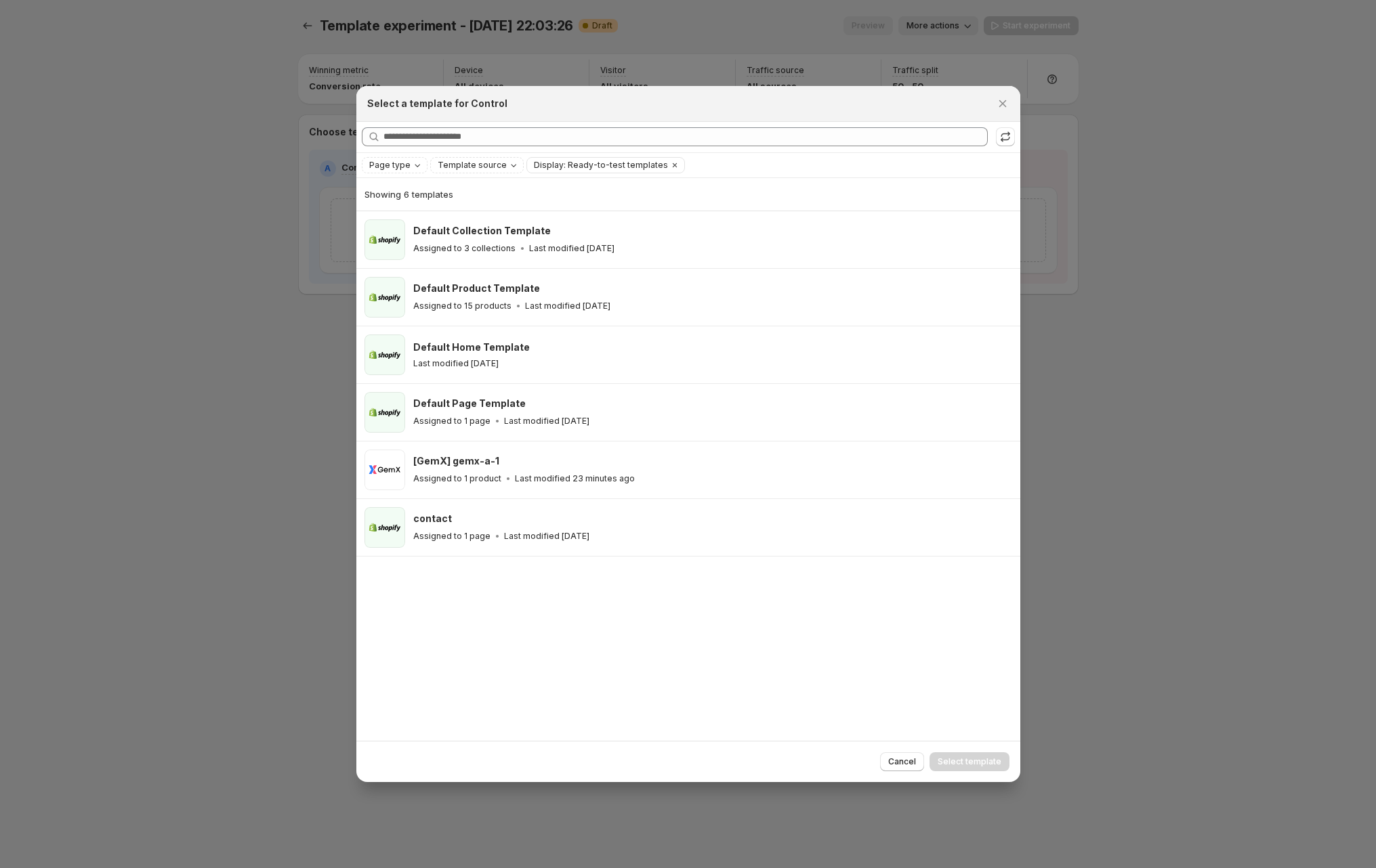
click at [962, 89] on div "Select a template for Control" at bounding box center [688, 104] width 664 height 36
click at [1002, 101] on icon "Close" at bounding box center [1002, 103] width 13 height 13
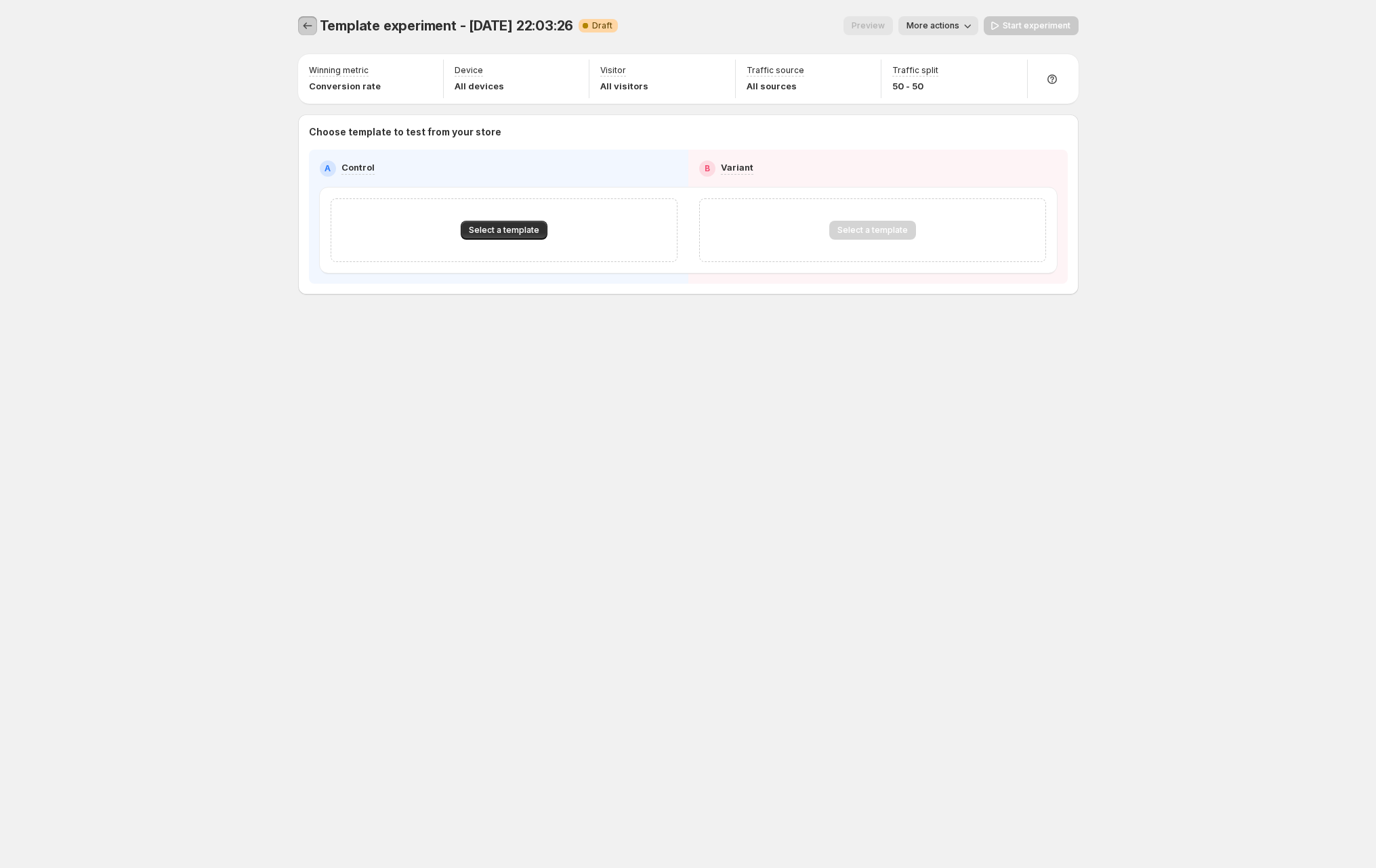
click at [309, 21] on icon "Experiments" at bounding box center [307, 25] width 13 height 13
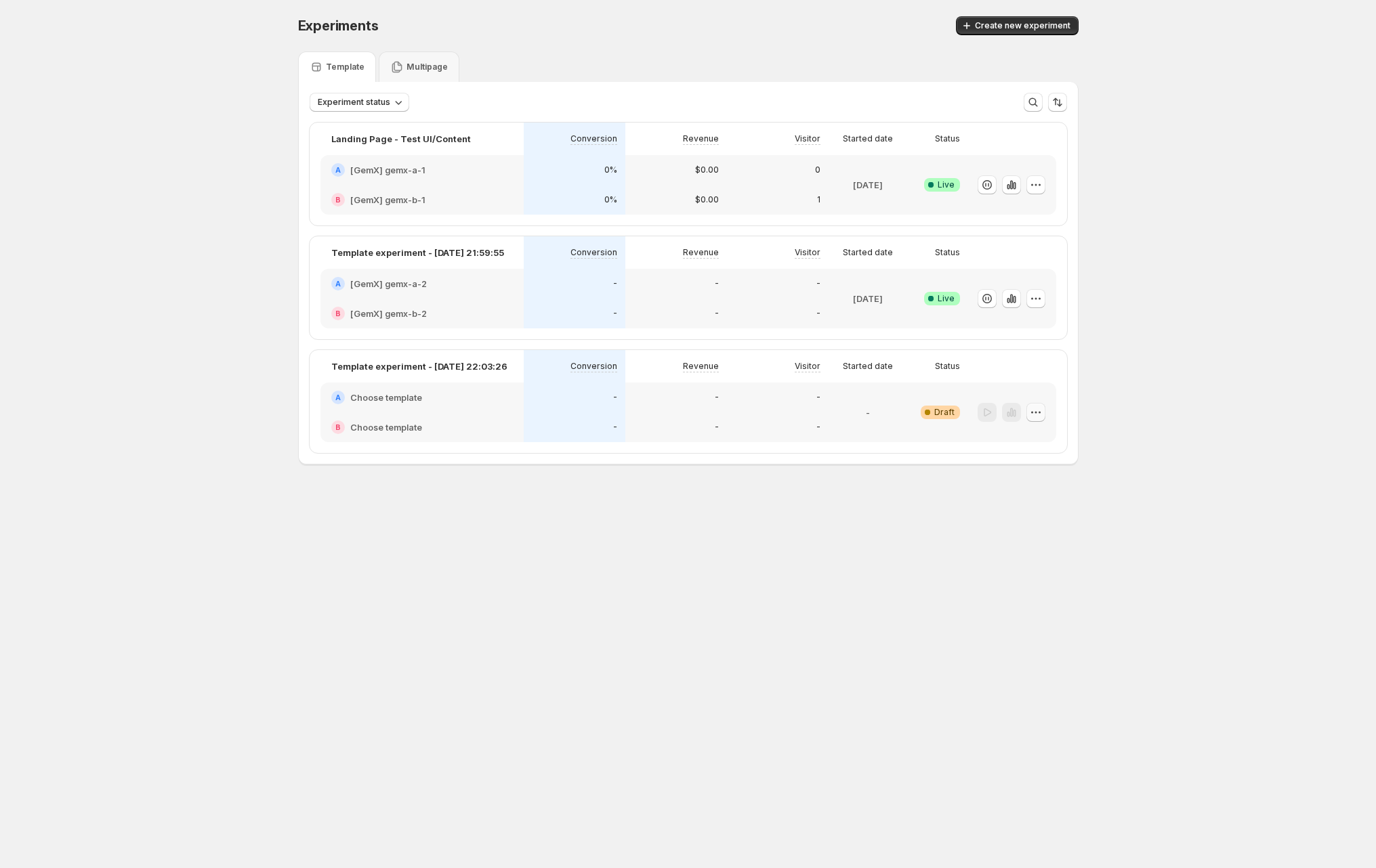
click at [1037, 415] on icon "button" at bounding box center [1036, 412] width 13 height 13
click at [1029, 518] on button "Delete" at bounding box center [1035, 509] width 91 height 22
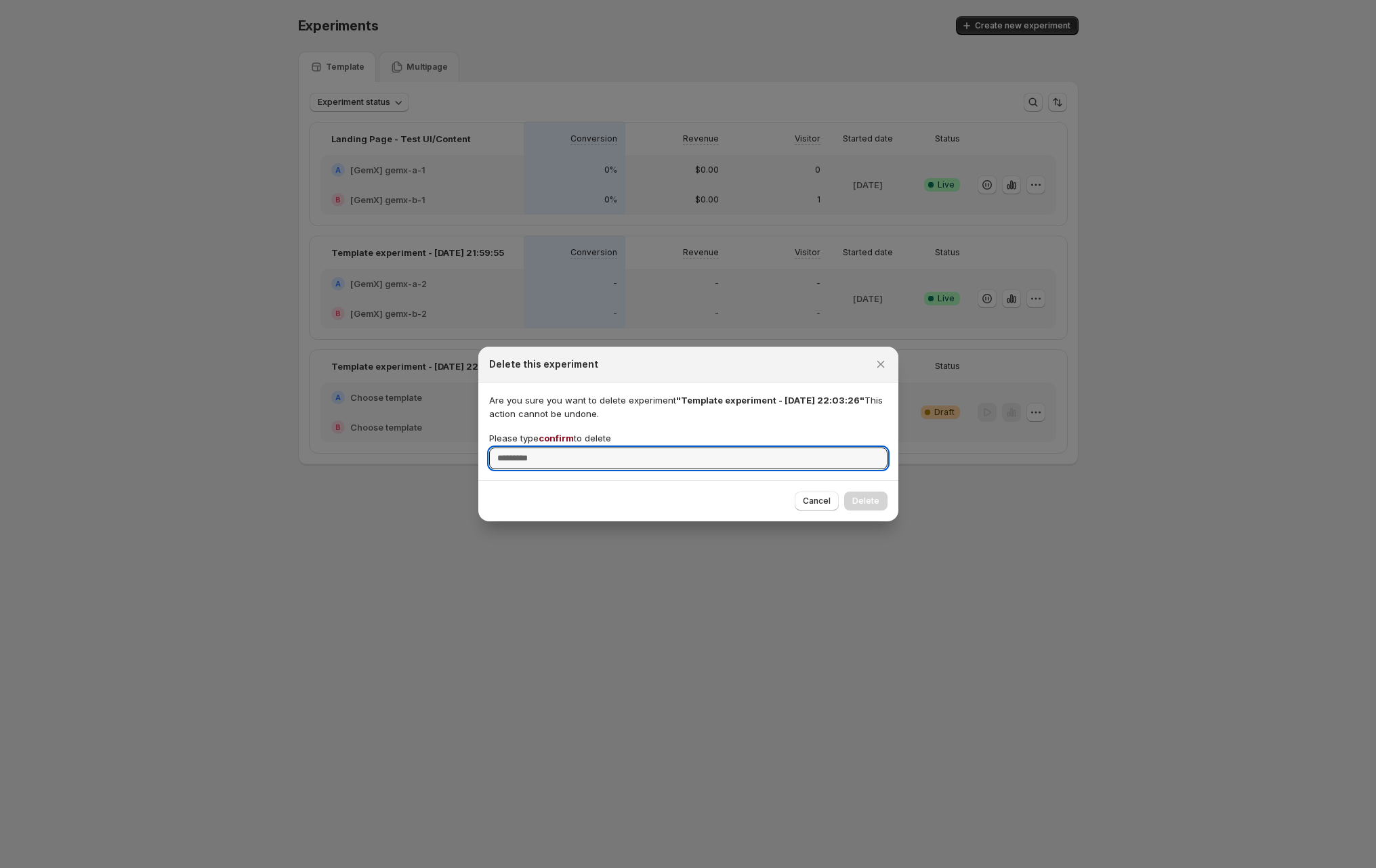
click at [549, 435] on span "confirm" at bounding box center [555, 439] width 35 height 11
click at [549, 447] on input "Please type confirm to delete" at bounding box center [688, 457] width 399 height 22
click at [549, 435] on span "confirm" at bounding box center [555, 439] width 35 height 11
click at [549, 447] on input "Please type confirm to delete" at bounding box center [688, 457] width 399 height 22
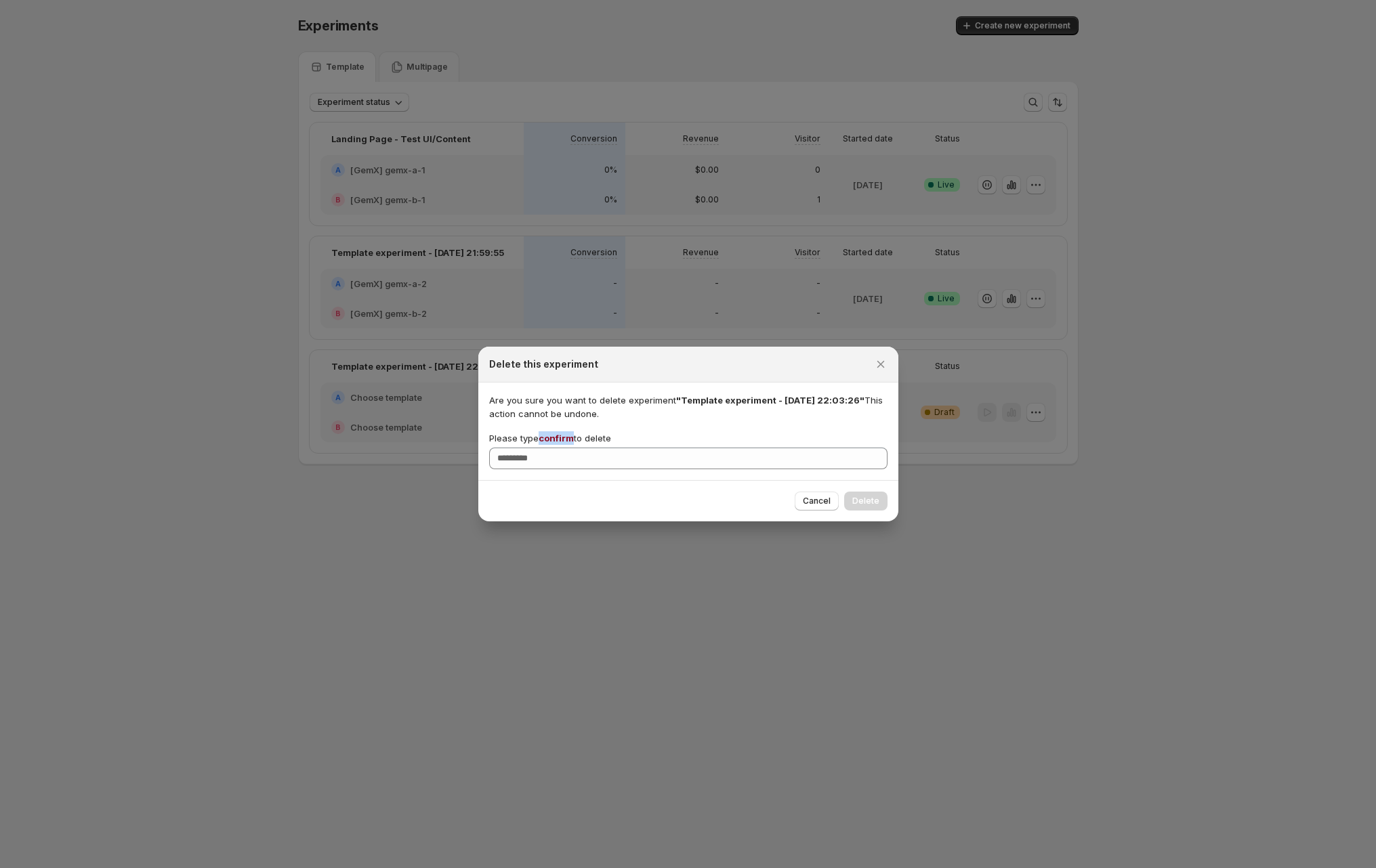
copy span "confirm"
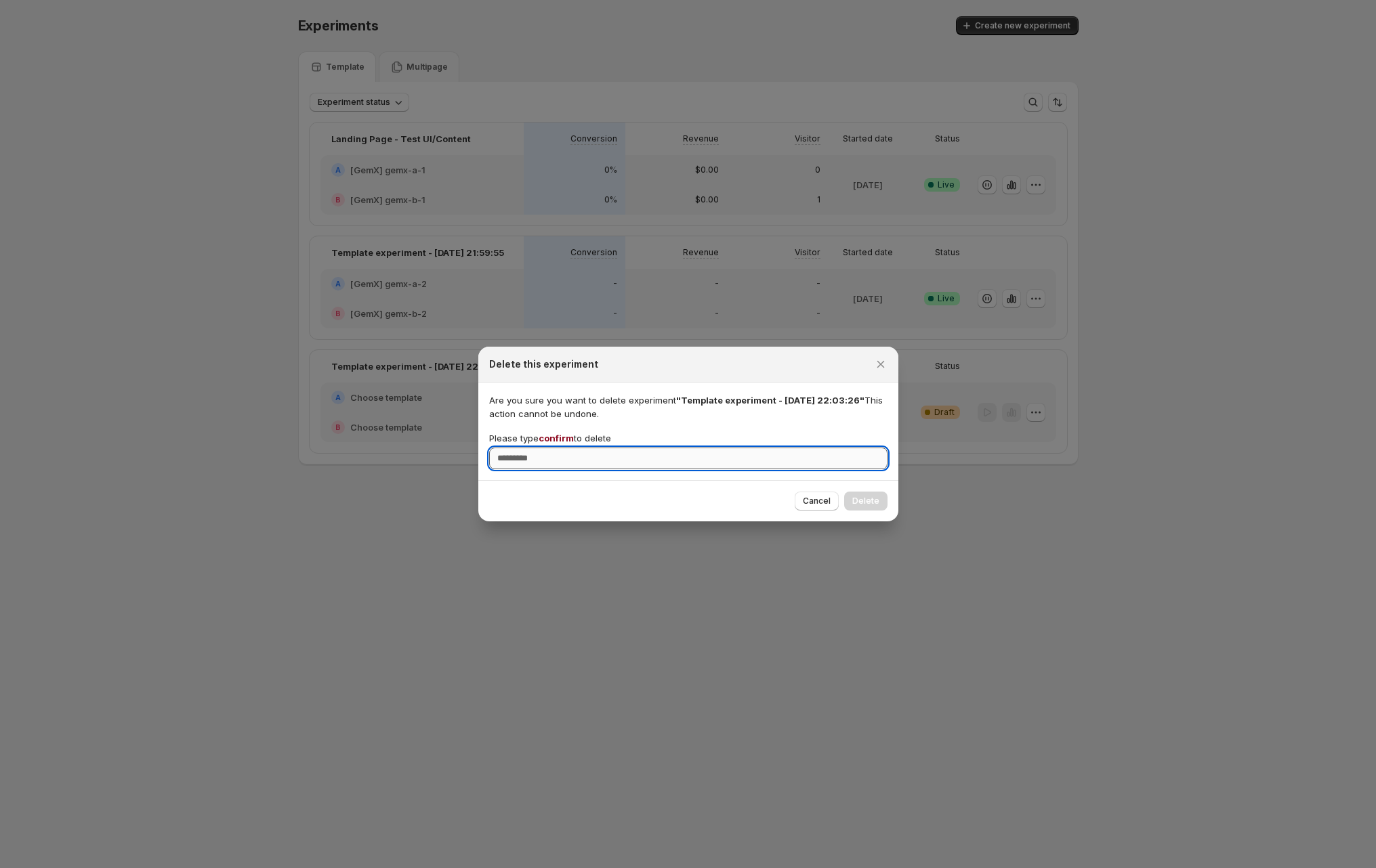
drag, startPoint x: 557, startPoint y: 461, endPoint x: 568, endPoint y: 461, distance: 11.0
click at [557, 461] on input "Please type confirm to delete" at bounding box center [688, 457] width 399 height 22
paste input "*******"
type input "*******"
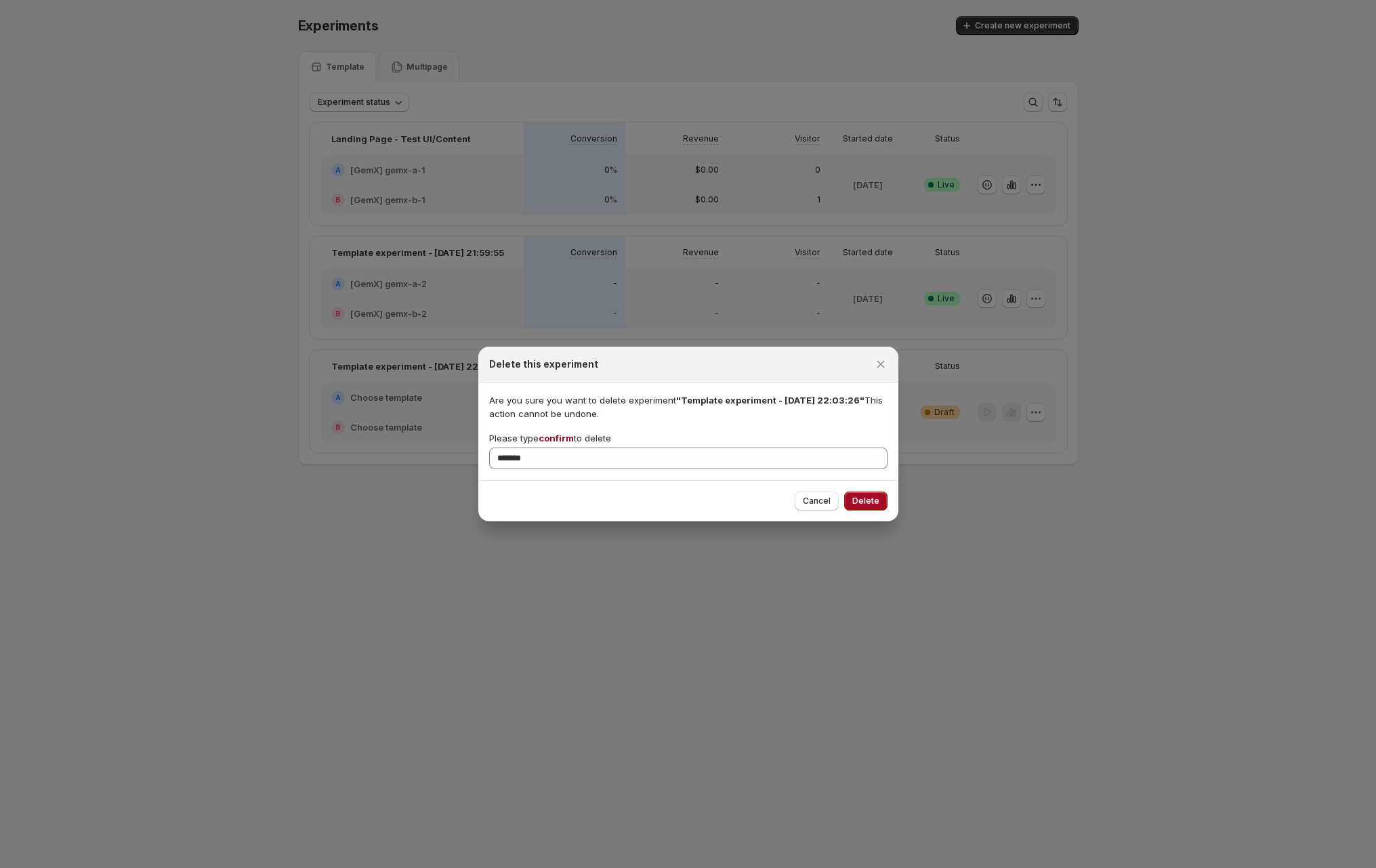
click at [854, 498] on span "Delete" at bounding box center [866, 502] width 27 height 11
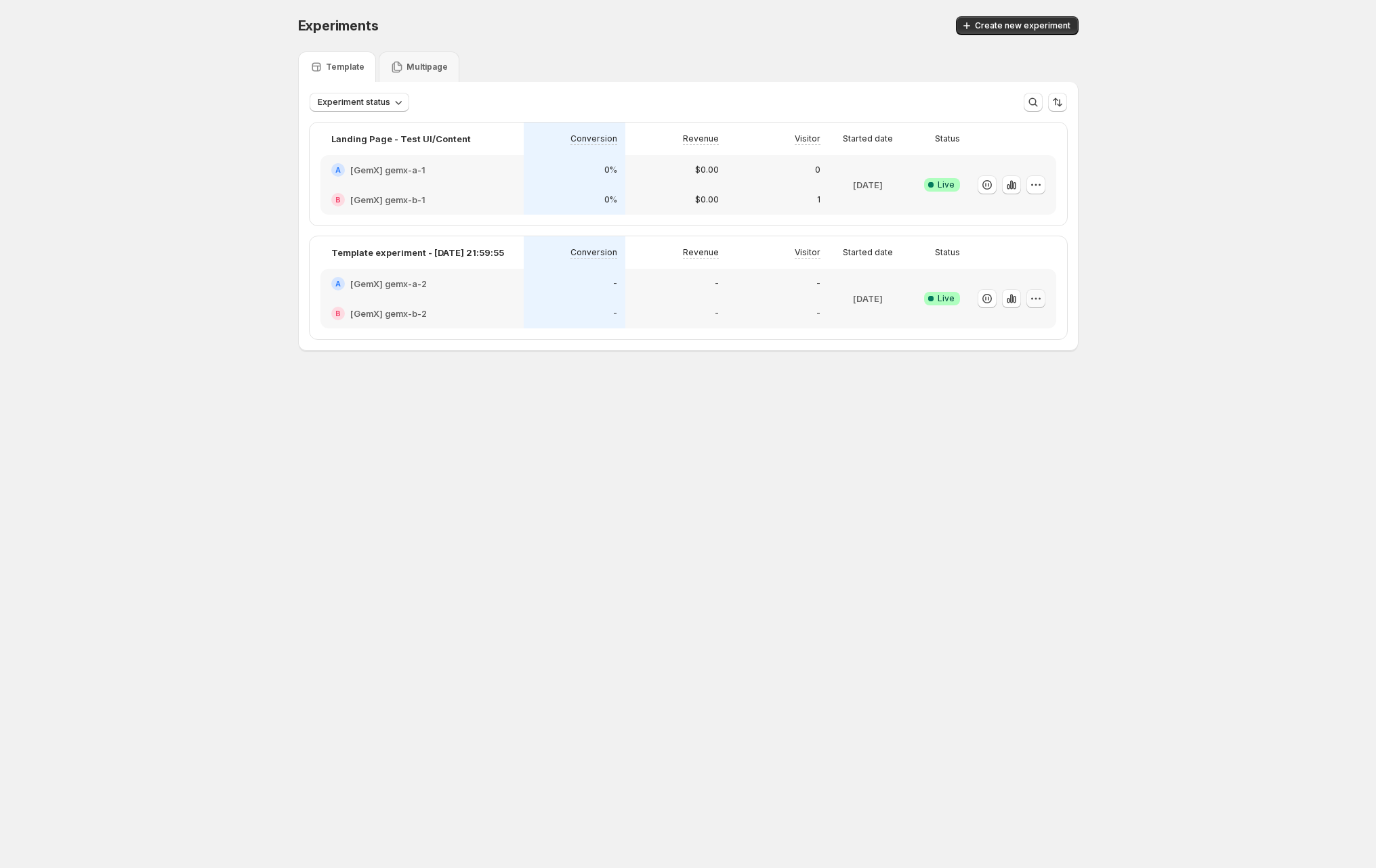
click at [1033, 294] on icon "button" at bounding box center [1036, 299] width 13 height 13
click at [1014, 323] on span "Edit" at bounding box center [1048, 327] width 142 height 13
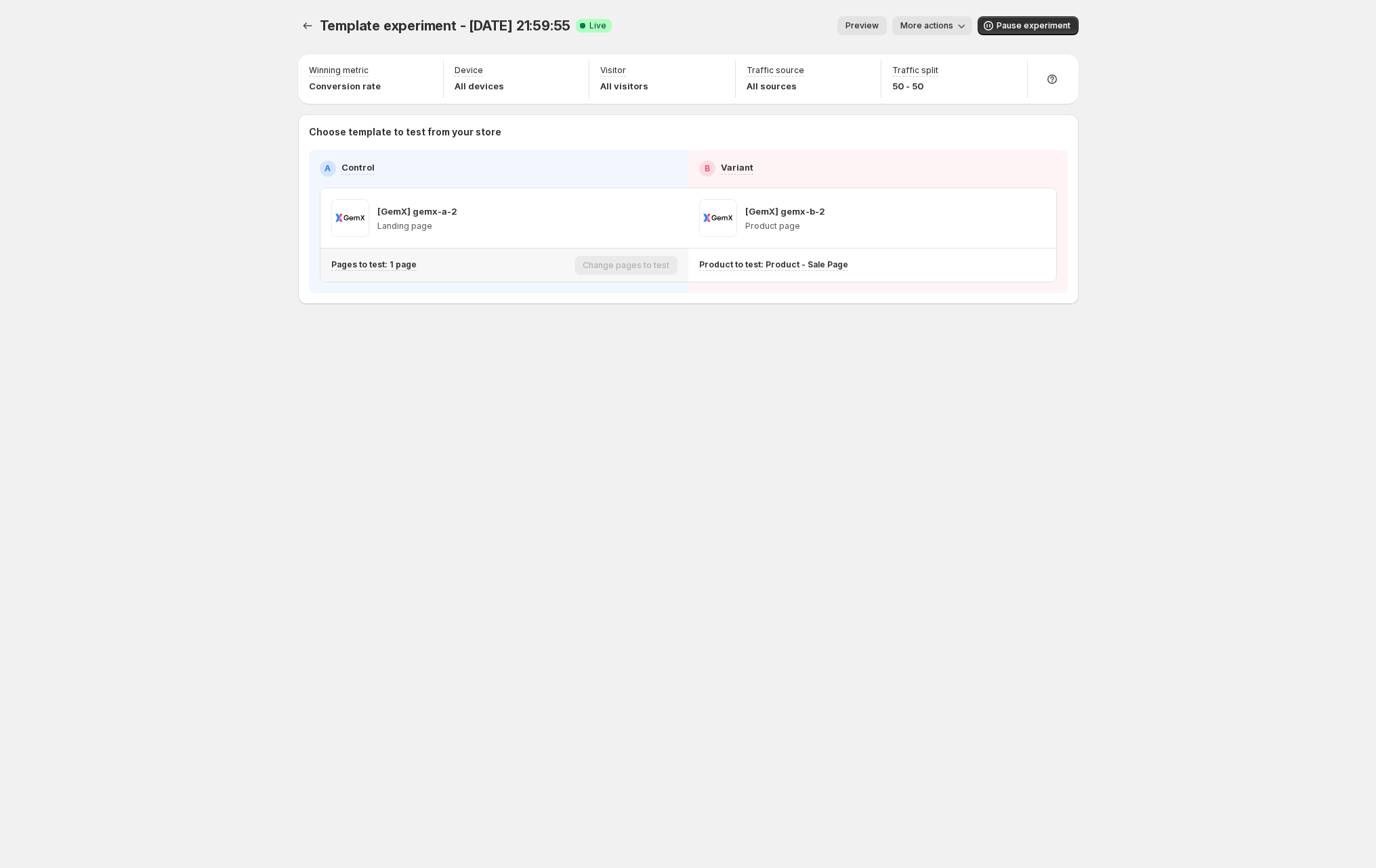
click at [386, 266] on p "Pages to test: 1 page" at bounding box center [373, 265] width 86 height 11
click at [856, 387] on div "Template experiment - Sep 15, 21:59:55. This page is ready Template experiment …" at bounding box center [688, 434] width 813 height 868
click at [962, 17] on button "More actions" at bounding box center [931, 25] width 80 height 19
click at [929, 54] on span "View analytic" at bounding box center [951, 54] width 57 height 11
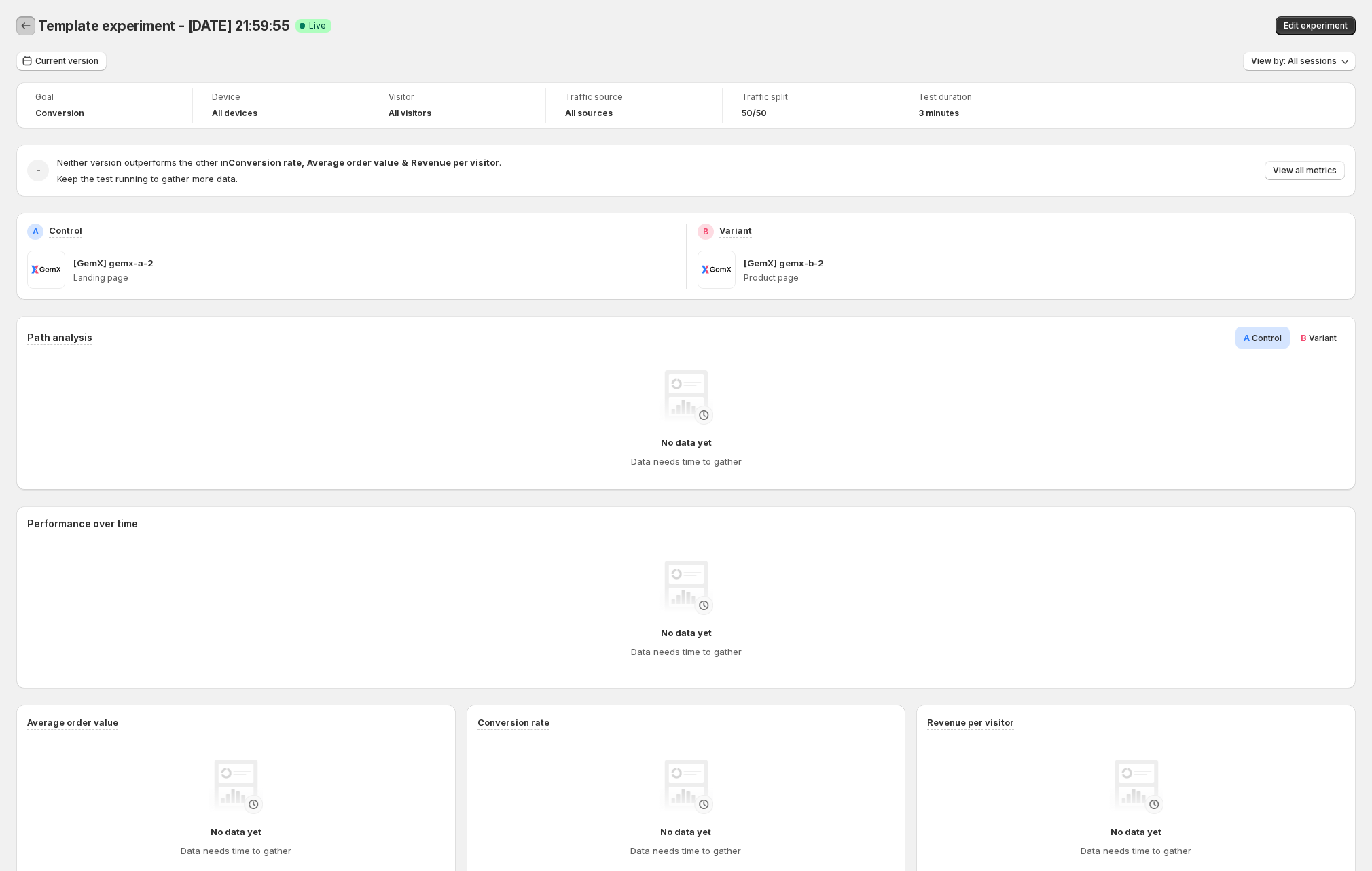
click at [24, 26] on icon "Back" at bounding box center [25, 25] width 13 height 13
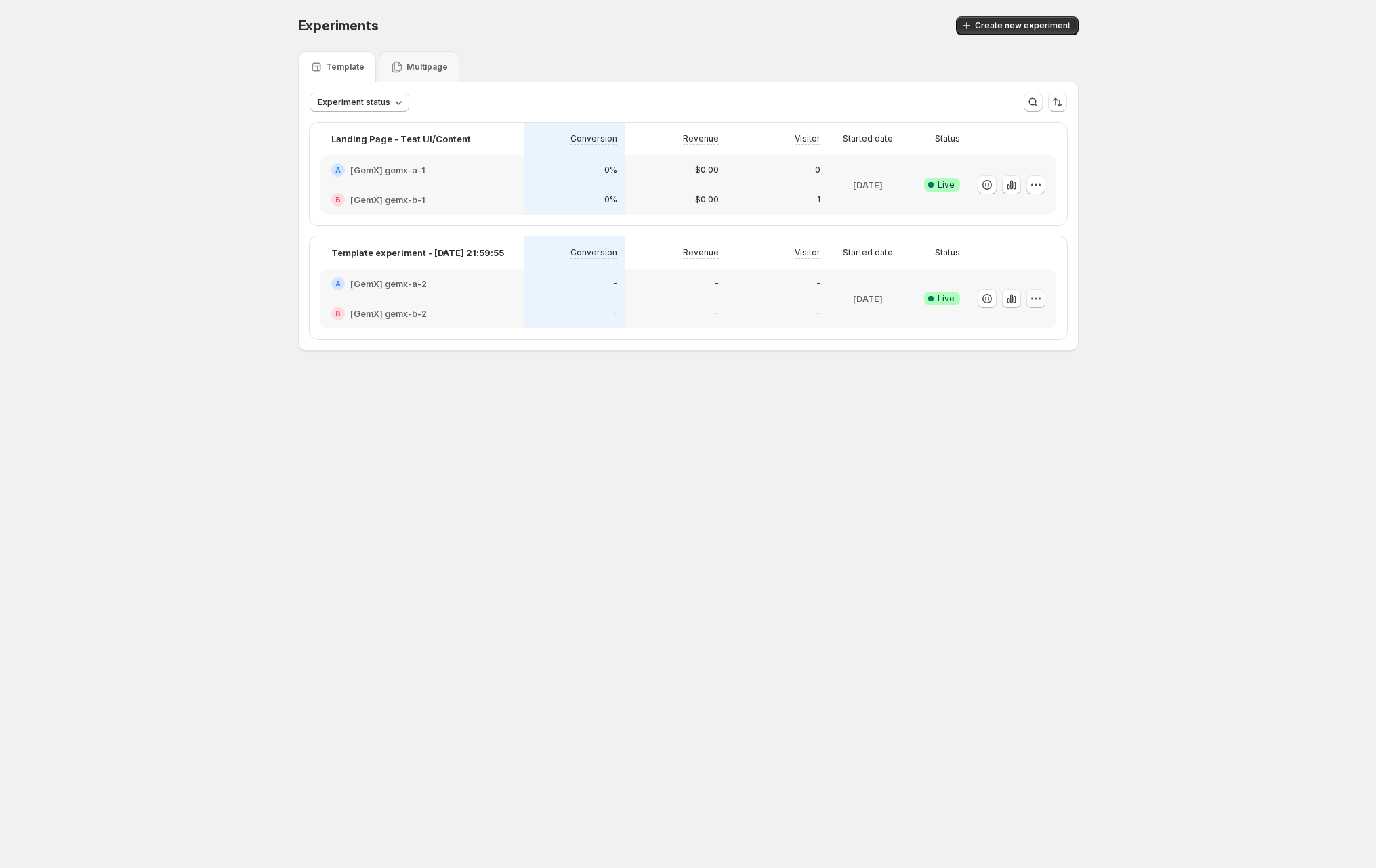
click at [1040, 294] on icon "button" at bounding box center [1036, 299] width 13 height 13
click at [1044, 183] on button "button" at bounding box center [1036, 185] width 19 height 19
click at [1012, 208] on span "Edit" at bounding box center [1048, 213] width 142 height 13
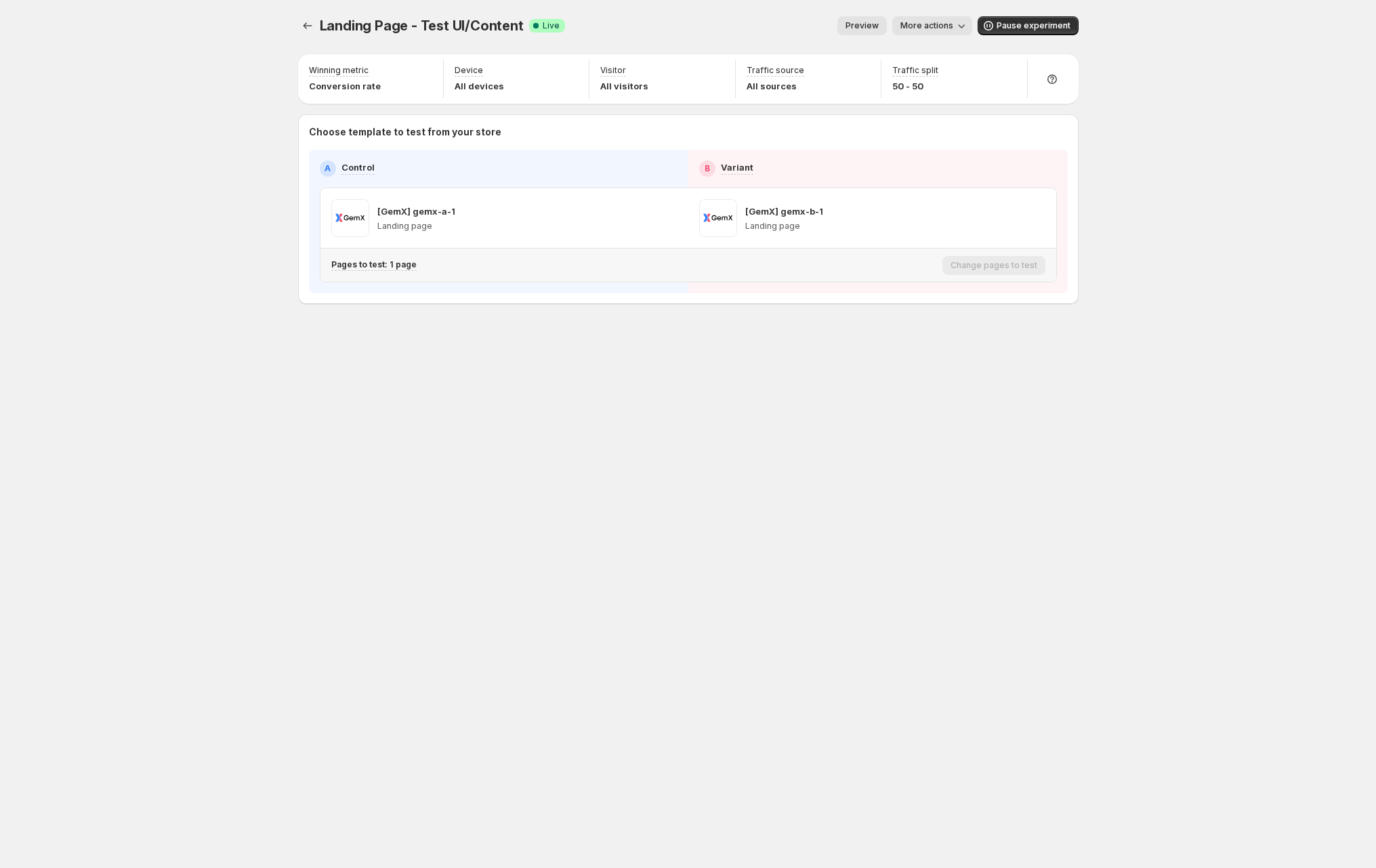
click at [372, 271] on div "Pages to test: 1 page" at bounding box center [633, 265] width 605 height 23
click at [388, 268] on p "Pages to test: 1 page" at bounding box center [373, 265] width 86 height 11
click at [656, 9] on div "Landing Page - Test UI/Content. This page is ready Landing Page - Test UI/Conte…" at bounding box center [688, 25] width 780 height 52
click at [682, 33] on div "Preview More actions" at bounding box center [774, 25] width 397 height 19
click at [835, 348] on div "Landing Page - Test UI/Content. This page is ready Landing Page - Test UI/Conte…" at bounding box center [688, 188] width 813 height 377
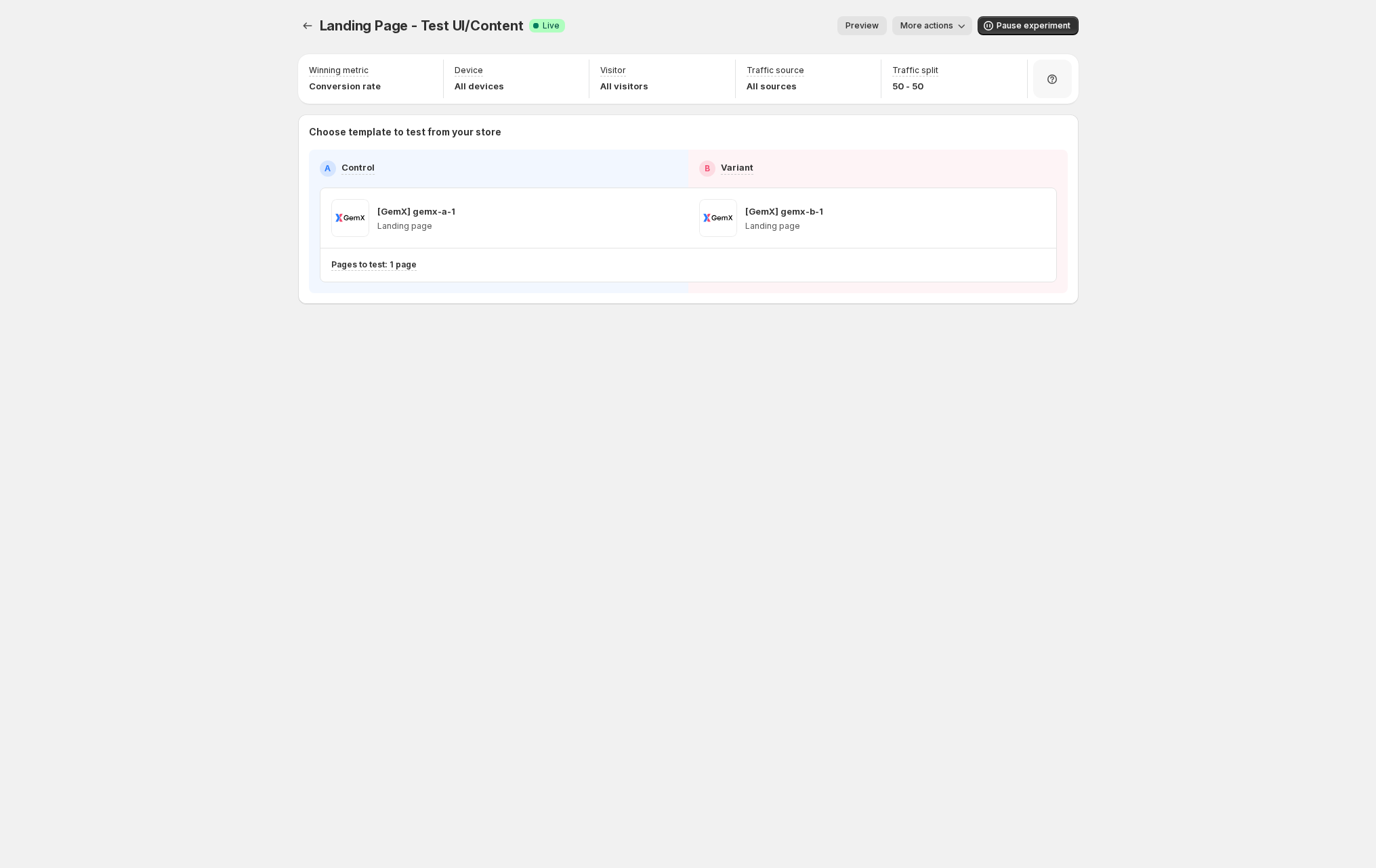
click at [1062, 81] on div at bounding box center [1052, 78] width 39 height 39
click at [1206, 123] on div "Landing Page - Test UI/Content. This page is ready Landing Page - Test UI/Conte…" at bounding box center [688, 434] width 1376 height 868
click at [428, 214] on p "[GemX] gemx-a-1" at bounding box center [415, 211] width 78 height 13
click at [428, 213] on p "[GemX] gemx-a-1" at bounding box center [415, 211] width 78 height 13
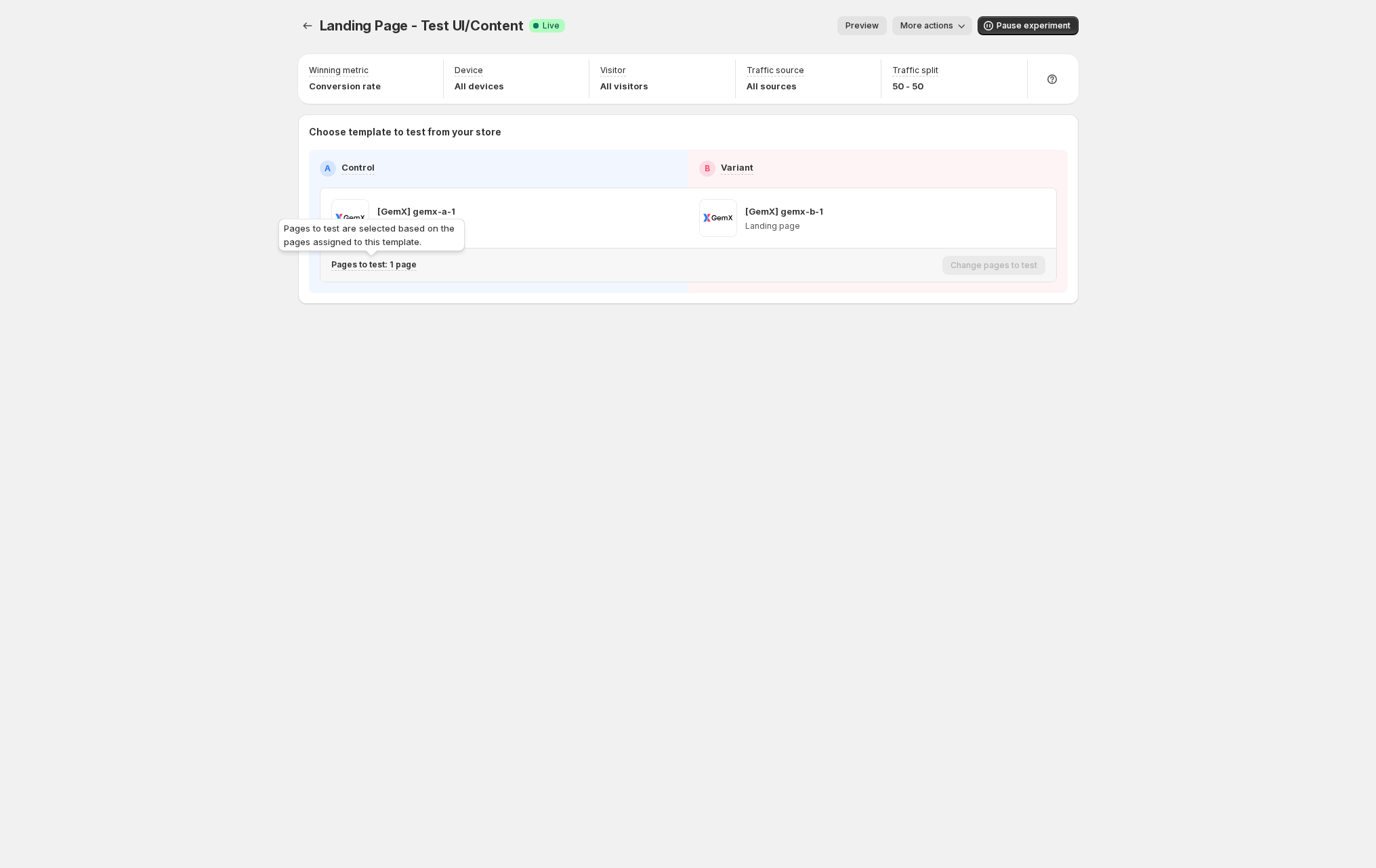
click at [472, 346] on div "Landing Page - Test UI/Content. This page is ready Landing Page - Test UI/Conte…" at bounding box center [688, 188] width 813 height 377
click at [433, 22] on span "Landing Page - Test UI/Content" at bounding box center [421, 25] width 204 height 16
click at [305, 28] on icon "Experiments" at bounding box center [307, 25] width 13 height 13
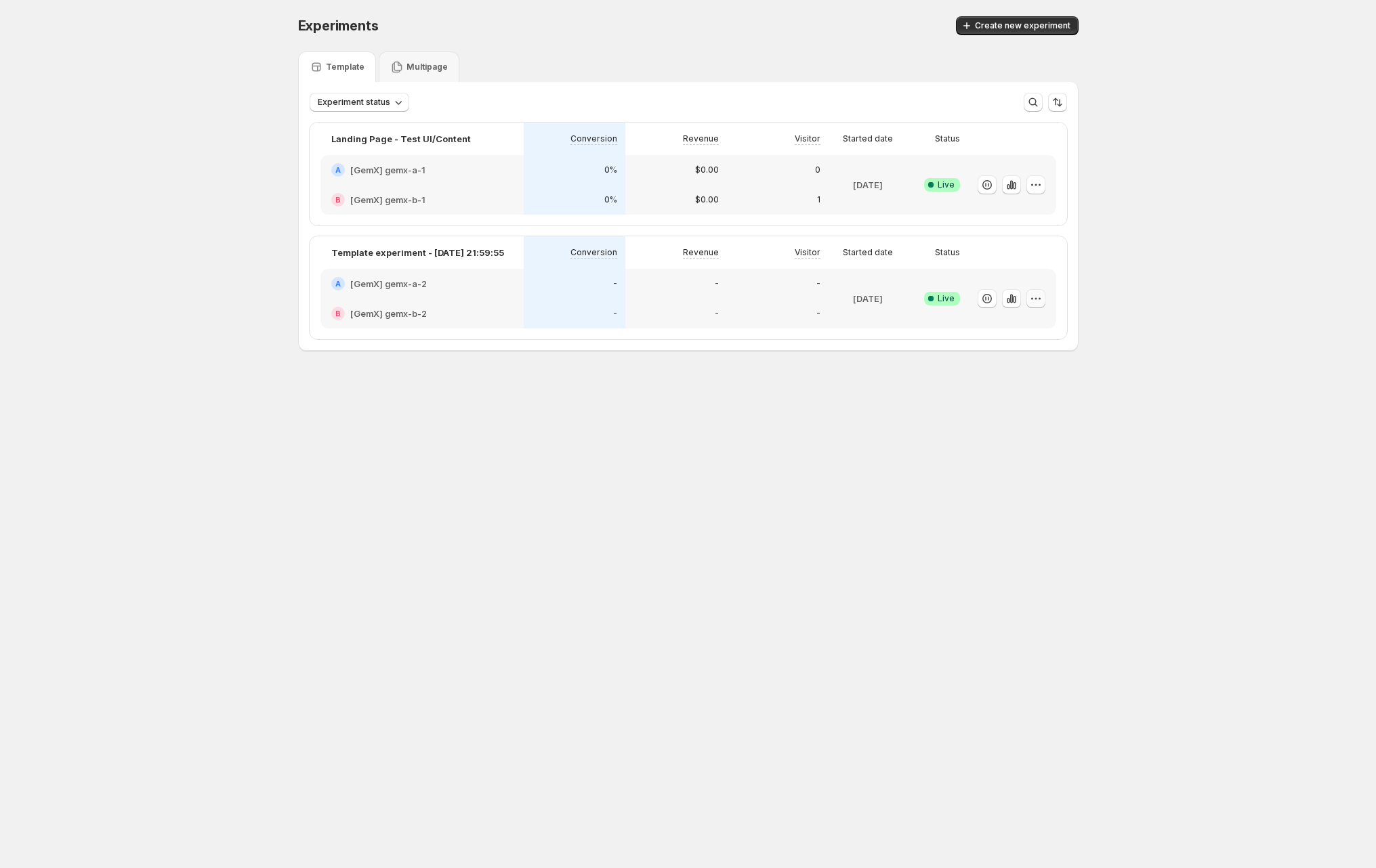
click at [1040, 301] on icon "button" at bounding box center [1036, 299] width 13 height 13
click at [1009, 329] on span "Edit" at bounding box center [1048, 327] width 142 height 13
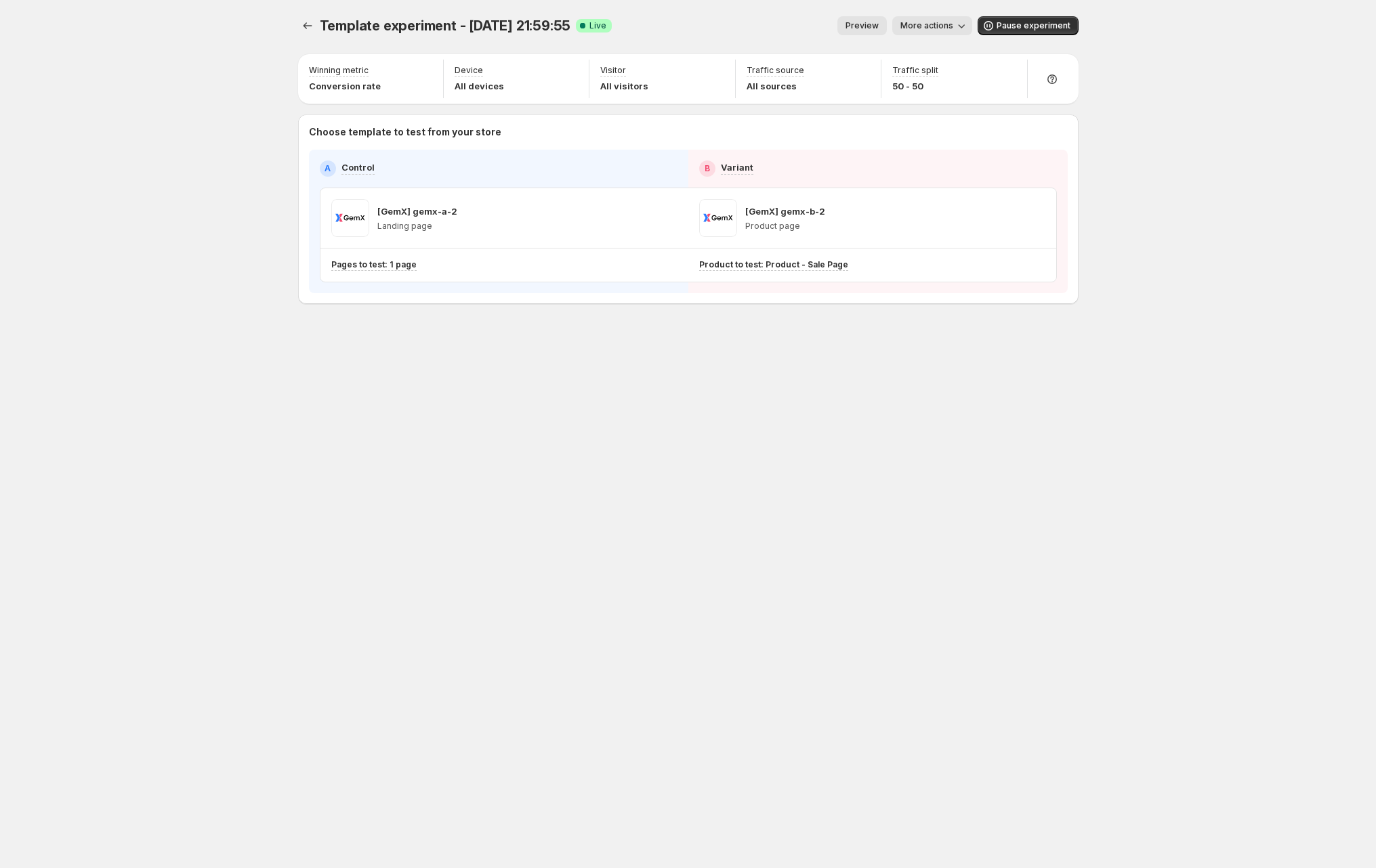
click at [942, 22] on span "More actions" at bounding box center [927, 26] width 53 height 11
click at [939, 73] on span "Rename" at bounding box center [940, 77] width 35 height 11
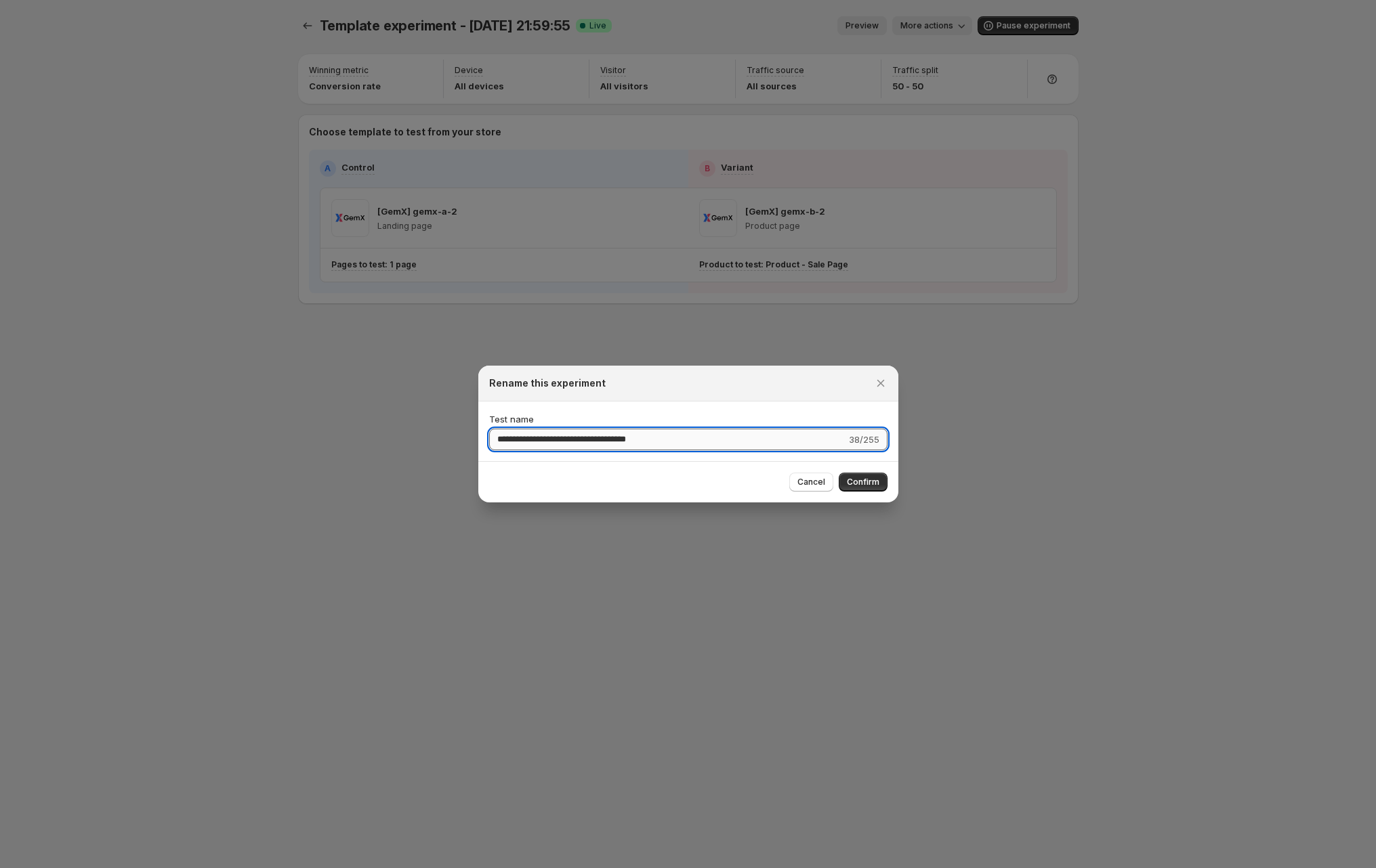
click at [582, 442] on input "**********" at bounding box center [667, 439] width 357 height 22
type input "*"
click at [567, 438] on input "**********" at bounding box center [667, 439] width 357 height 22
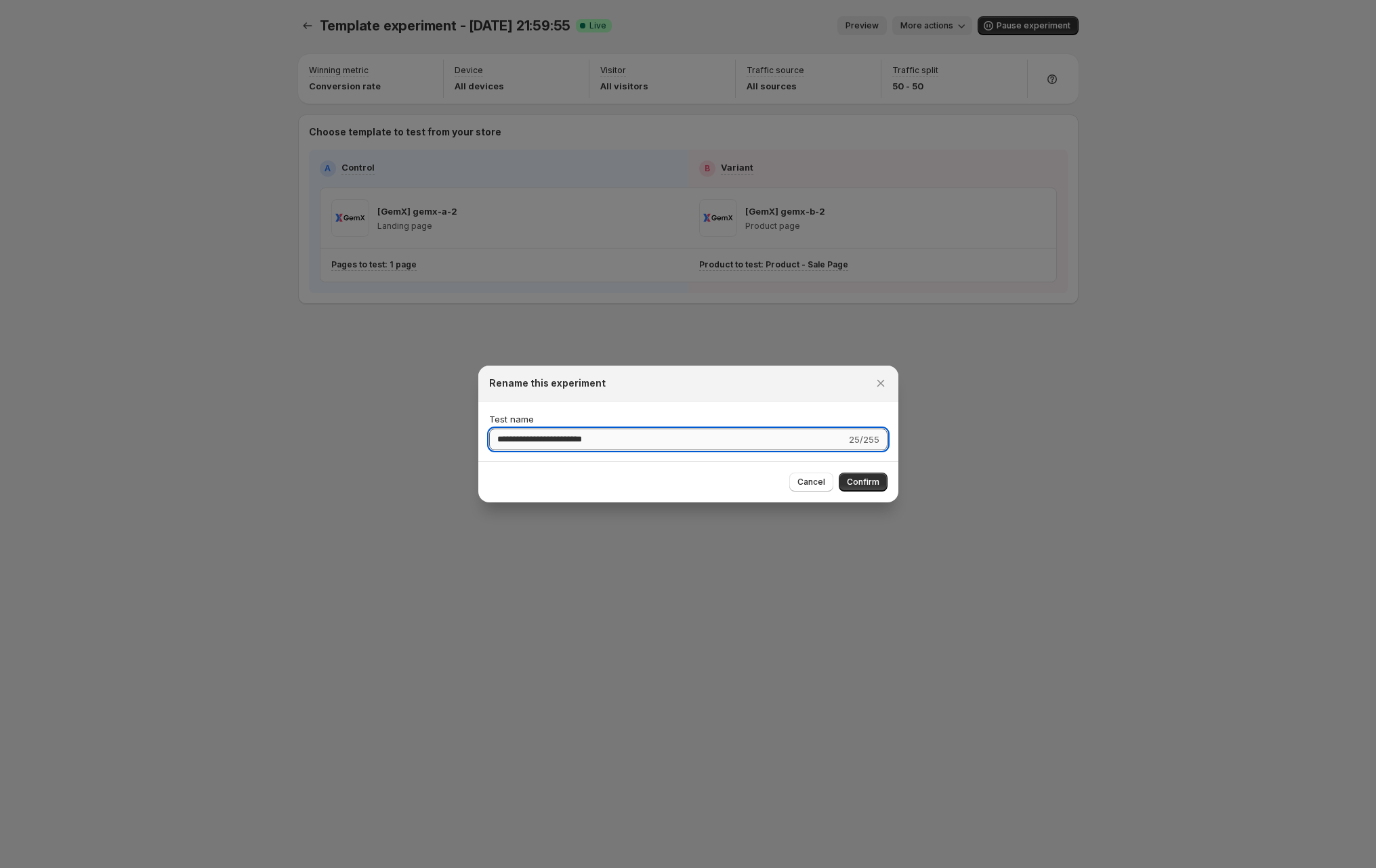
click at [567, 438] on input "**********" at bounding box center [667, 439] width 357 height 22
click at [636, 440] on input "**********" at bounding box center [667, 439] width 357 height 22
click at [557, 442] on input "**********" at bounding box center [667, 439] width 357 height 22
click at [591, 441] on input "**********" at bounding box center [667, 439] width 357 height 22
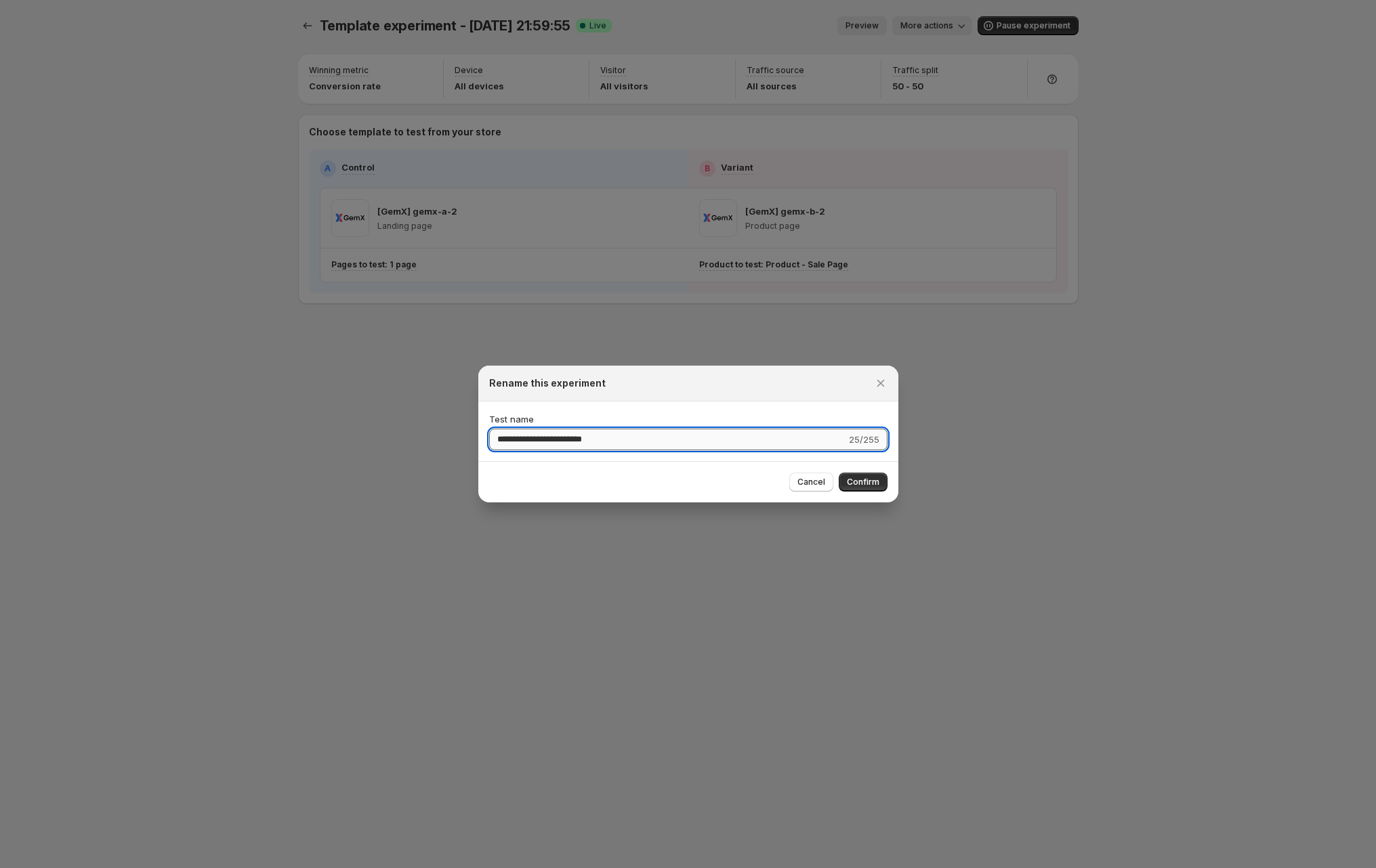
click at [593, 440] on input "**********" at bounding box center [667, 439] width 357 height 22
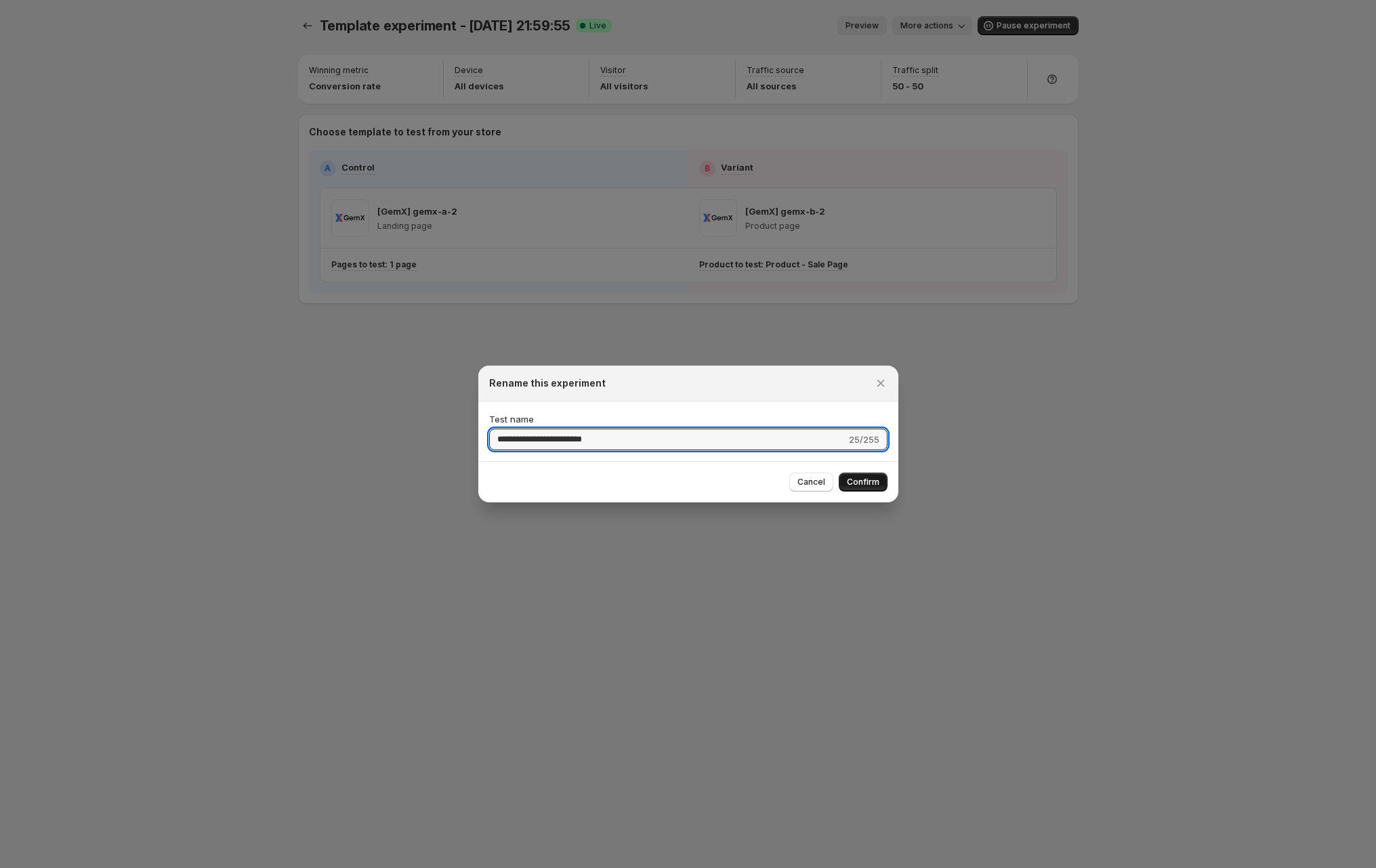
type input "**********"
click at [871, 483] on span "Confirm" at bounding box center [863, 482] width 33 height 11
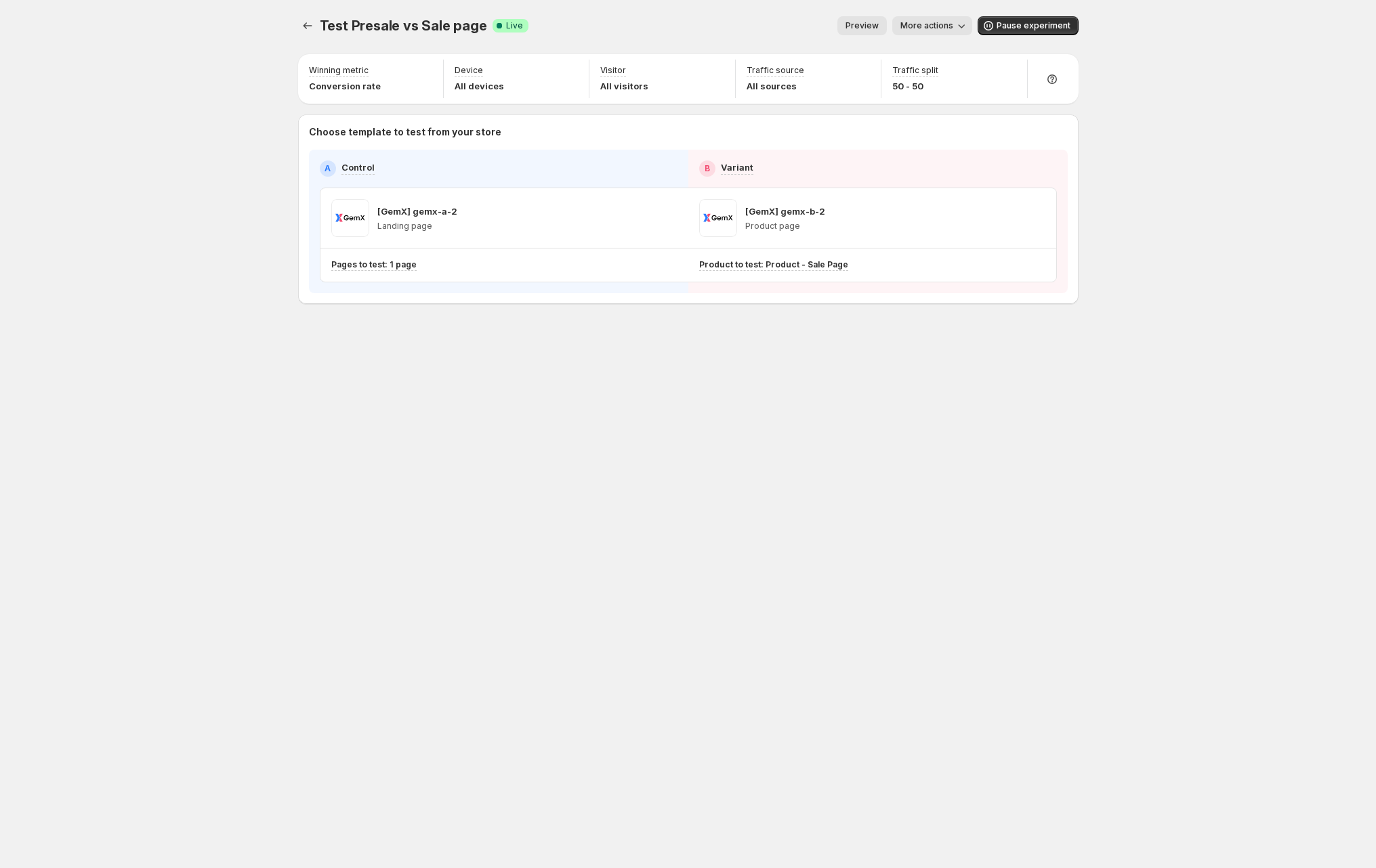
click at [871, 442] on div "Test Presale vs Sale page. This page is ready Test Presale vs Sale page Success…" at bounding box center [688, 434] width 813 height 868
click at [247, 157] on div "Test Presale vs Sale page. This page is ready Test Presale vs Sale page Success…" at bounding box center [688, 434] width 1376 height 868
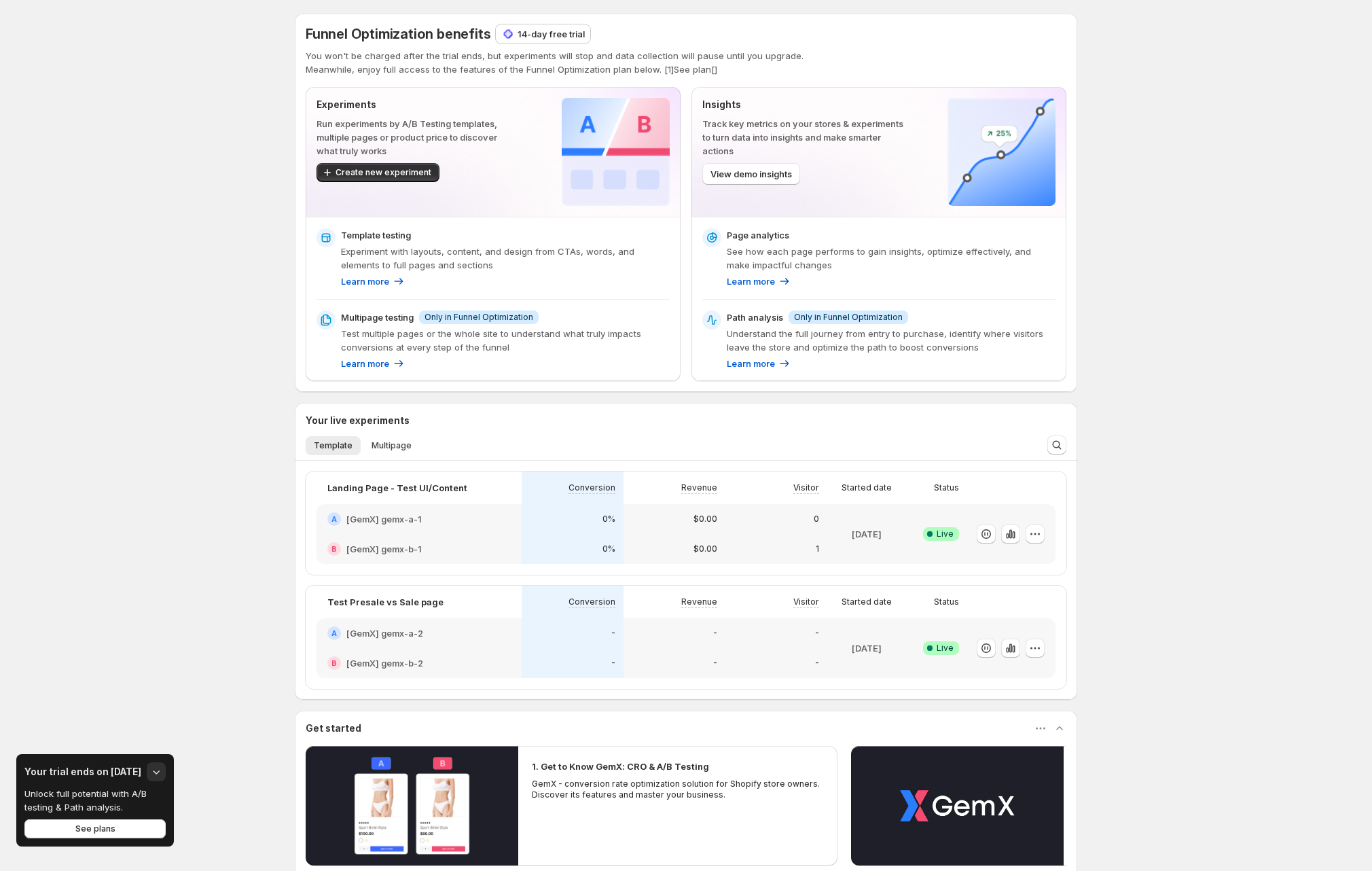
click at [184, 295] on div "Funnel Optimization benefits 14-day free trial You won't be charged after the t…" at bounding box center [686, 538] width 1372 height 1077
click at [161, 302] on div "Funnel Optimization benefits 14-day free trial You won't be charged after the t…" at bounding box center [686, 538] width 1372 height 1077
click at [1292, 256] on div "Funnel Optimization benefits 14-day free trial You won't be charged after the t…" at bounding box center [686, 538] width 1372 height 1077
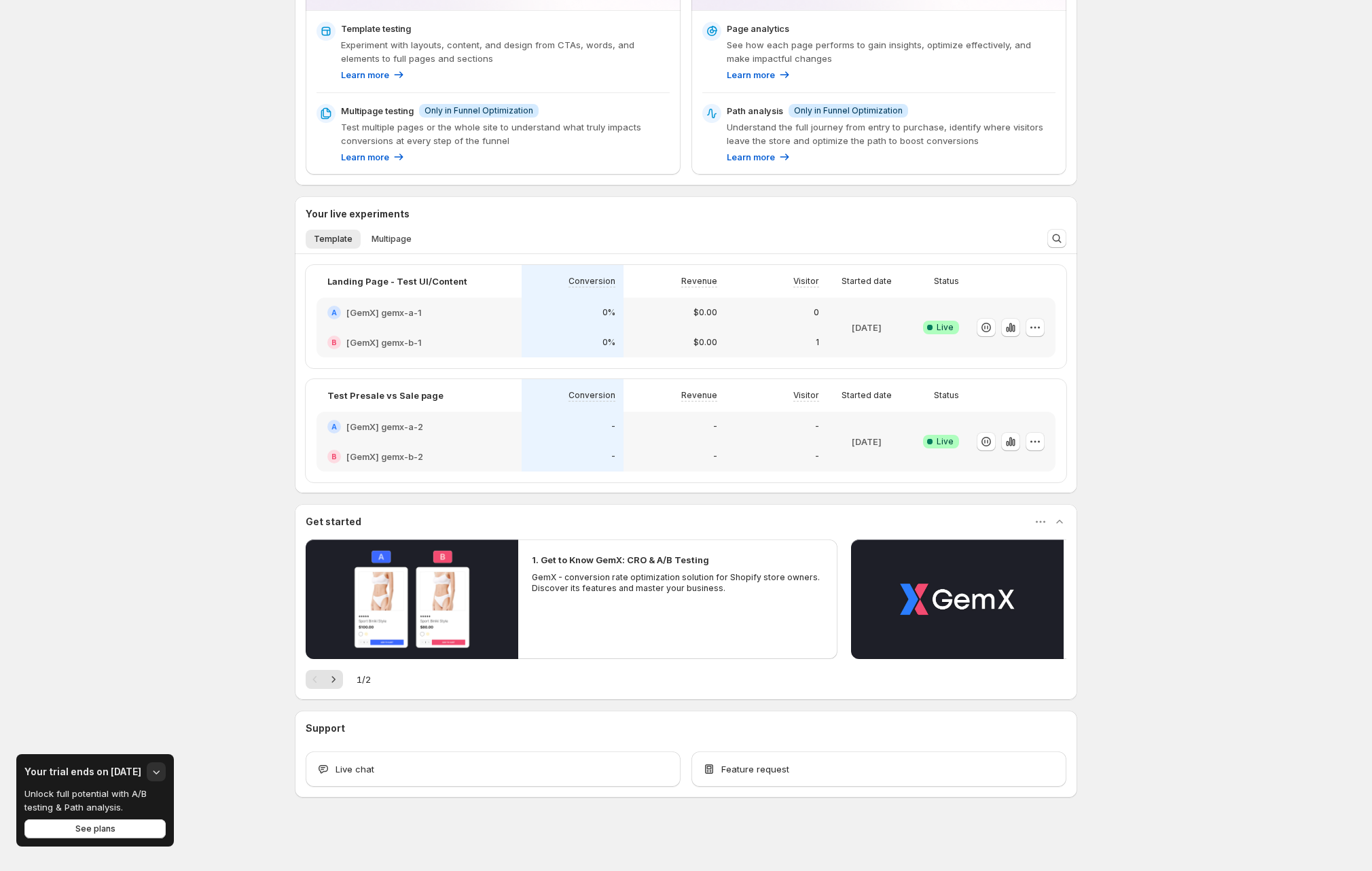
click at [190, 327] on div "Funnel Optimization benefits 14-day free trial You won't be charged after the t…" at bounding box center [686, 332] width 1372 height 1077
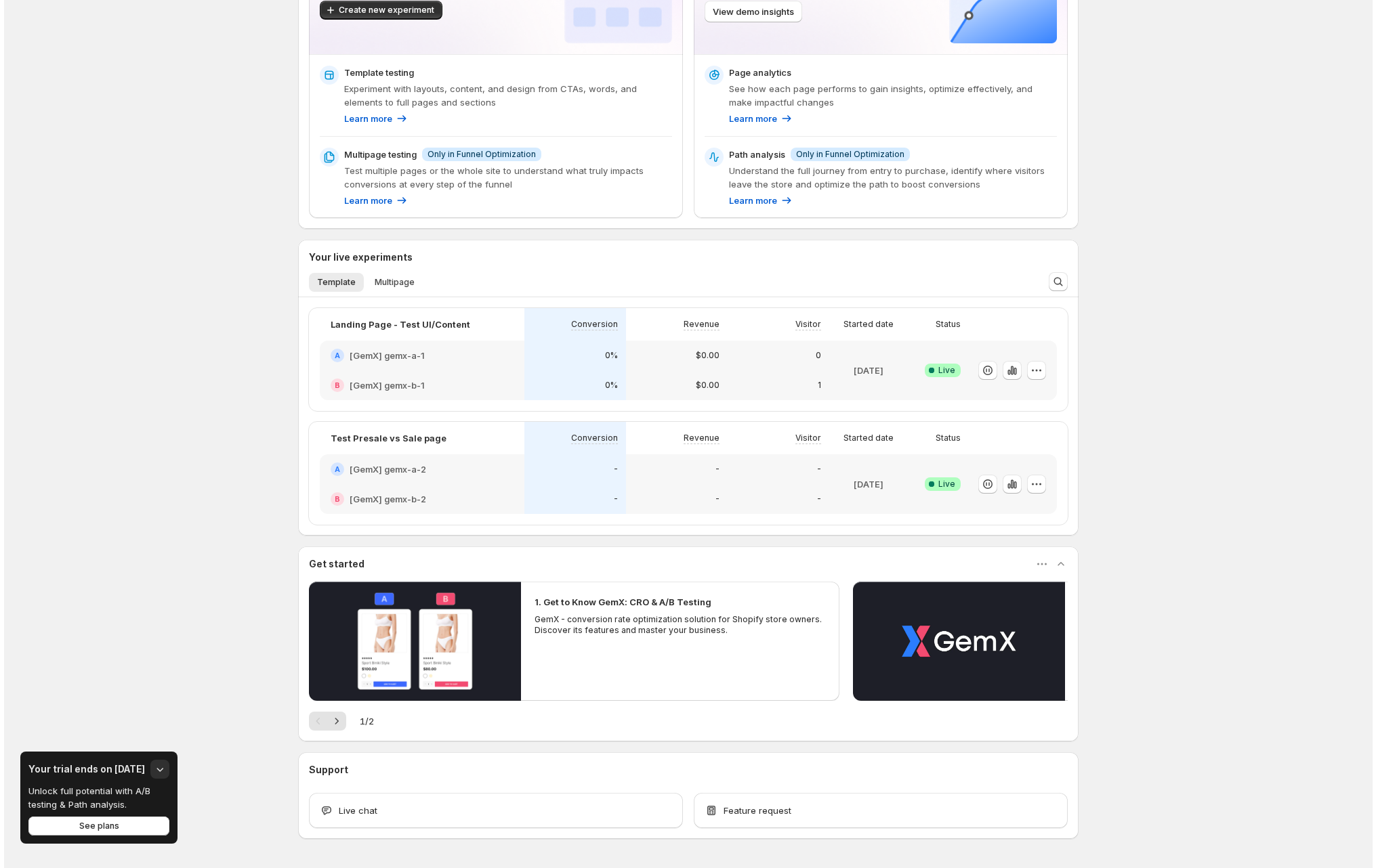
scroll to position [0, 0]
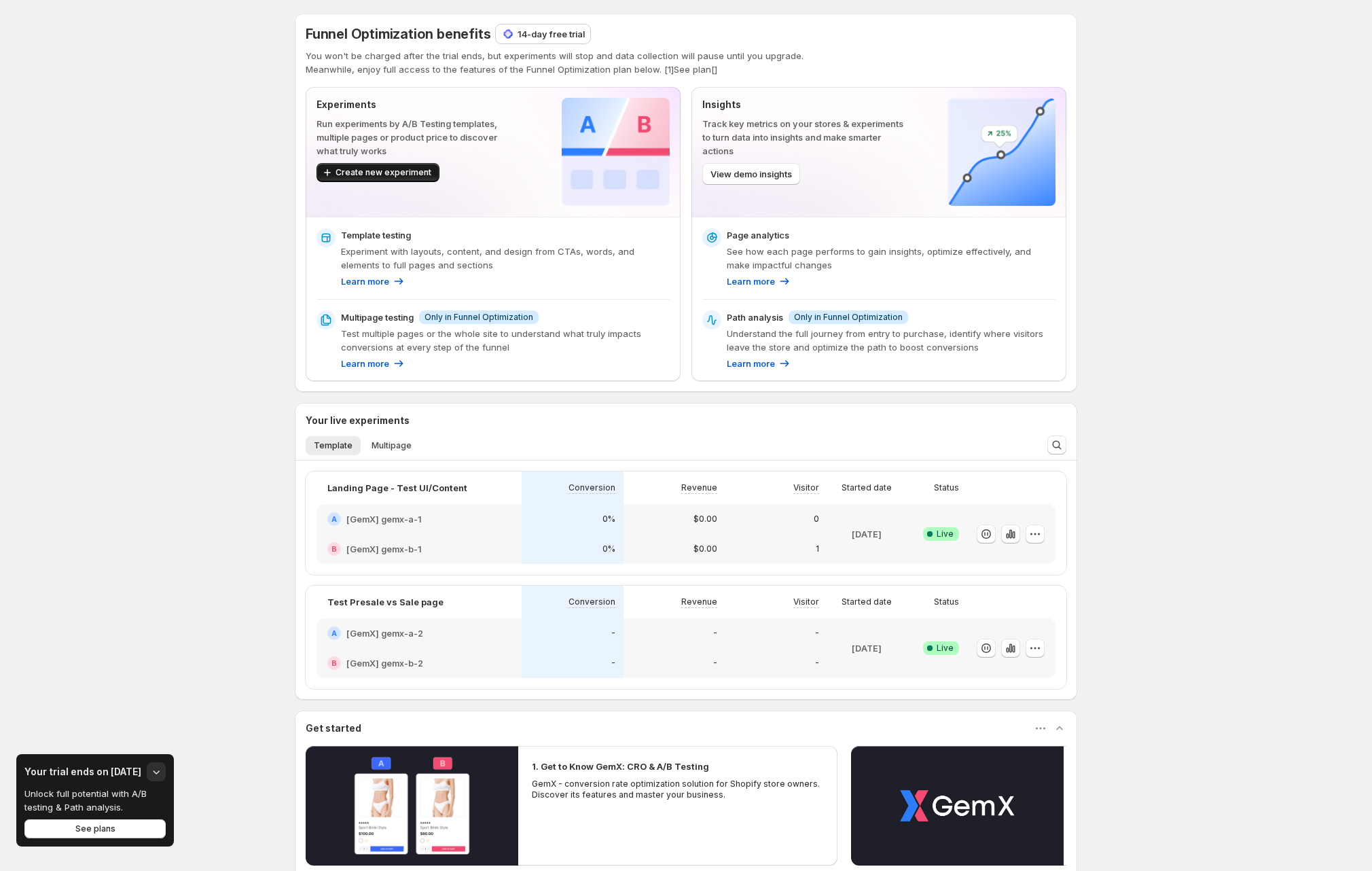
click at [429, 176] on span "Create new experiment" at bounding box center [384, 173] width 96 height 11
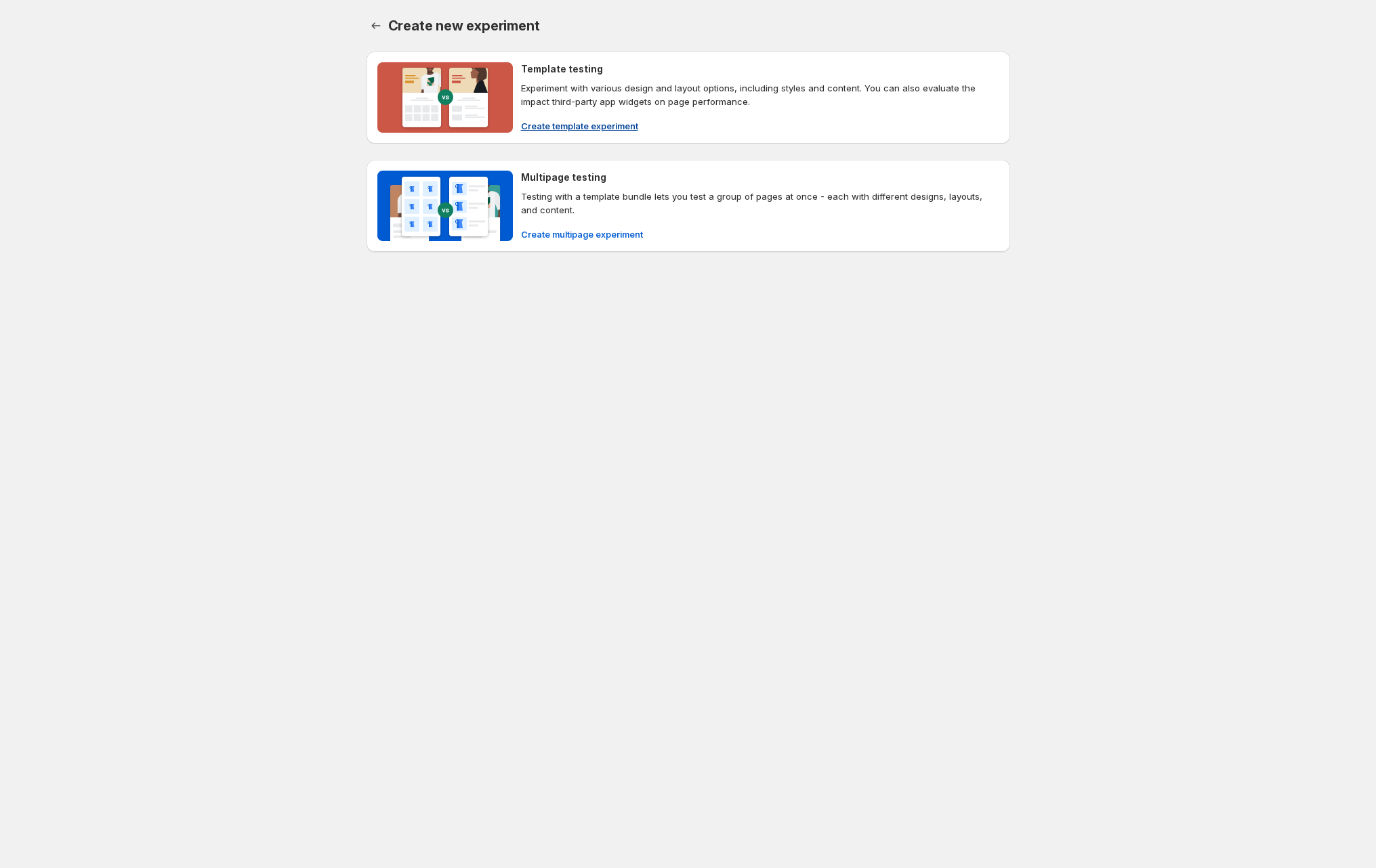
click at [618, 119] on span "Create template experiment" at bounding box center [579, 126] width 117 height 13
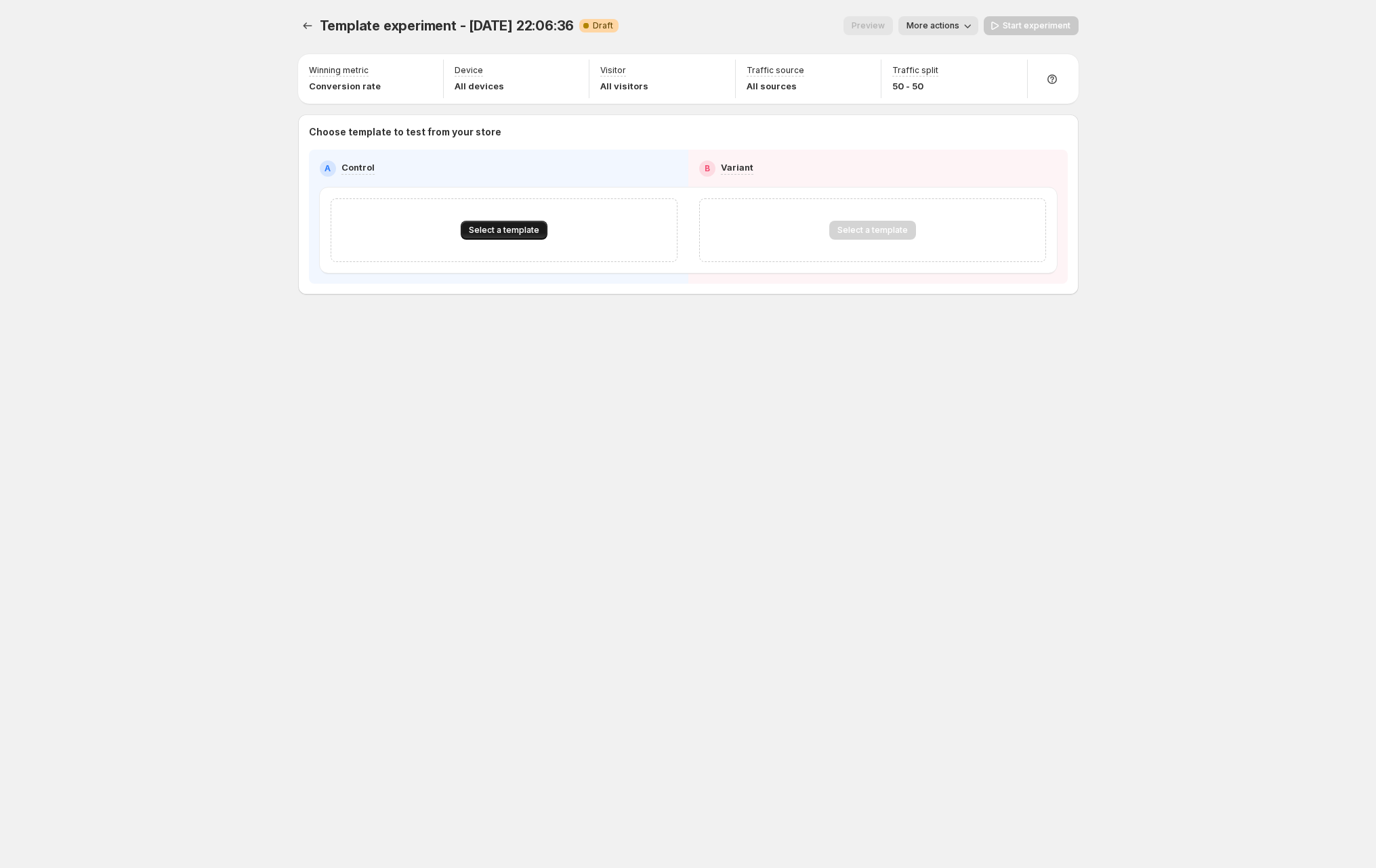
click at [511, 228] on span "Select a template" at bounding box center [504, 230] width 70 height 11
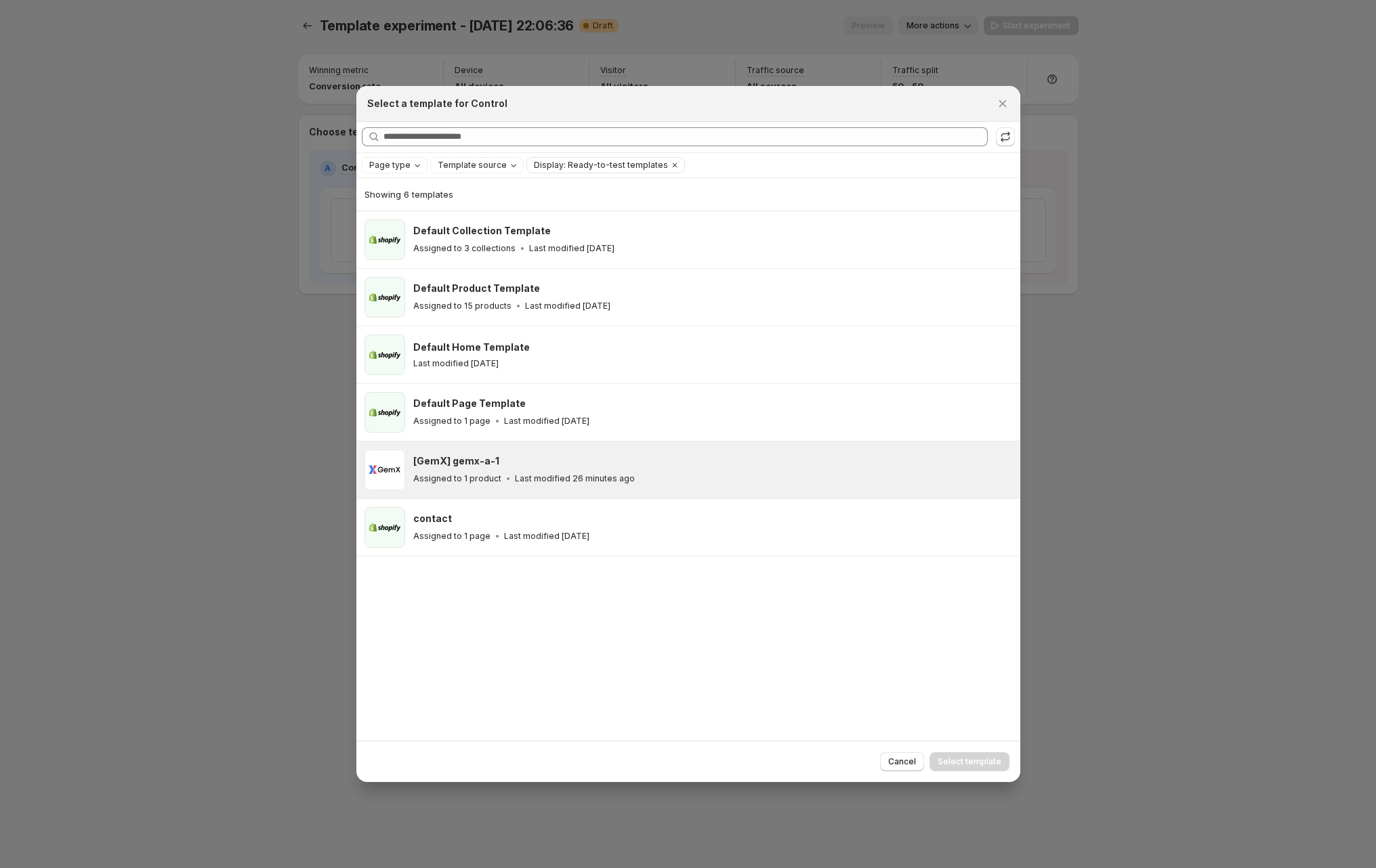
click at [576, 457] on div "[GemX] gemx-a-1" at bounding box center [711, 461] width 595 height 13
click at [982, 752] on button "Select template" at bounding box center [969, 762] width 80 height 19
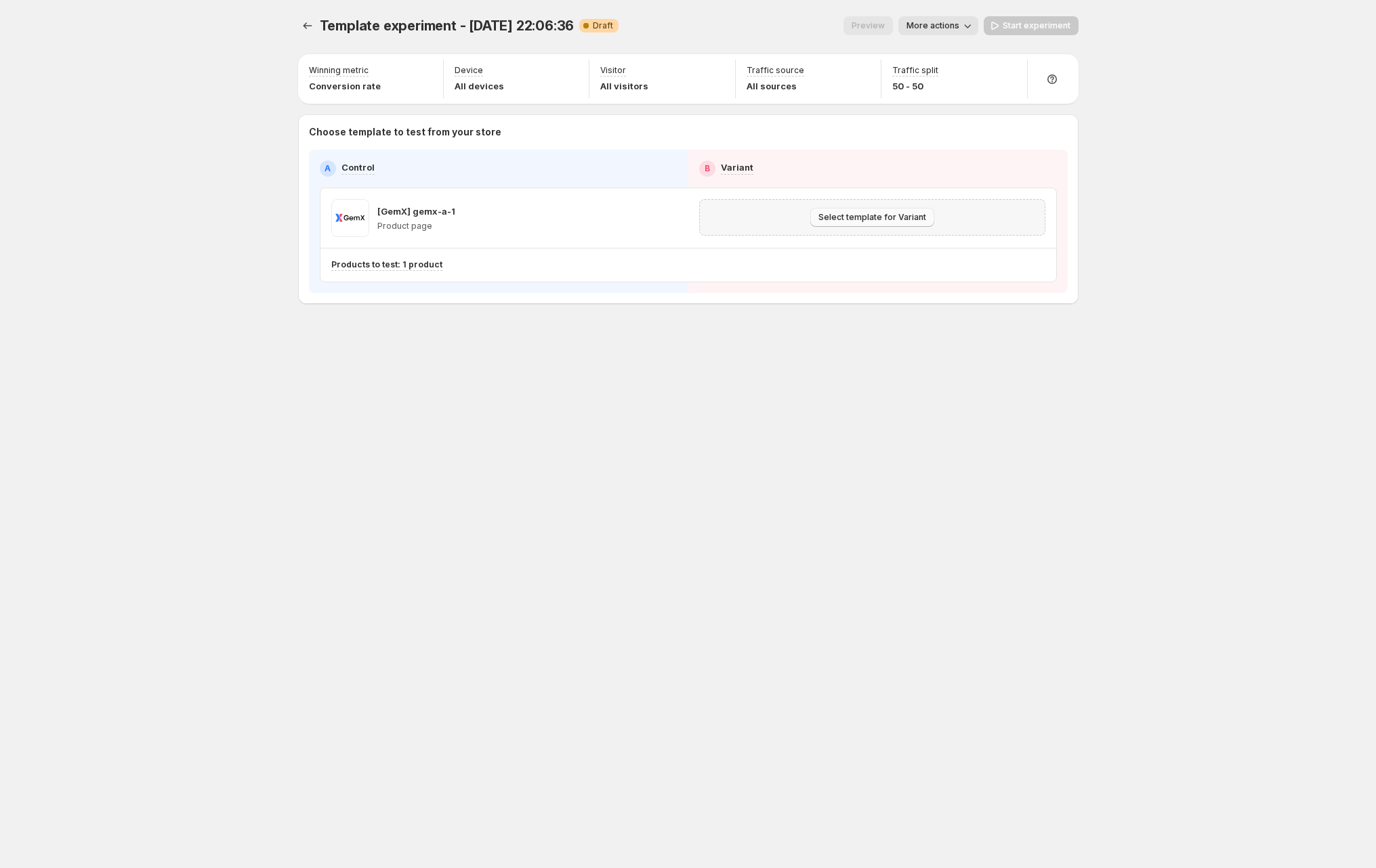
click at [902, 222] on span "Select template for Variant" at bounding box center [872, 218] width 108 height 11
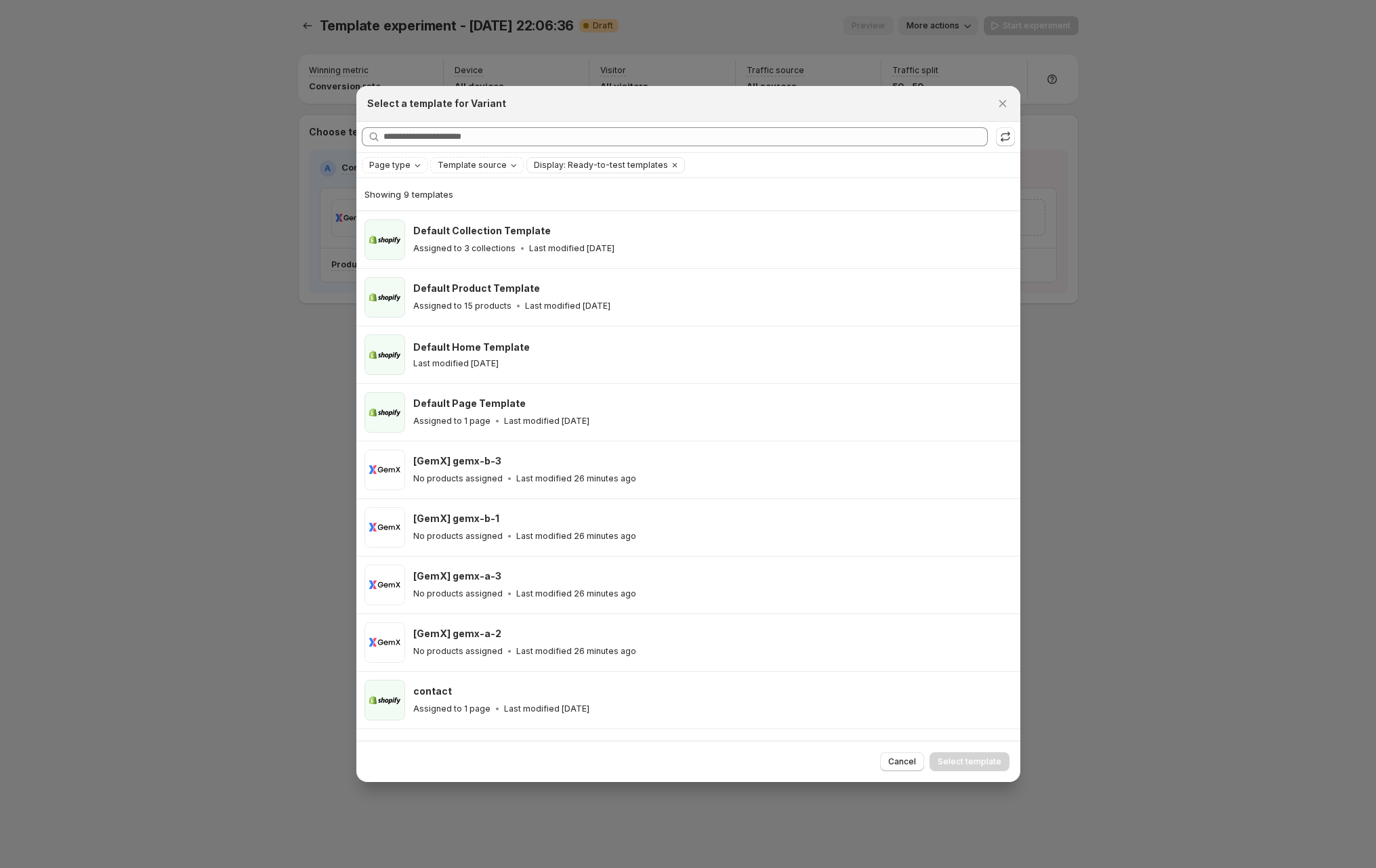
click at [397, 153] on div "Page type Template source Display: Ready-to-test templates Clear all" at bounding box center [688, 165] width 664 height 24
click at [397, 162] on span "Page type" at bounding box center [390, 165] width 41 height 11
click at [422, 223] on span "Product page" at bounding box center [415, 223] width 57 height 11
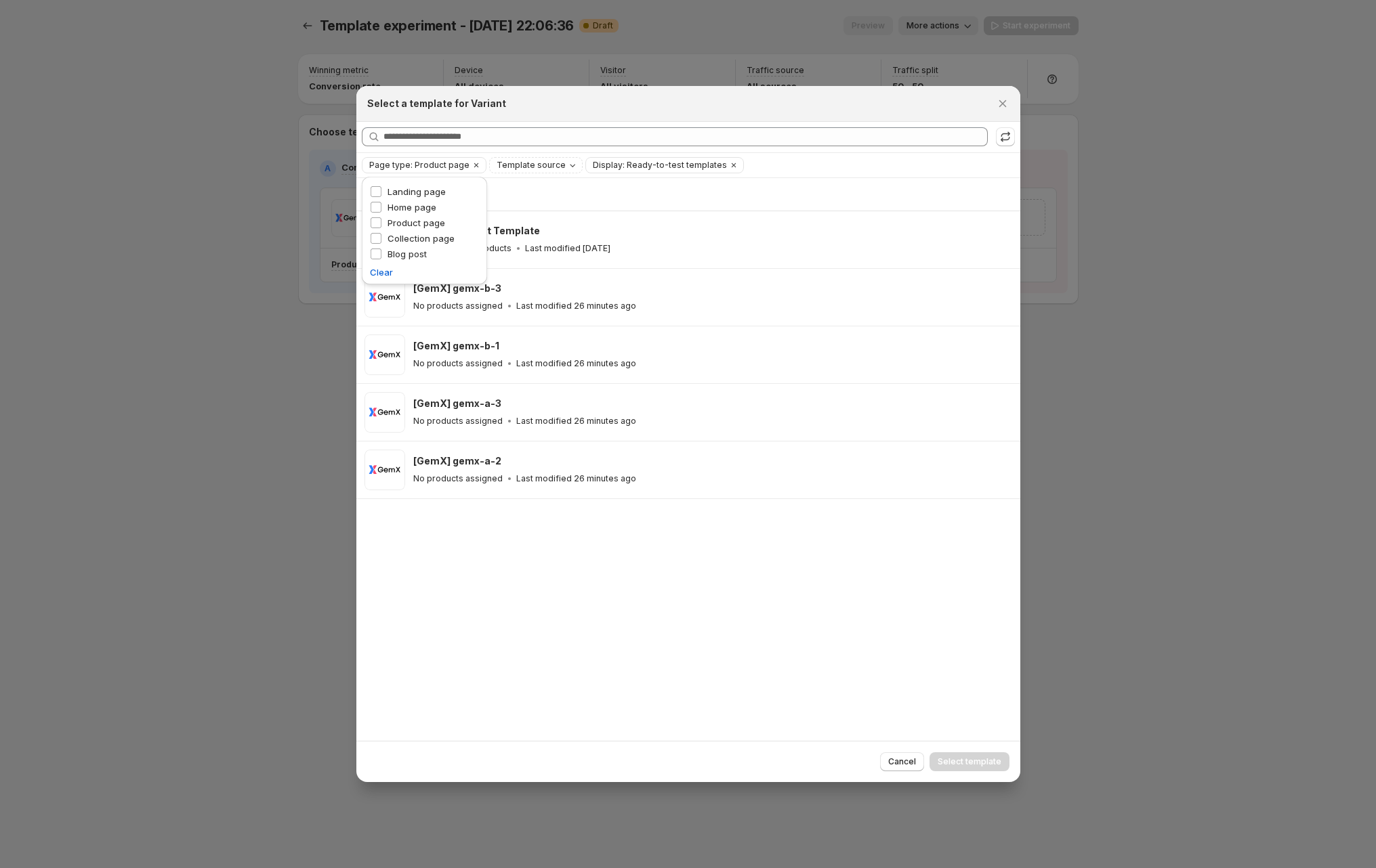
click at [471, 590] on div "Showing 5 templates Default Product Template Assigned to 15 products Last modif…" at bounding box center [688, 460] width 664 height 564
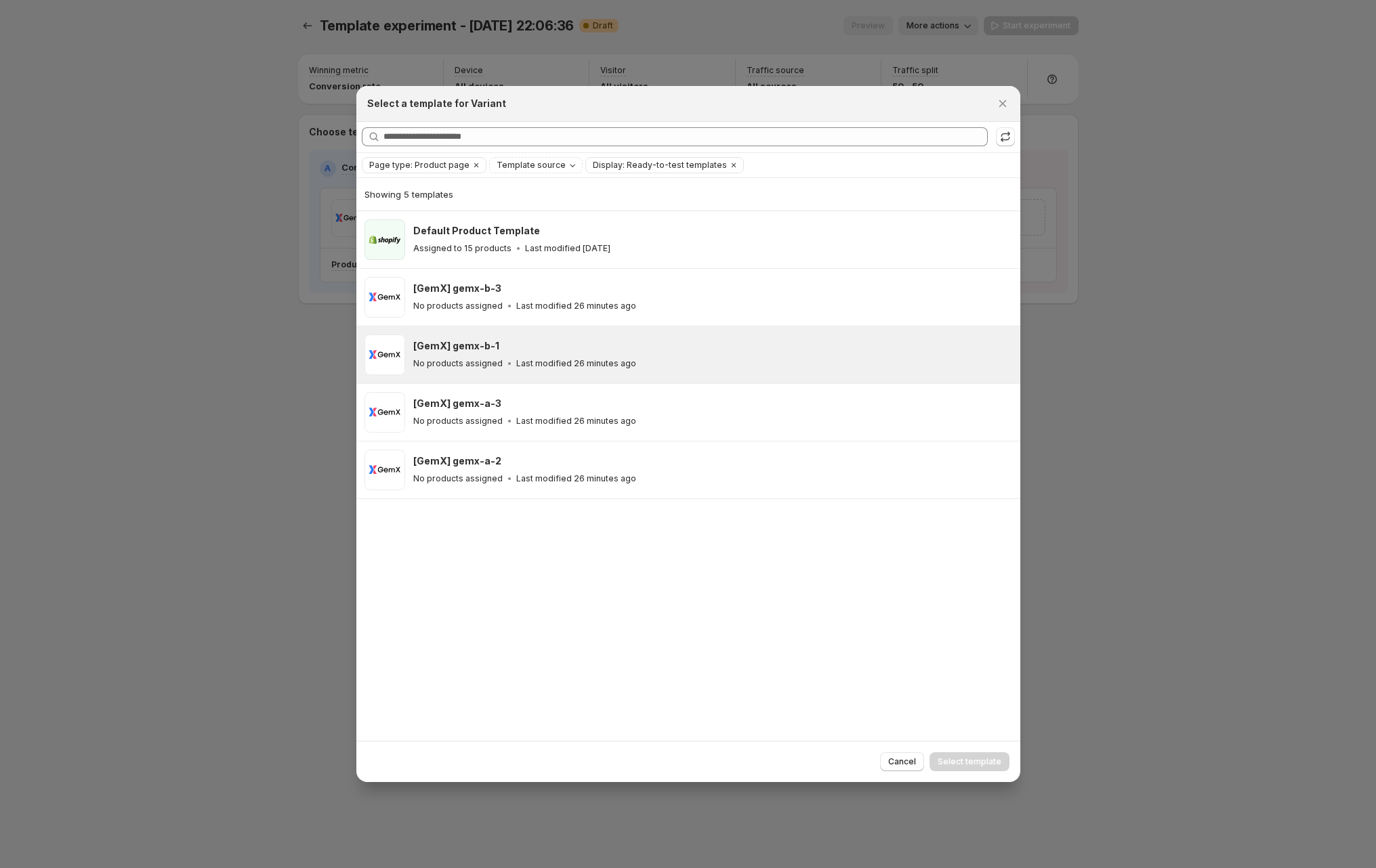
click at [503, 362] on icon ":r2m:" at bounding box center [509, 364] width 13 height 13
click at [974, 759] on span "Select template" at bounding box center [969, 762] width 64 height 11
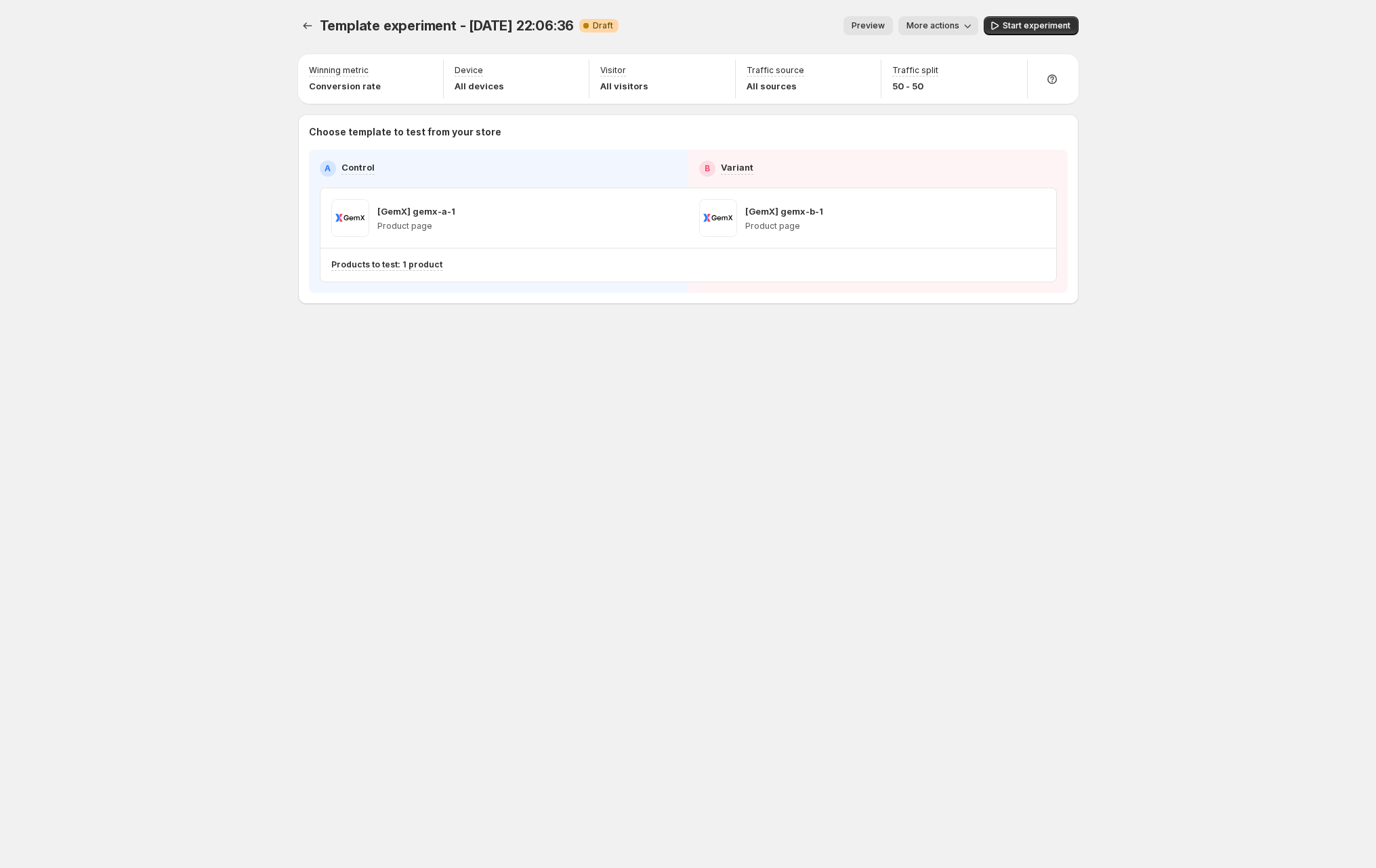
click at [1080, 457] on div "Setup Guide Choose template to test Setup test version Setup traffic split Set …" at bounding box center [1193, 453] width 230 height 798
click at [380, 268] on p "Products to test: 1 product" at bounding box center [386, 265] width 111 height 11
drag, startPoint x: 862, startPoint y: 321, endPoint x: 937, endPoint y: 262, distance: 95.4
click at [863, 321] on div "Template experiment - Sep 15, 22:06:36. This page is ready Template experiment …" at bounding box center [688, 188] width 813 height 377
click at [1018, 18] on button "Start experiment" at bounding box center [1030, 25] width 95 height 19
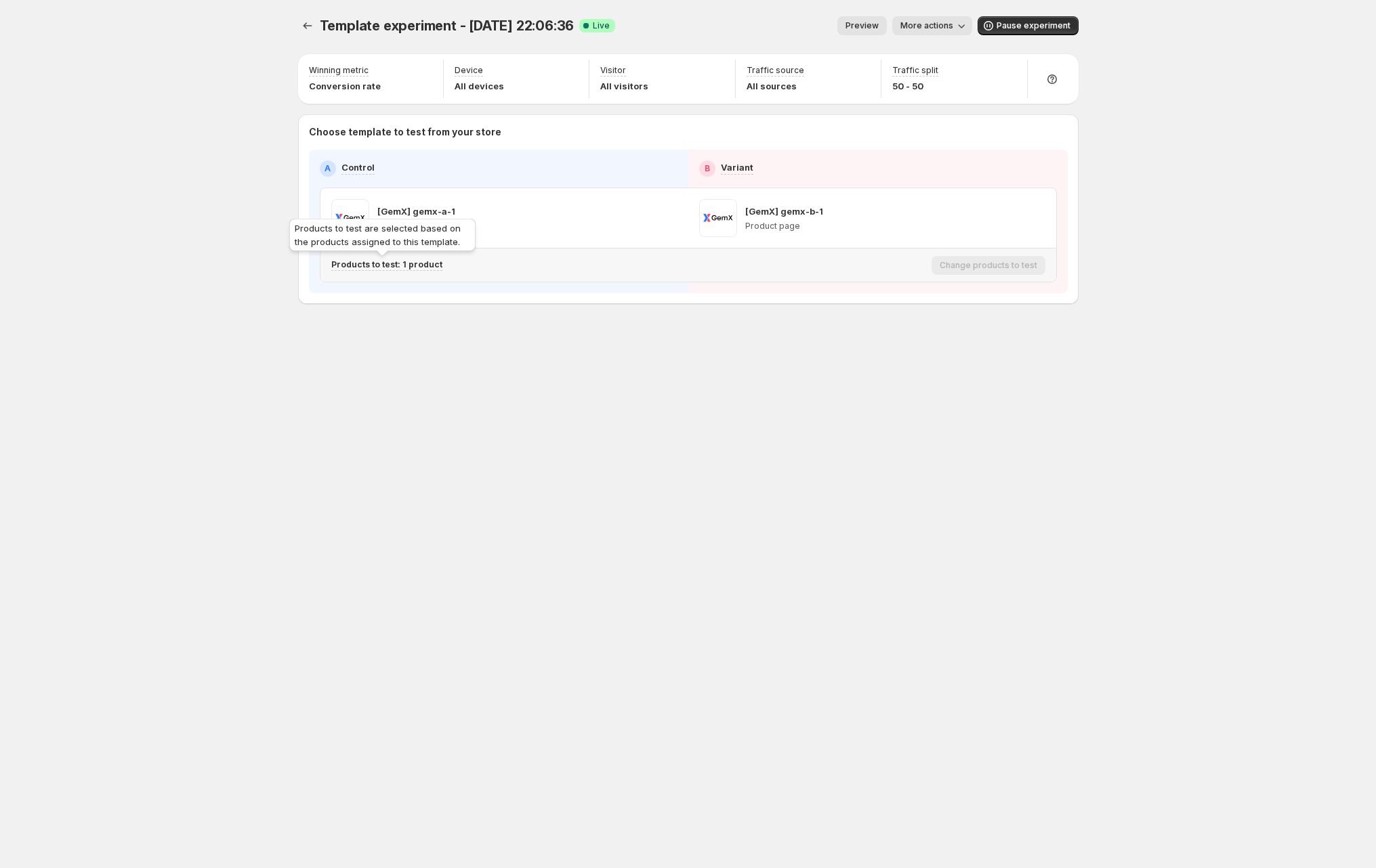
click at [376, 269] on p "Products to test: 1 product" at bounding box center [386, 265] width 111 height 11
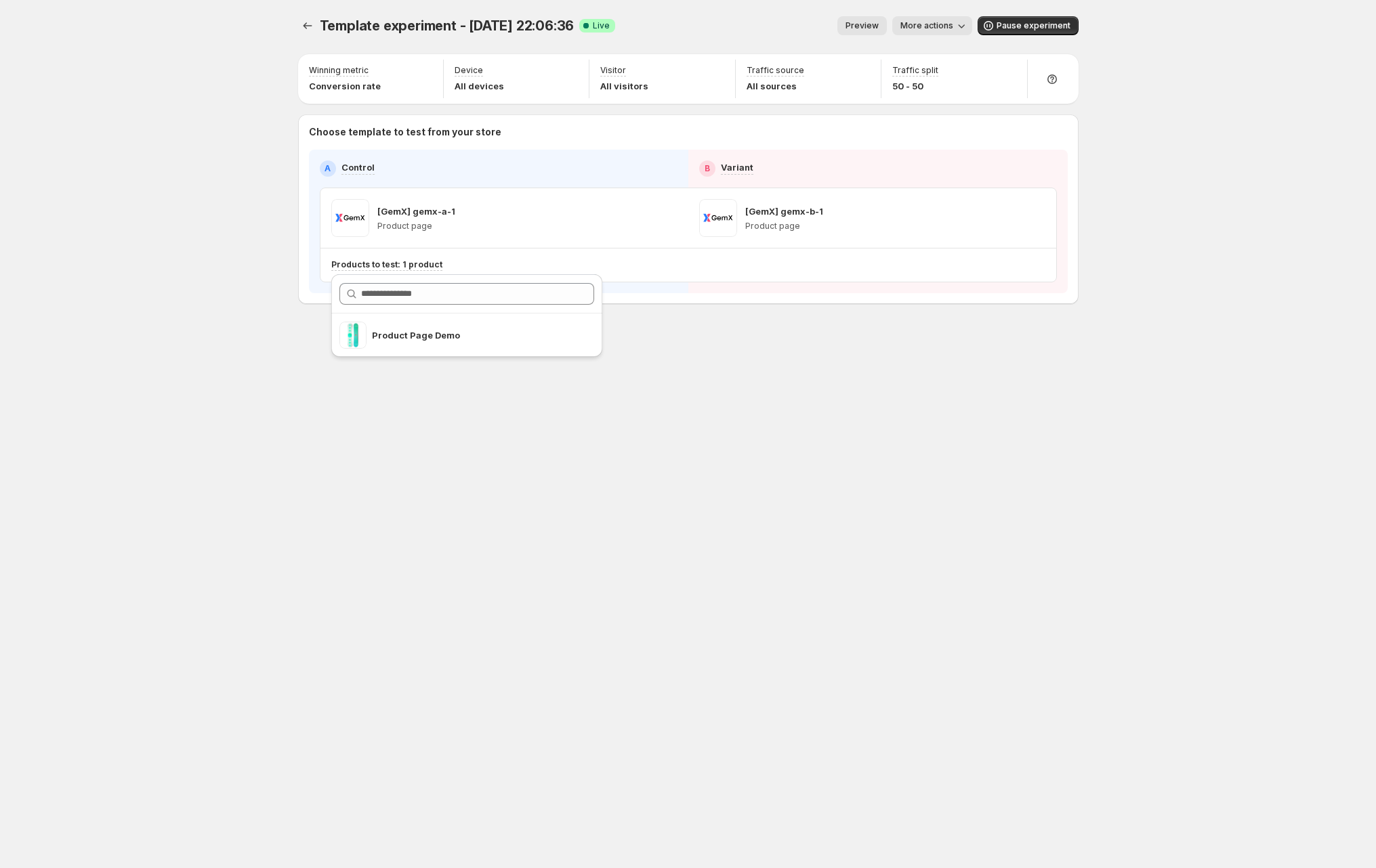
click at [248, 256] on div "Template experiment - Sep 15, 22:06:36. This page is ready Template experiment …" at bounding box center [688, 434] width 1376 height 868
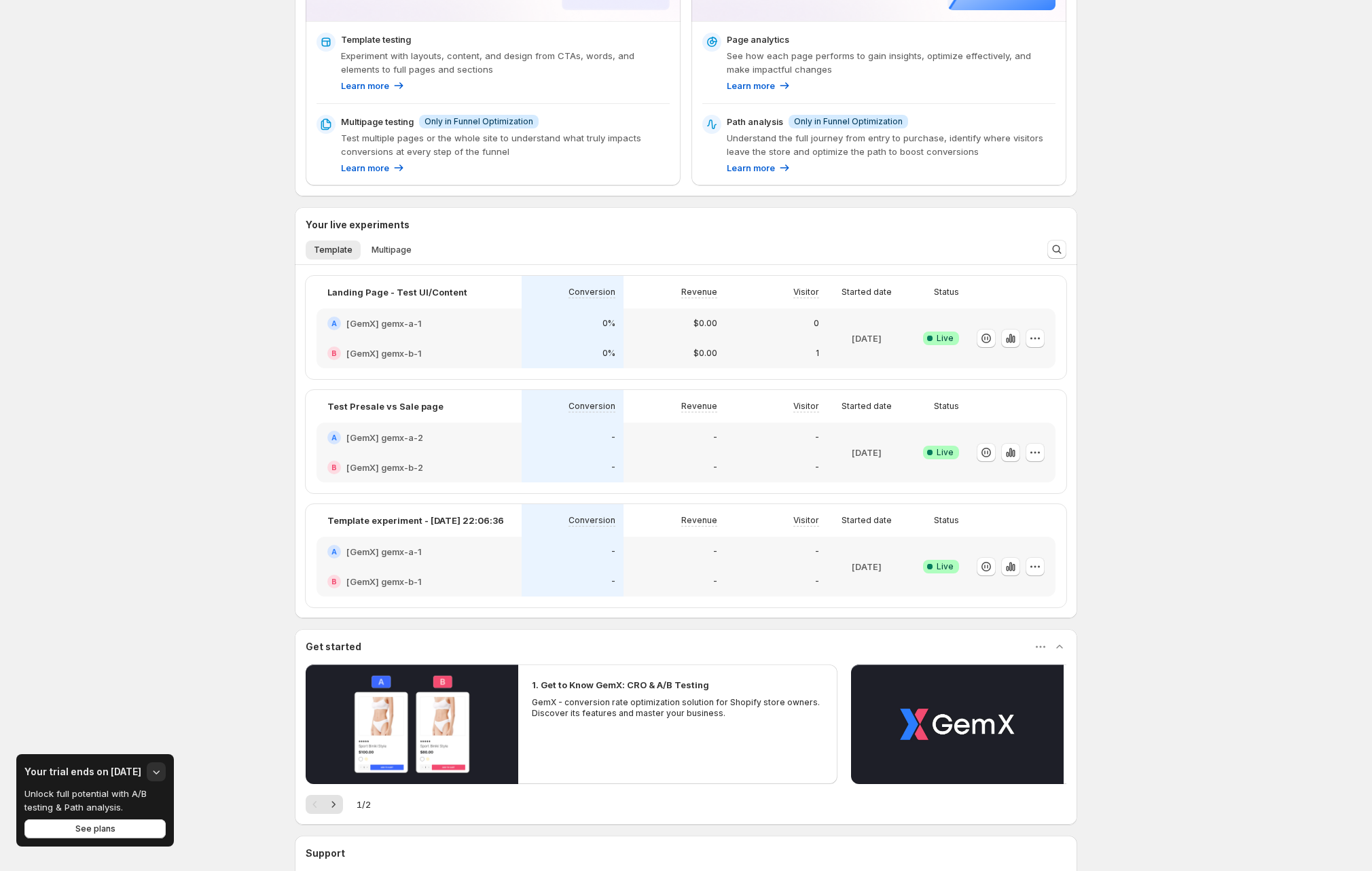
scroll to position [320, 0]
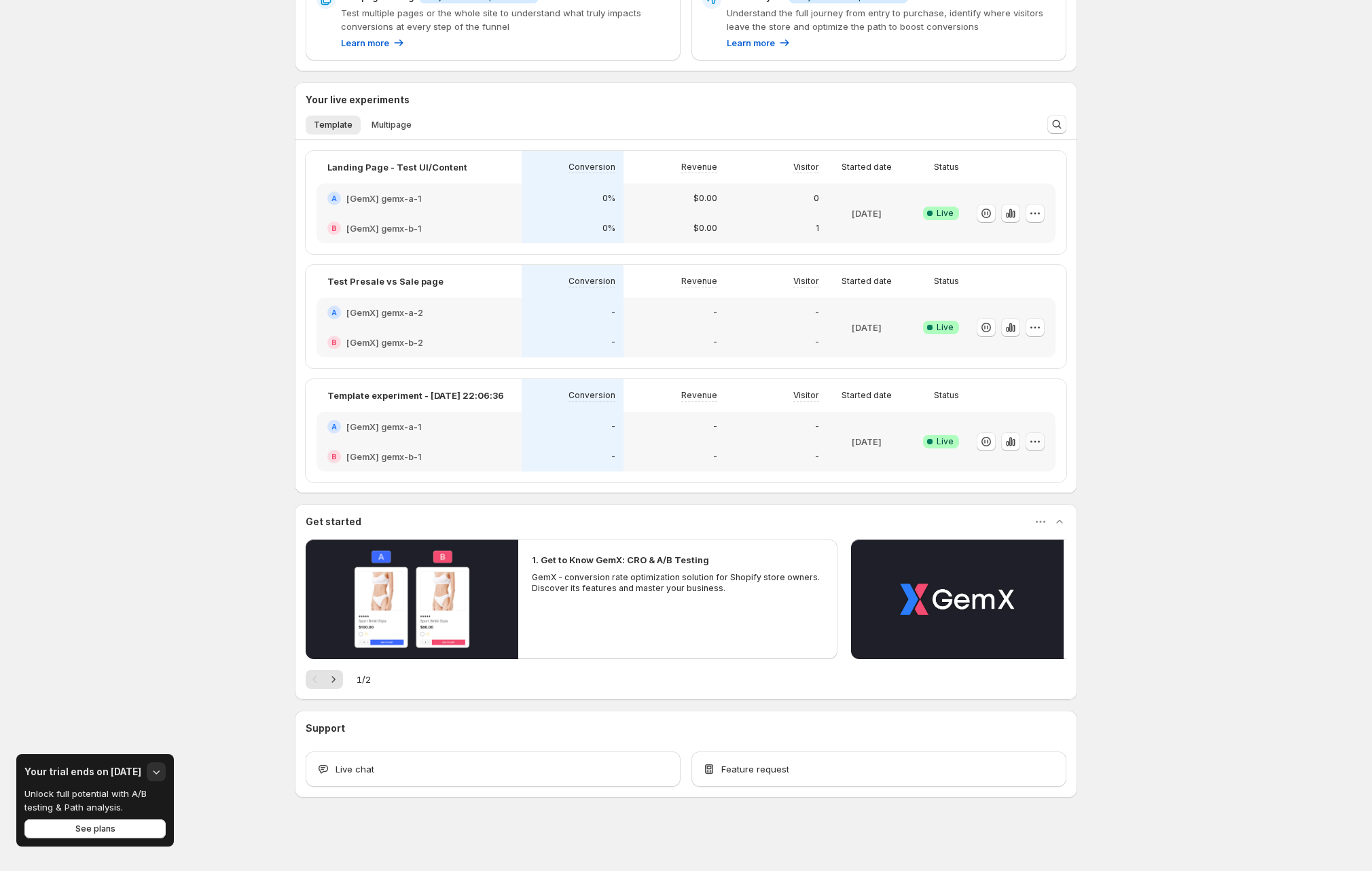
click at [1038, 438] on icon "button" at bounding box center [1035, 441] width 13 height 13
click at [999, 490] on span "Rename" at bounding box center [998, 493] width 35 height 11
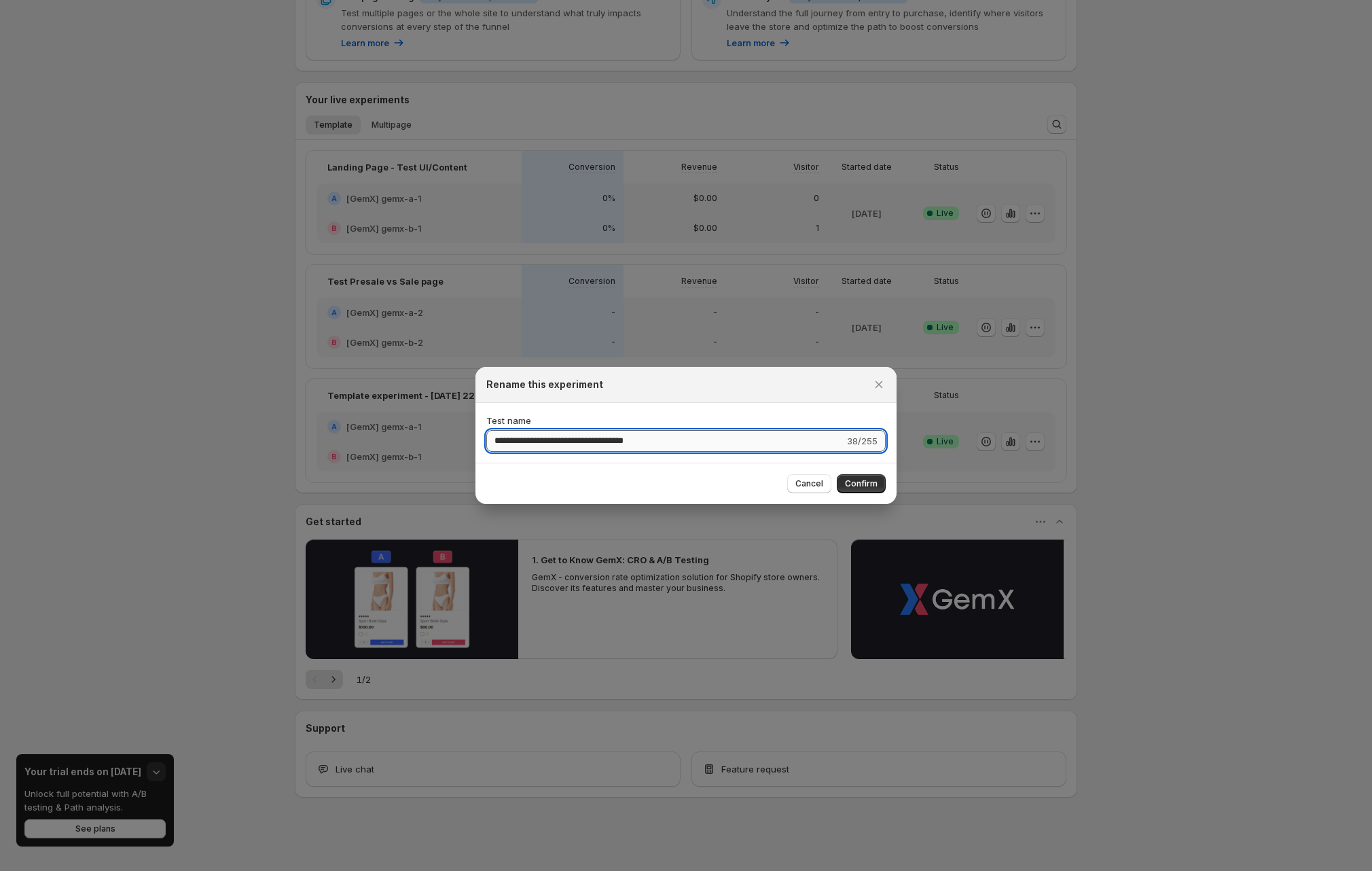
click at [562, 446] on input "**********" at bounding box center [665, 440] width 358 height 22
type input "**********"
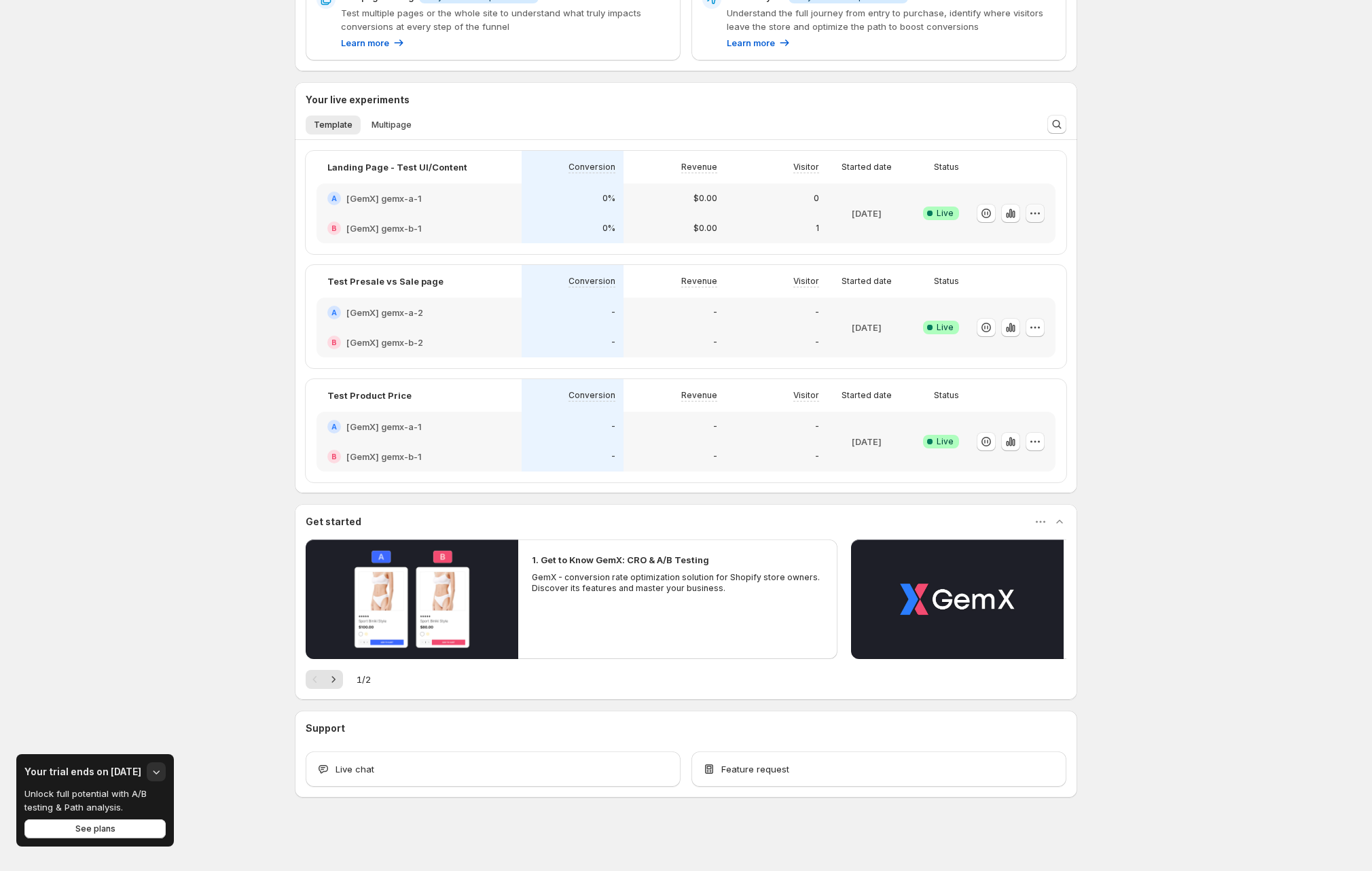
click at [1039, 213] on icon "button" at bounding box center [1035, 213] width 13 height 13
click at [1021, 261] on span "Rename" at bounding box center [1052, 265] width 142 height 13
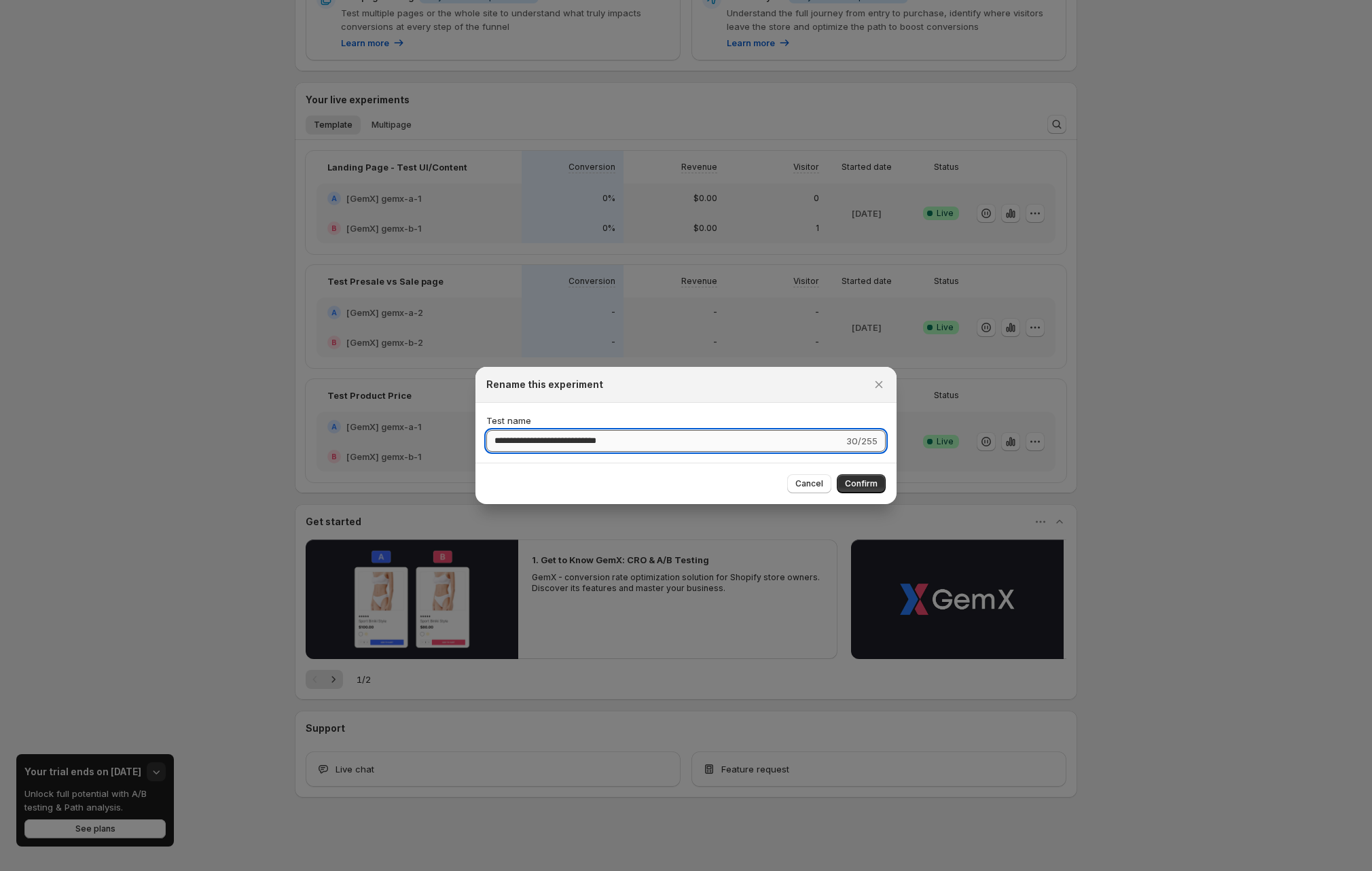
click at [510, 441] on input "**********" at bounding box center [664, 440] width 357 height 22
type input "**********"
click at [867, 487] on span "Confirm" at bounding box center [860, 484] width 33 height 11
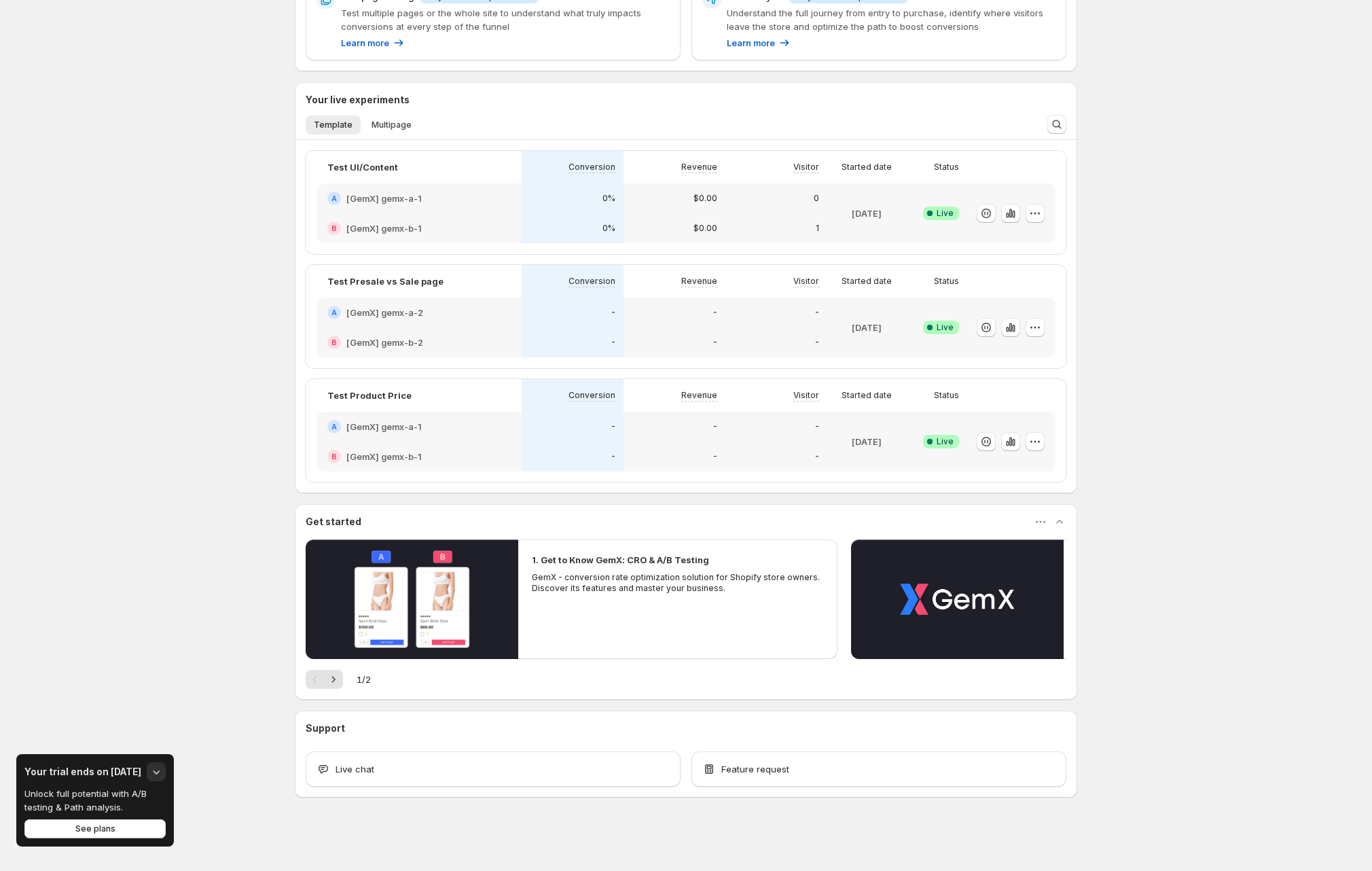
click at [1164, 387] on div "Funnel Optimization benefits 14-day free trial You won't be charged after the t…" at bounding box center [686, 275] width 1372 height 1191
click at [1039, 441] on icon "button" at bounding box center [1038, 441] width 2 height 2
click at [1028, 457] on div "Edit Rename End experiment Delete Live experiment cannot be deleted" at bounding box center [1042, 510] width 176 height 110
click at [1035, 468] on span "Edit" at bounding box center [1052, 469] width 142 height 13
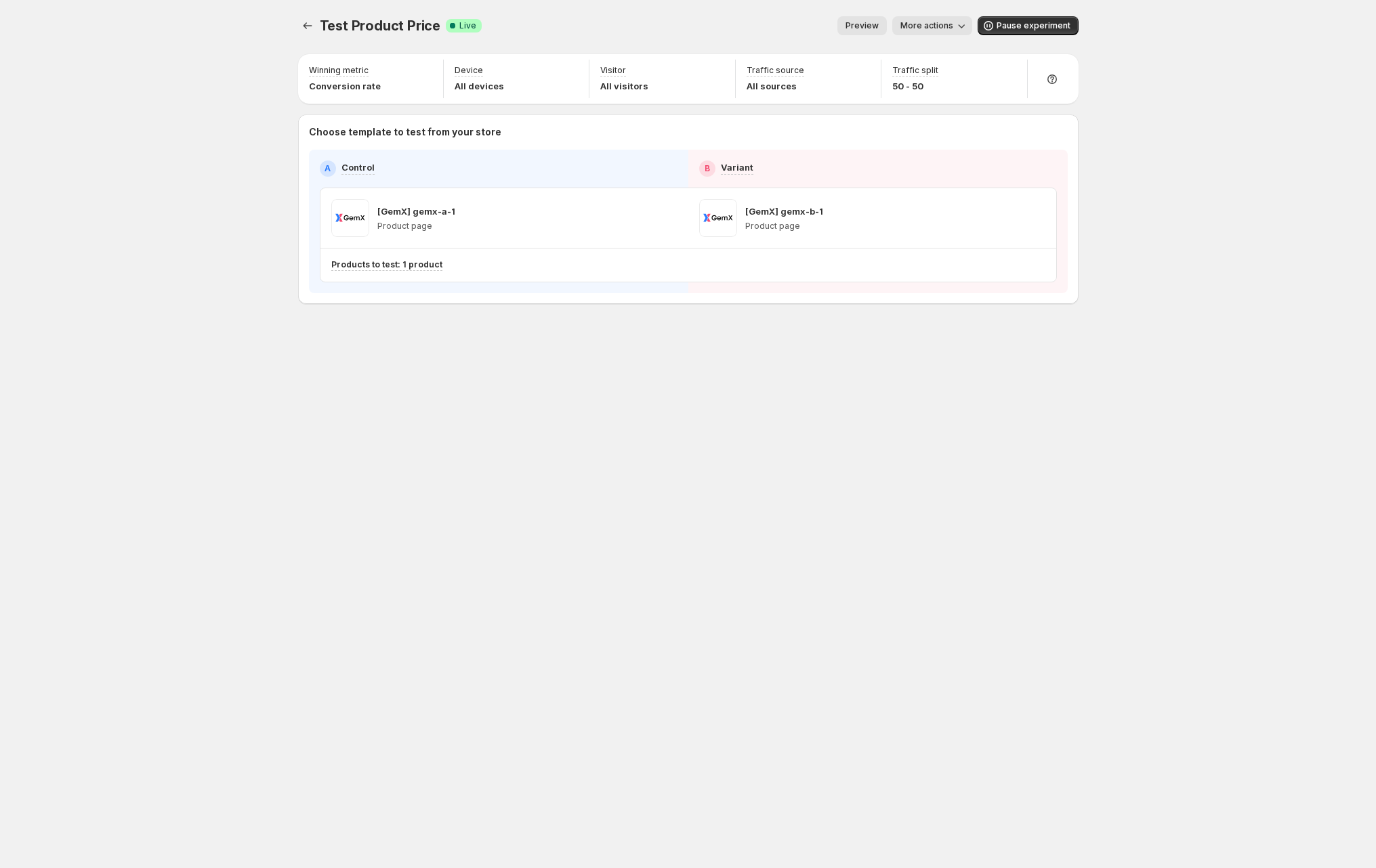
click at [1164, 213] on div "Test Product Price. This page is ready Test Product Price Success Complete Live…" at bounding box center [688, 434] width 1376 height 868
click at [765, 214] on p "[GemX] gemx-b-1" at bounding box center [784, 211] width 78 height 13
click at [1013, 216] on icon "button" at bounding box center [1011, 218] width 13 height 13
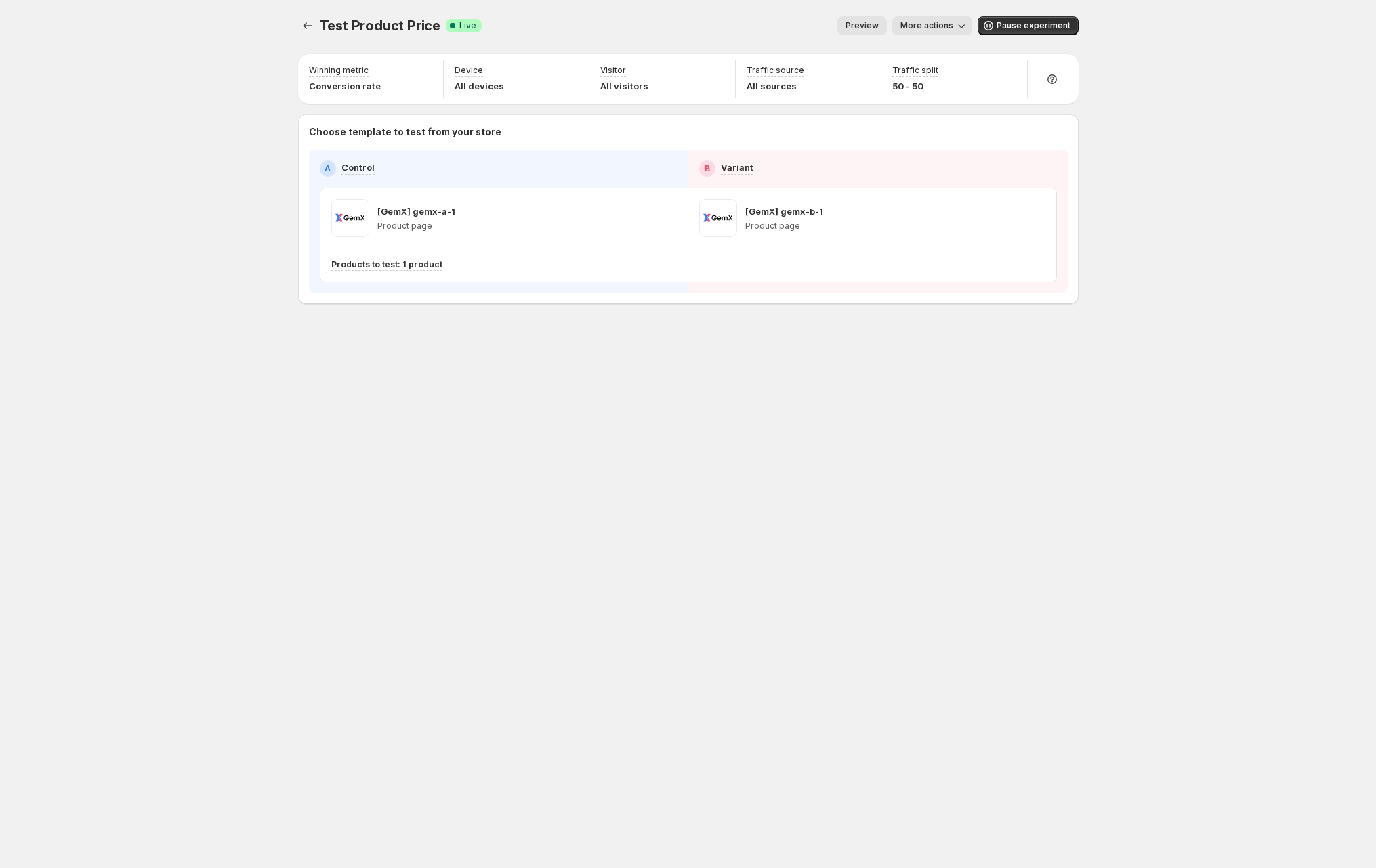
click at [278, 575] on div "Test Product Price. This page is ready Test Product Price Success Complete Live…" at bounding box center [688, 434] width 1376 height 868
